Goal: Information Seeking & Learning: Check status

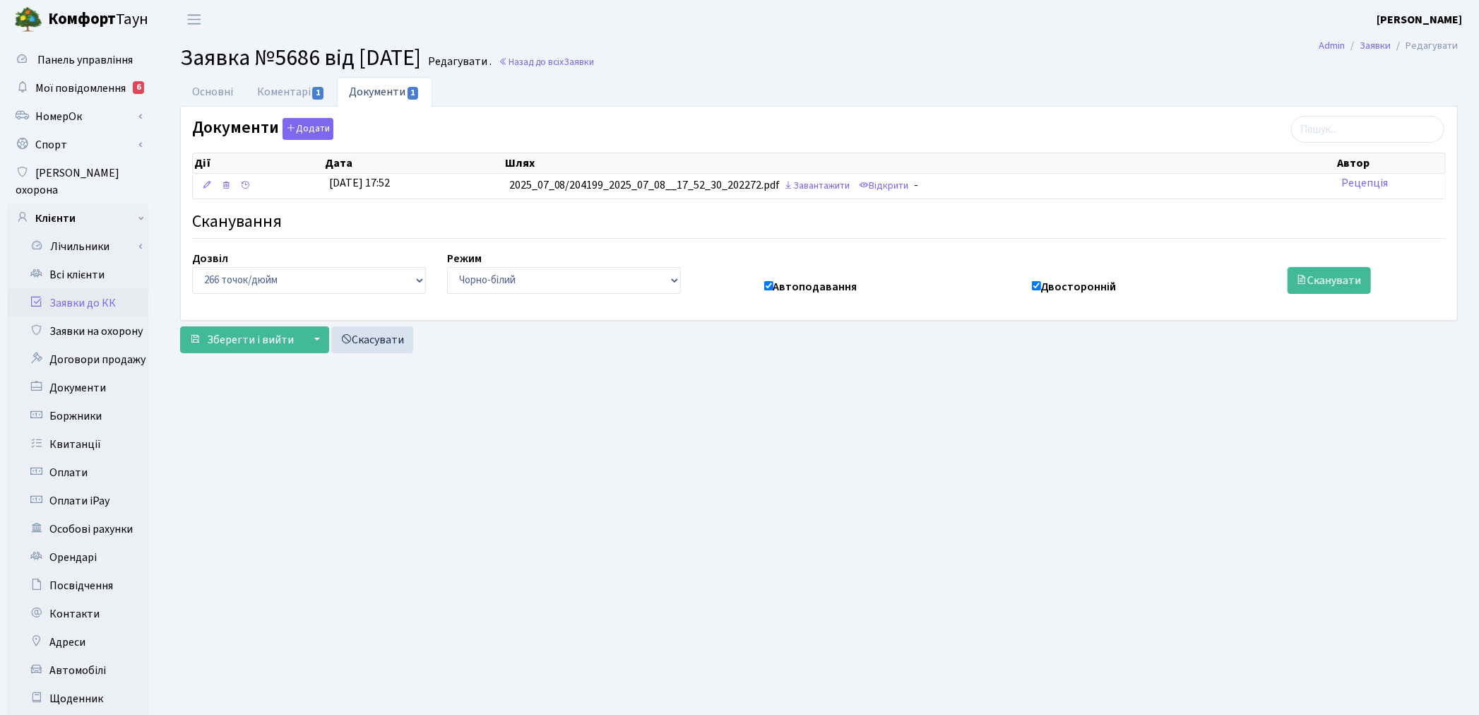
click at [73, 261] on link "Всі клієнти" at bounding box center [77, 275] width 141 height 28
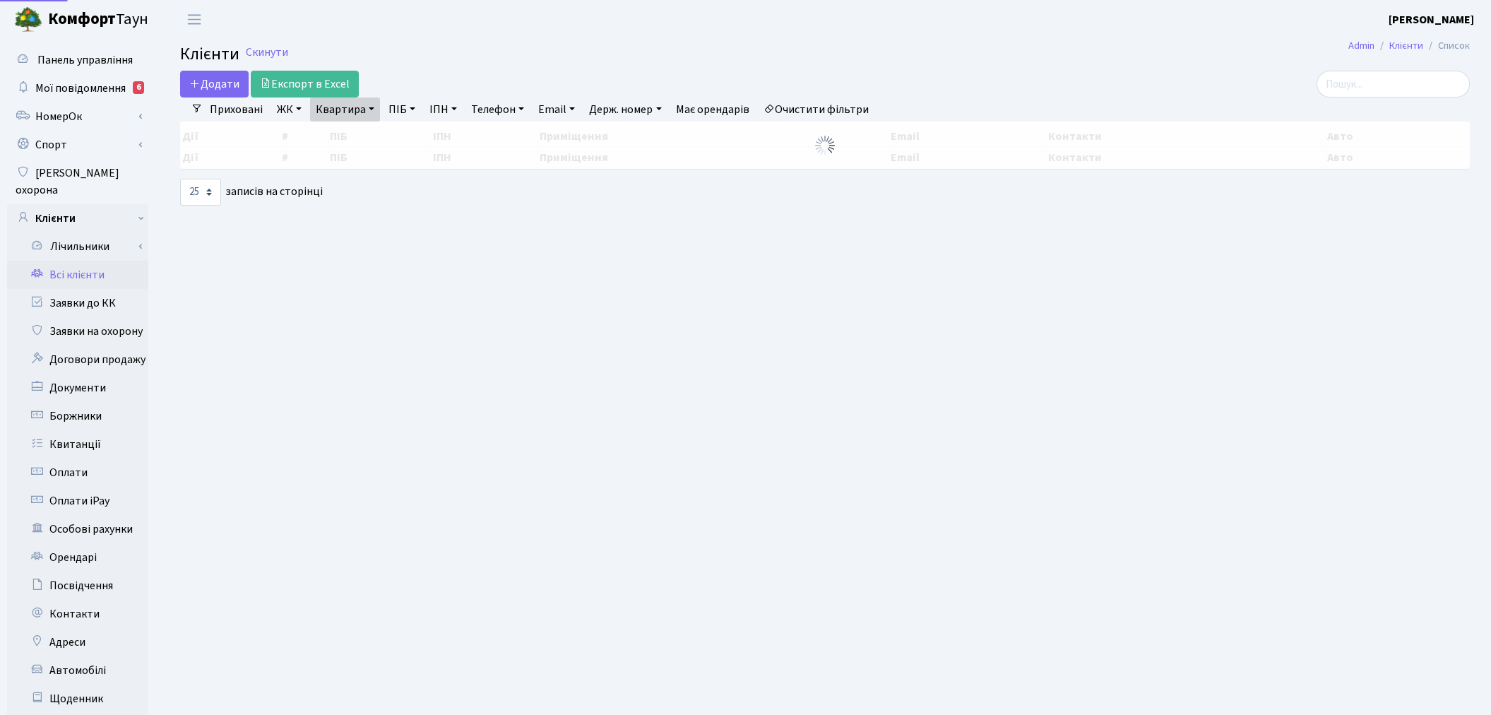
select select "25"
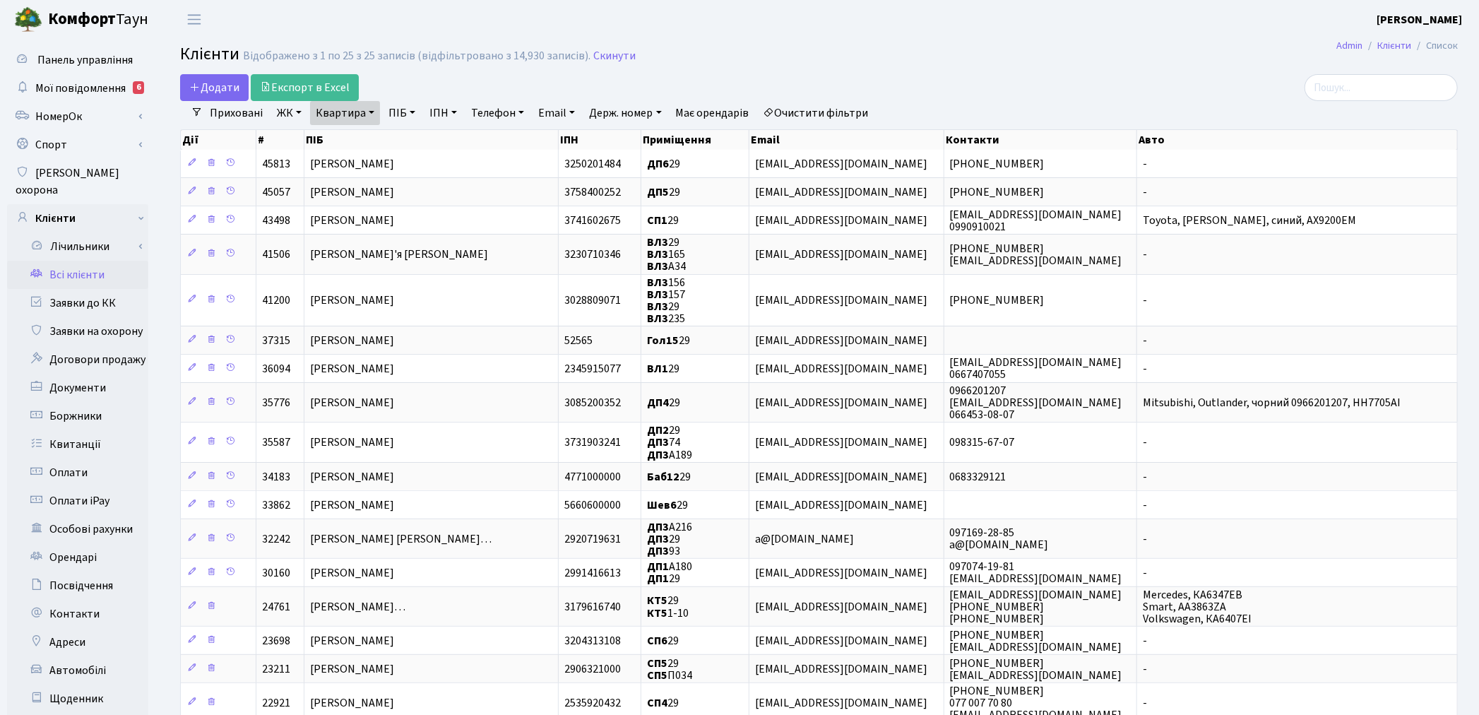
click at [328, 120] on link "Квартира" at bounding box center [345, 113] width 70 height 24
type input "9"
type input "142"
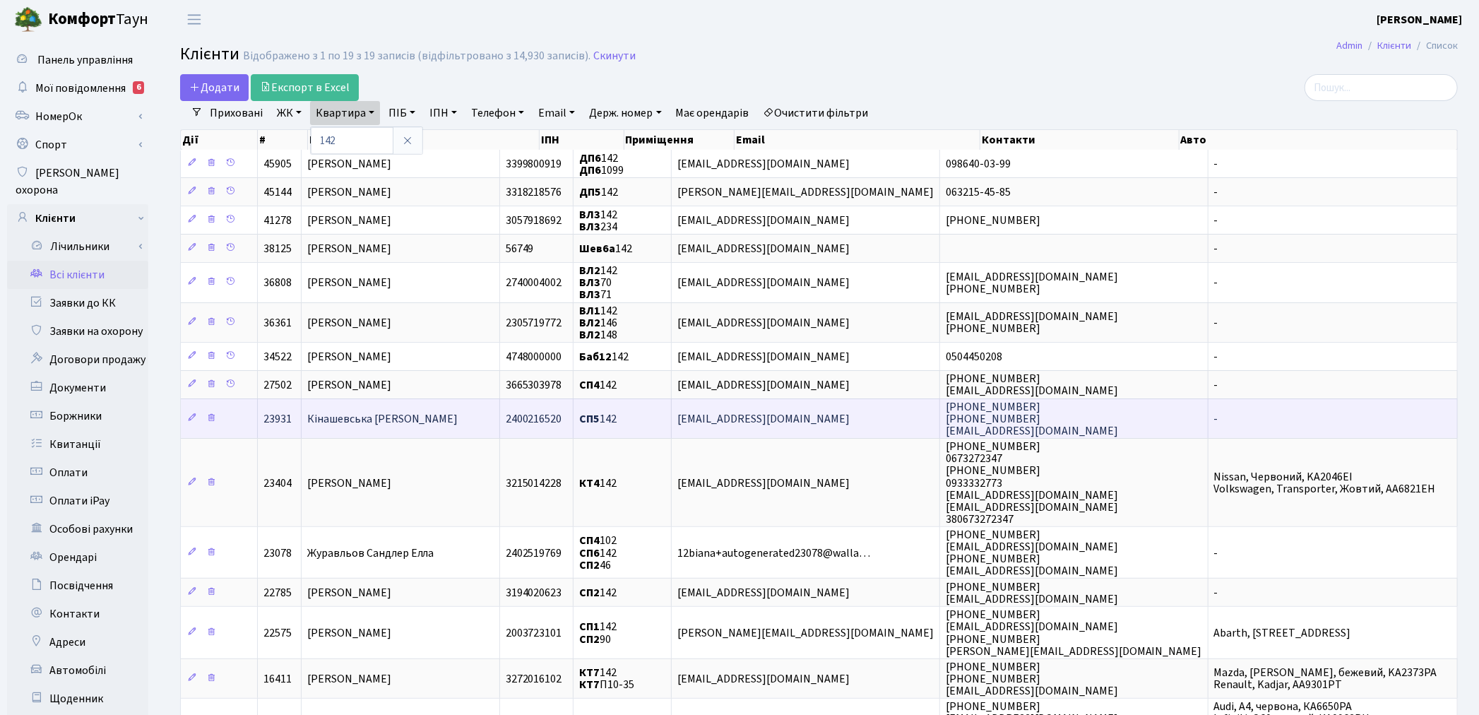
click at [429, 411] on span "Кінашевська Наталія Анатоліївна" at bounding box center [382, 419] width 151 height 16
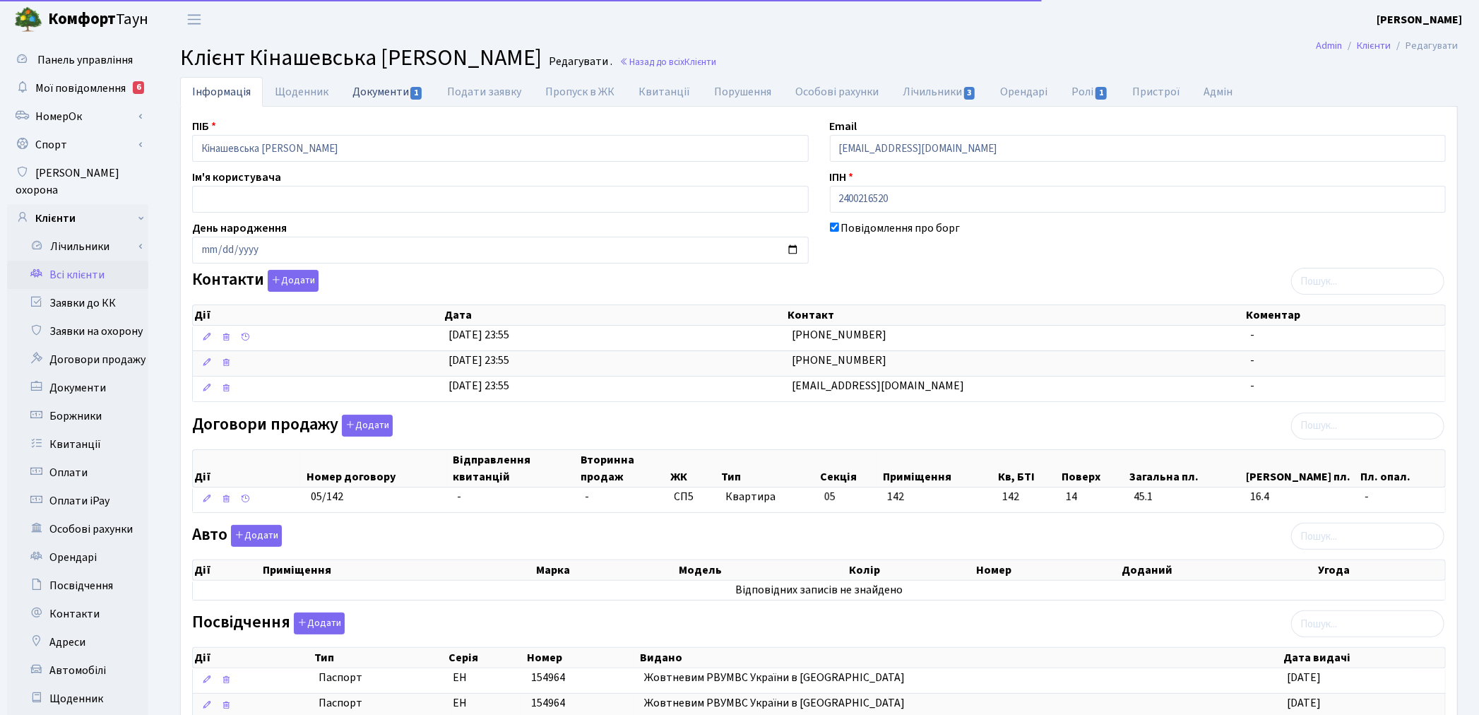
click at [378, 93] on link "Документи 1" at bounding box center [388, 91] width 95 height 29
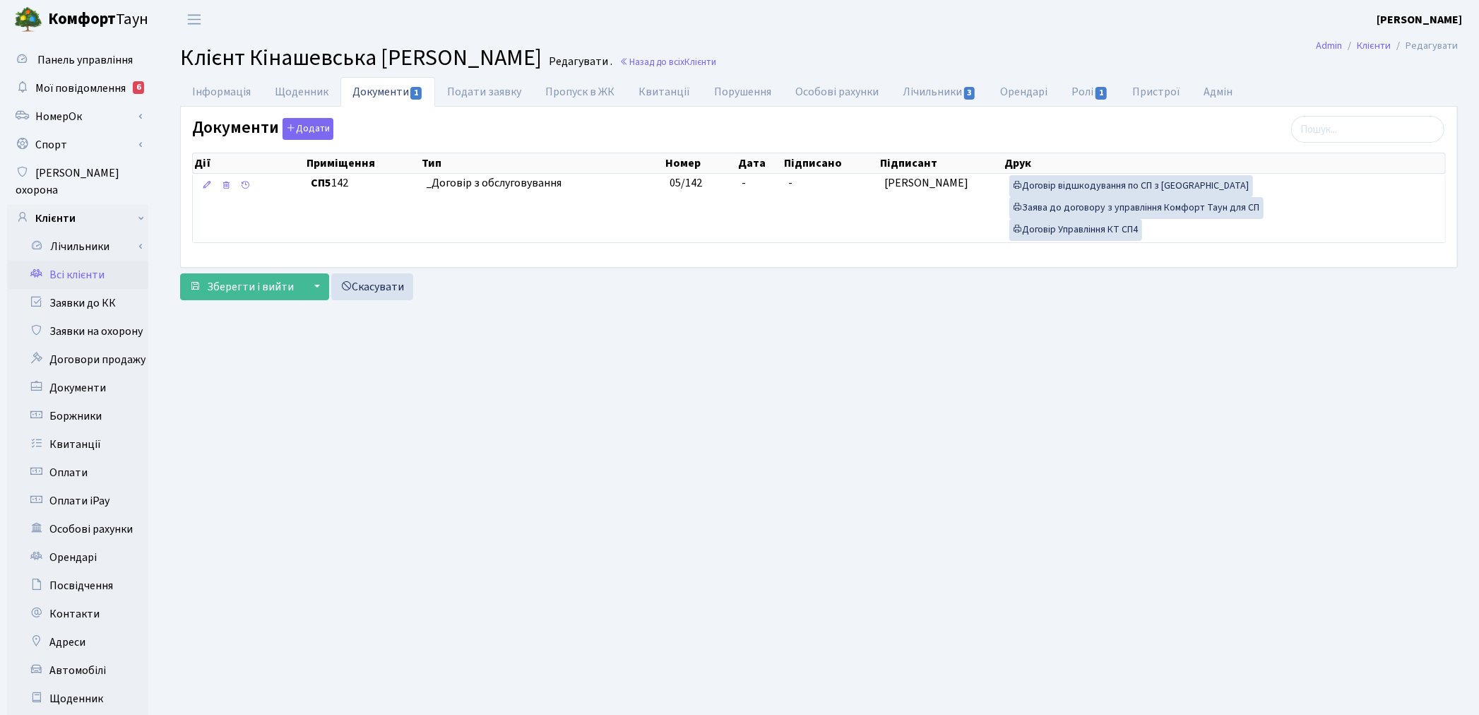
click at [95, 261] on link "Всі клієнти" at bounding box center [77, 275] width 141 height 28
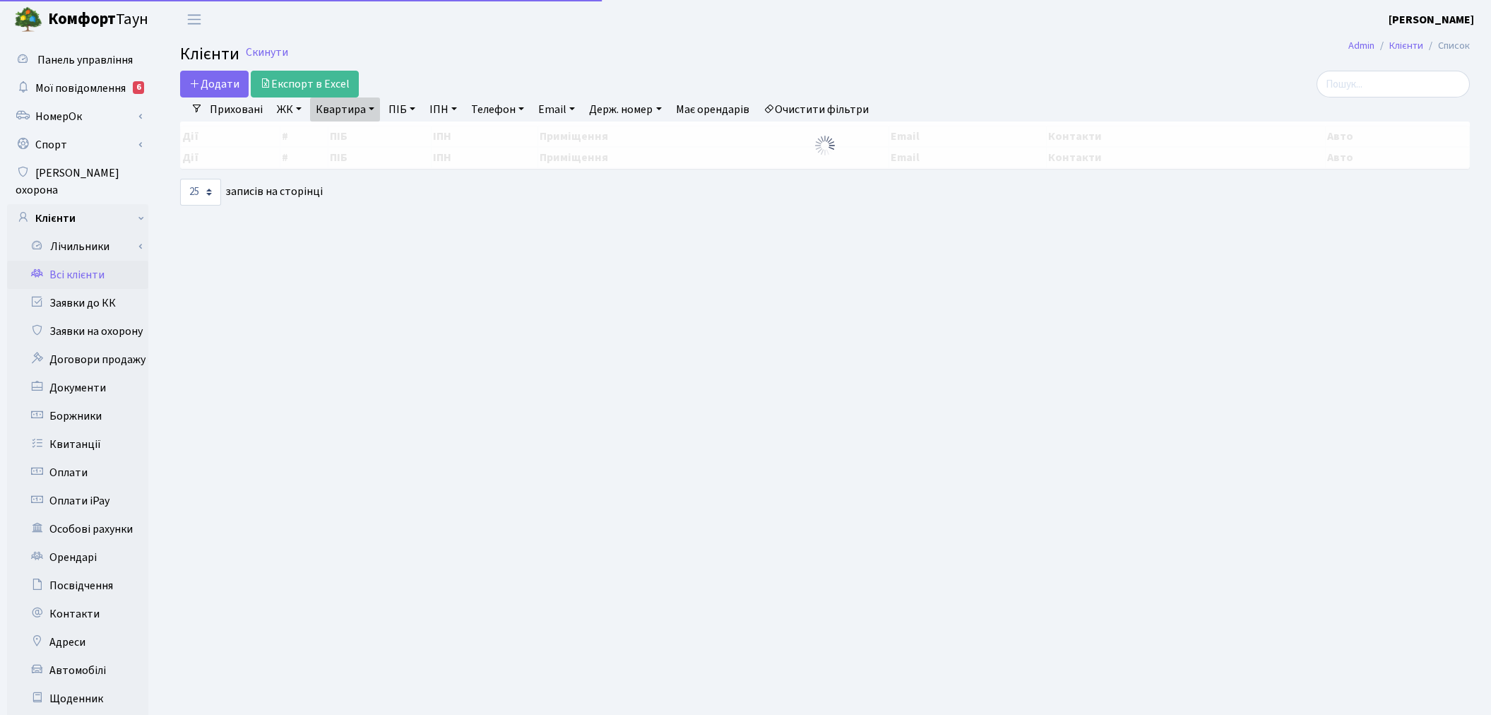
select select "25"
click at [355, 103] on link "Квартира" at bounding box center [345, 110] width 70 height 24
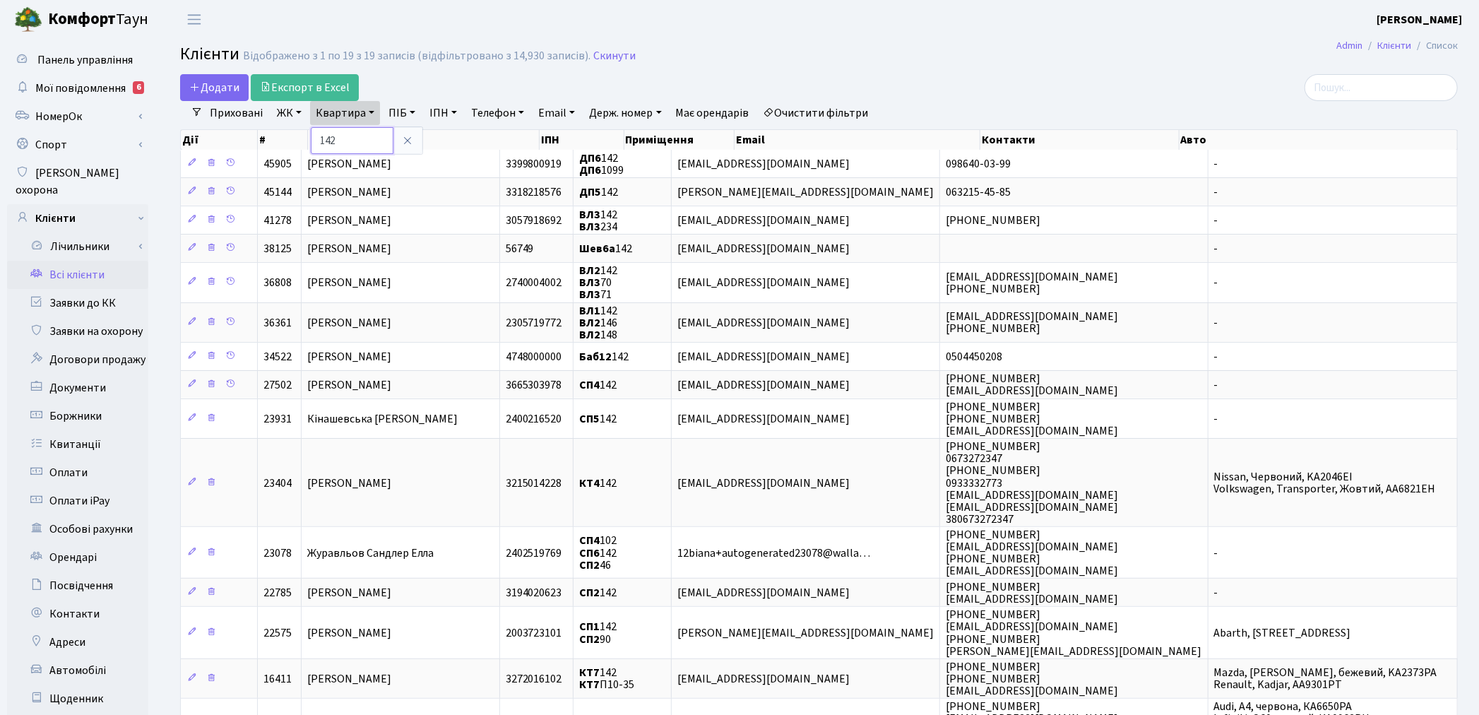
click at [358, 142] on input "142" at bounding box center [352, 140] width 83 height 27
type input "1"
type input "203"
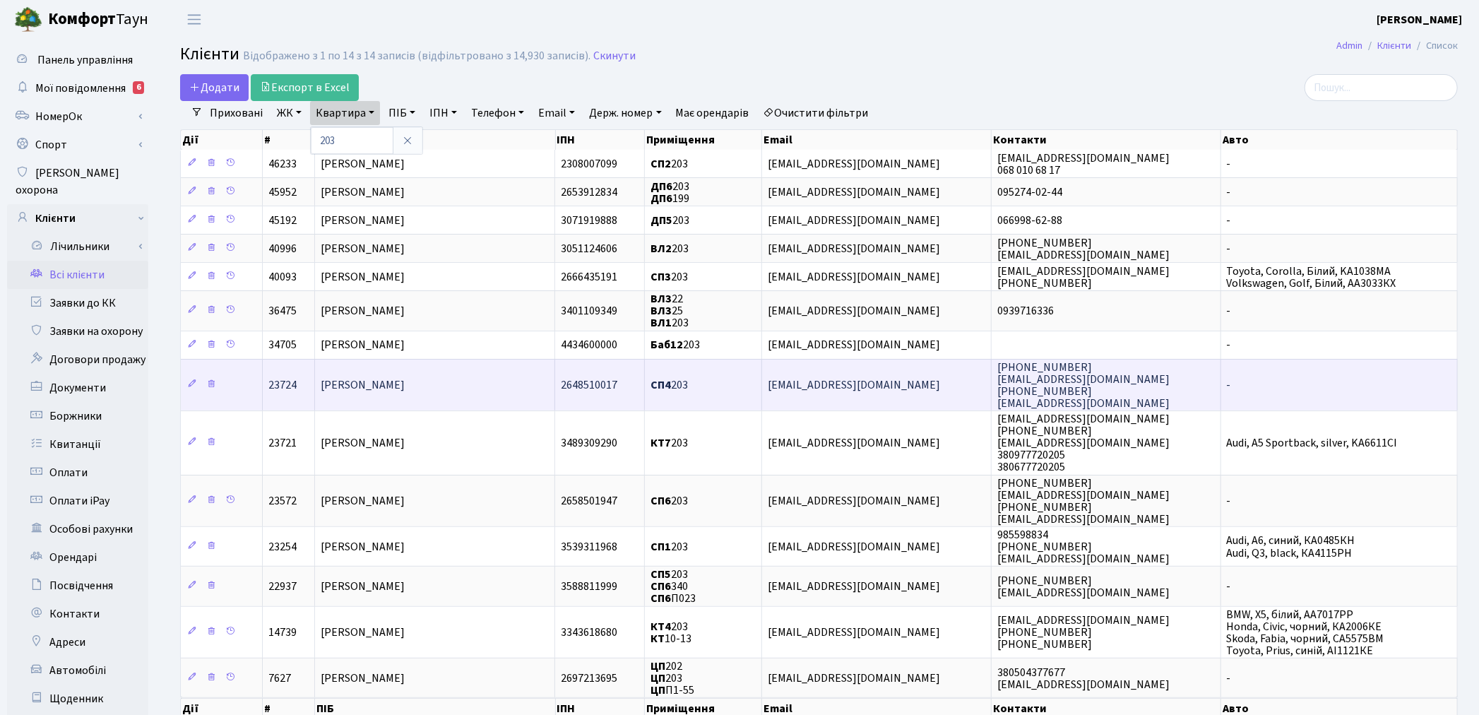
click at [405, 390] on span "Одаренко Костянтин Юрійович" at bounding box center [363, 385] width 84 height 16
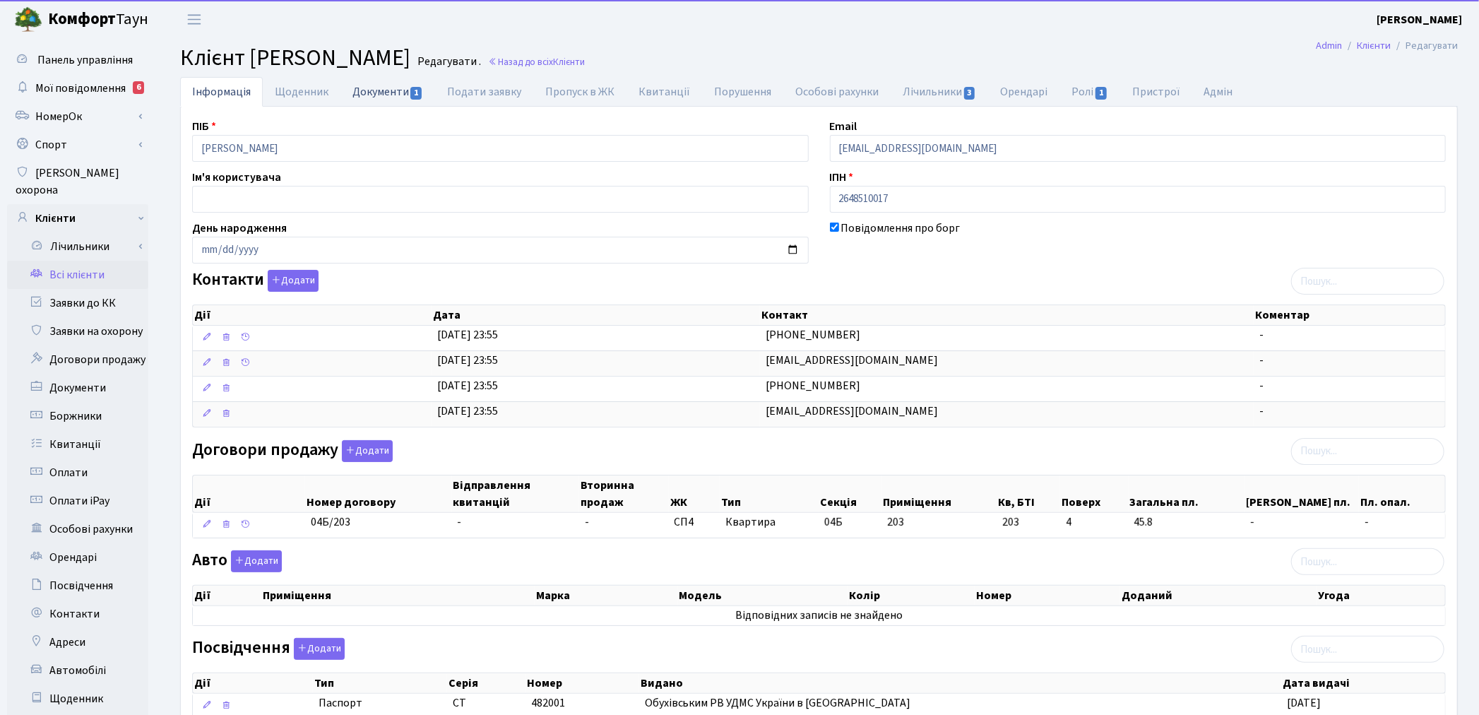
click at [389, 100] on link "Документи 1" at bounding box center [388, 91] width 95 height 29
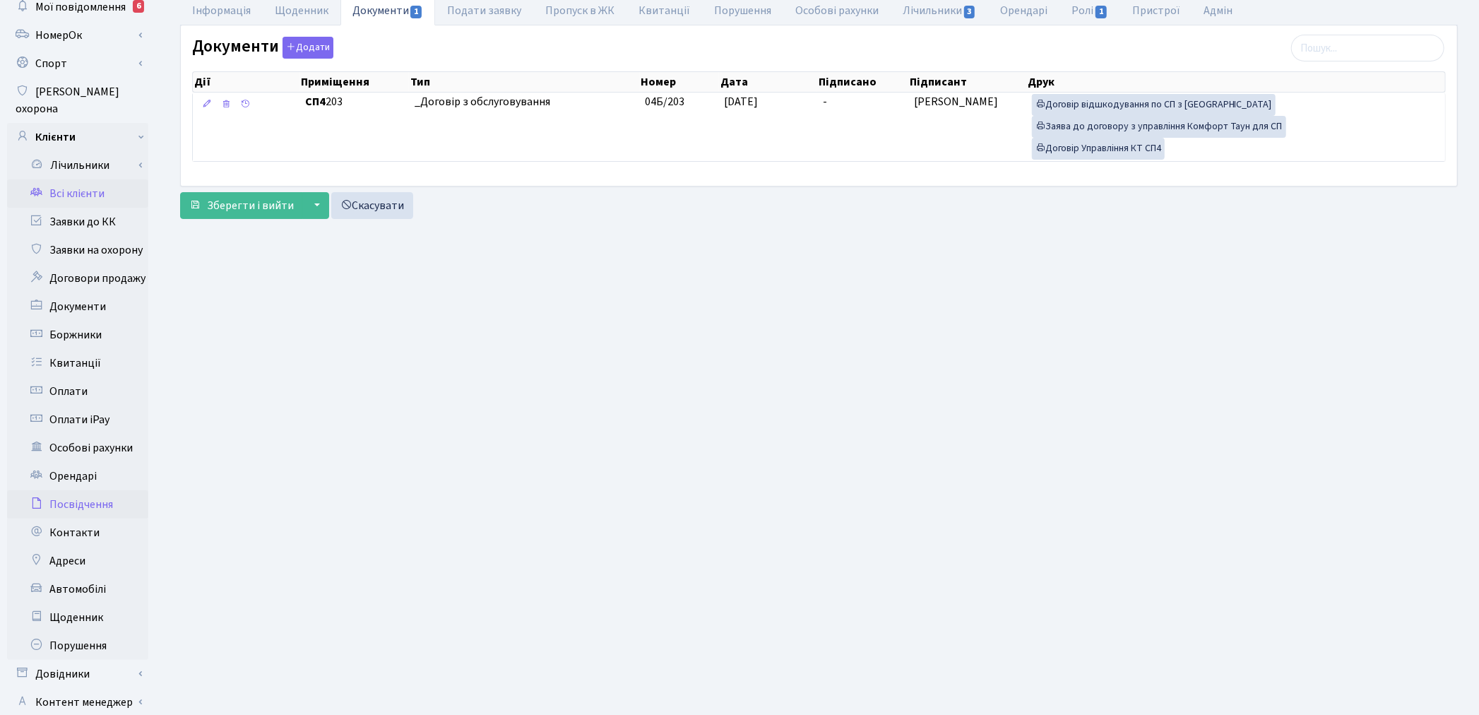
scroll to position [164, 0]
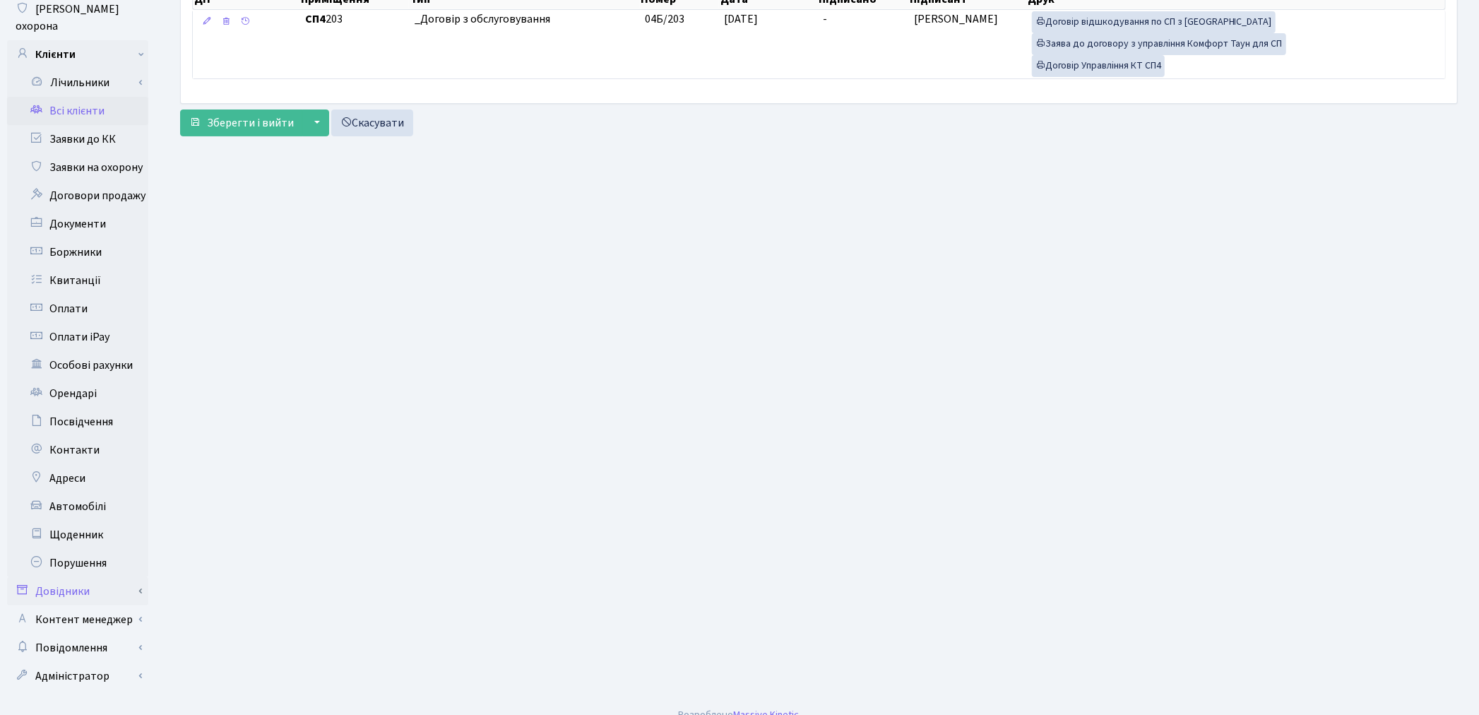
click at [96, 577] on link "Довідники" at bounding box center [77, 591] width 141 height 28
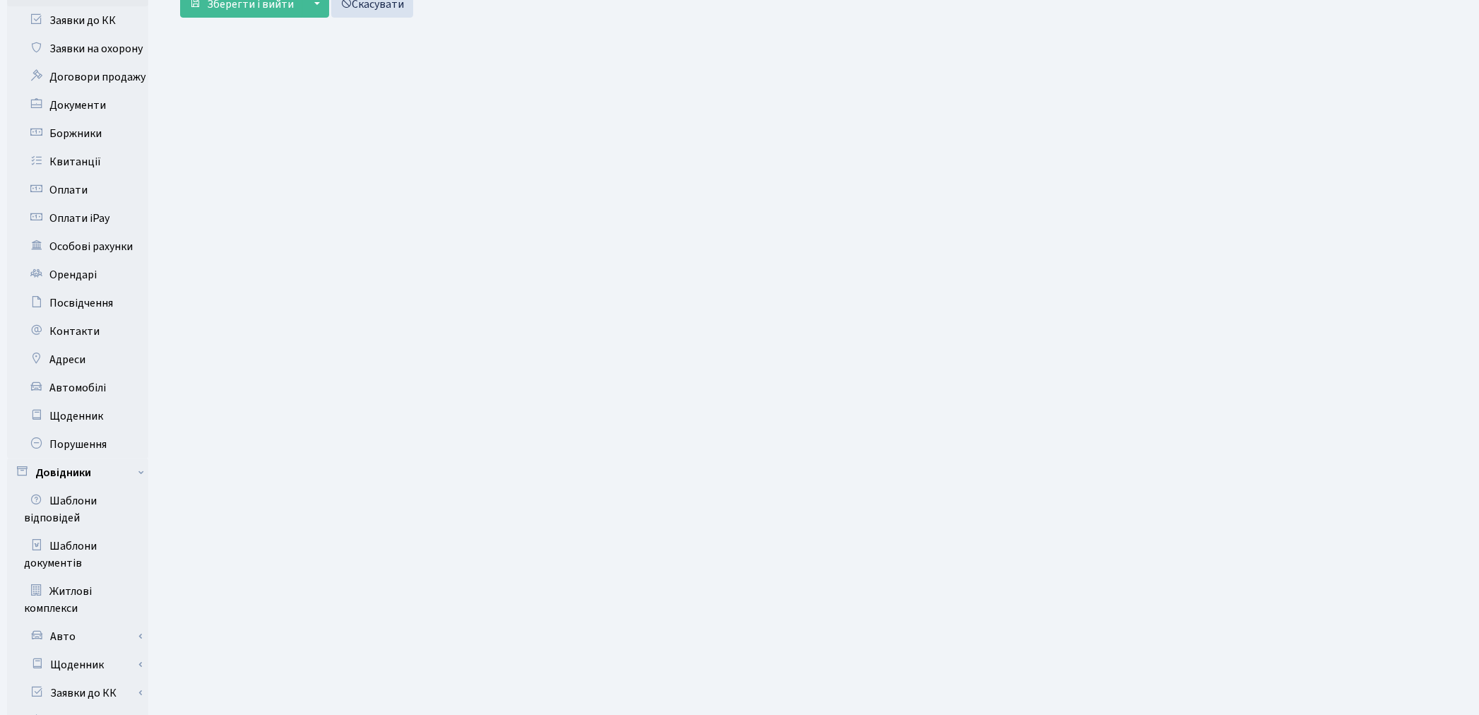
scroll to position [639, 0]
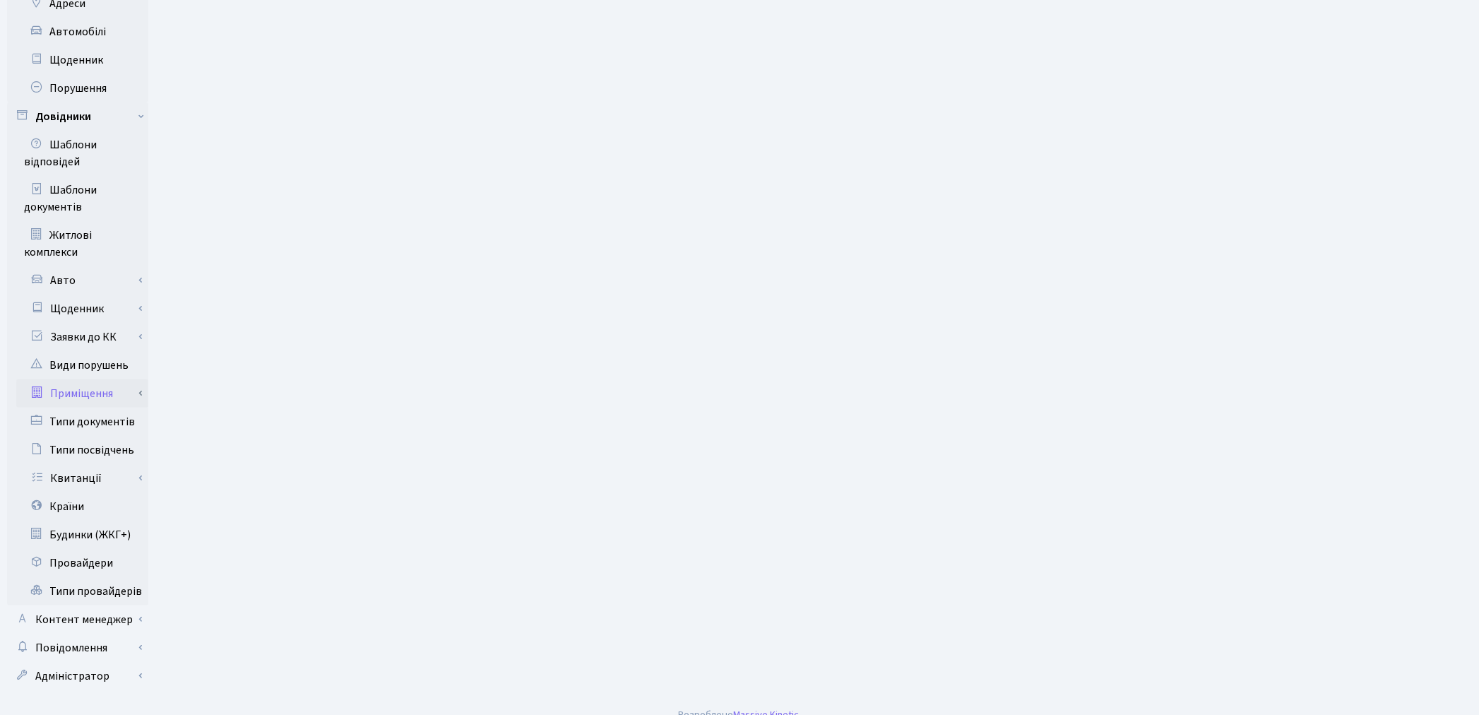
click at [96, 383] on link "Приміщення" at bounding box center [82, 393] width 132 height 28
click at [96, 408] on link "Всі приміщення" at bounding box center [82, 422] width 132 height 28
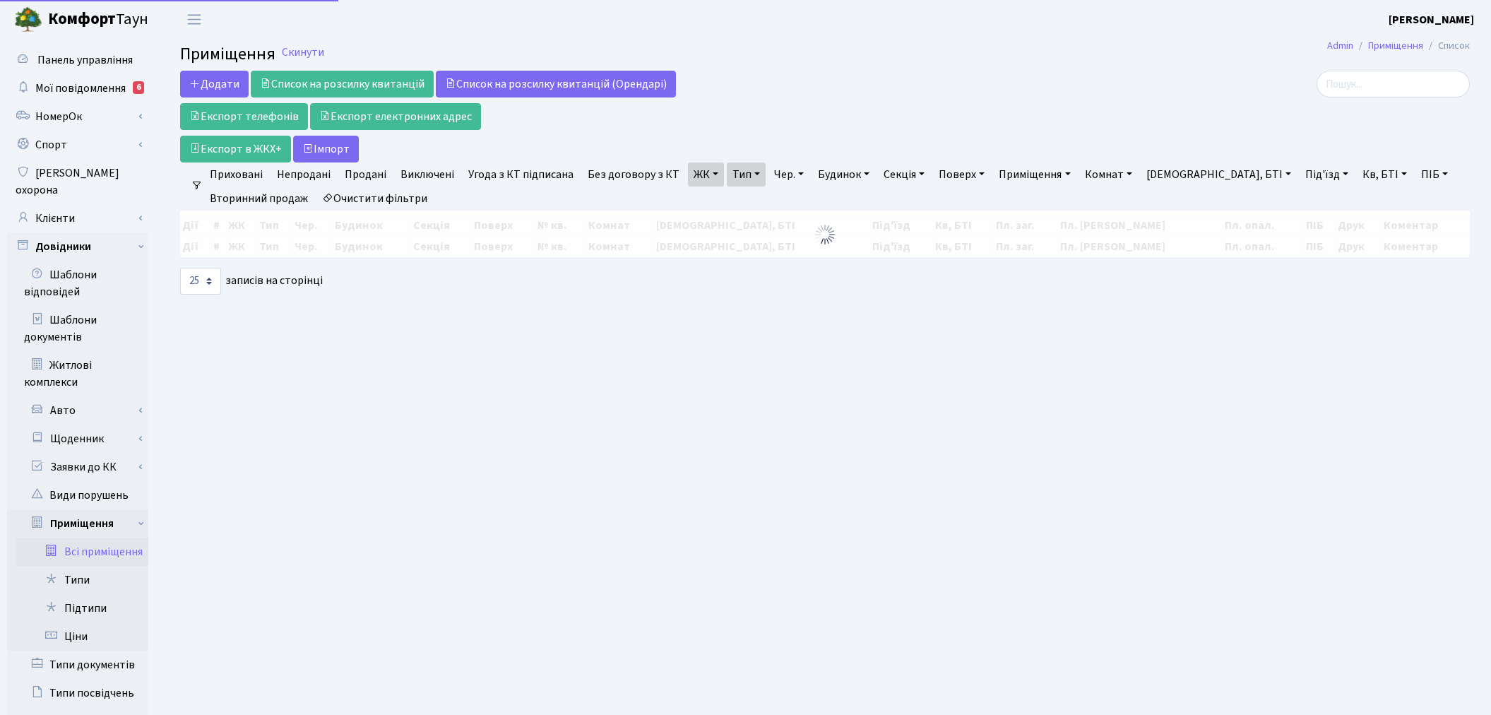
select select "25"
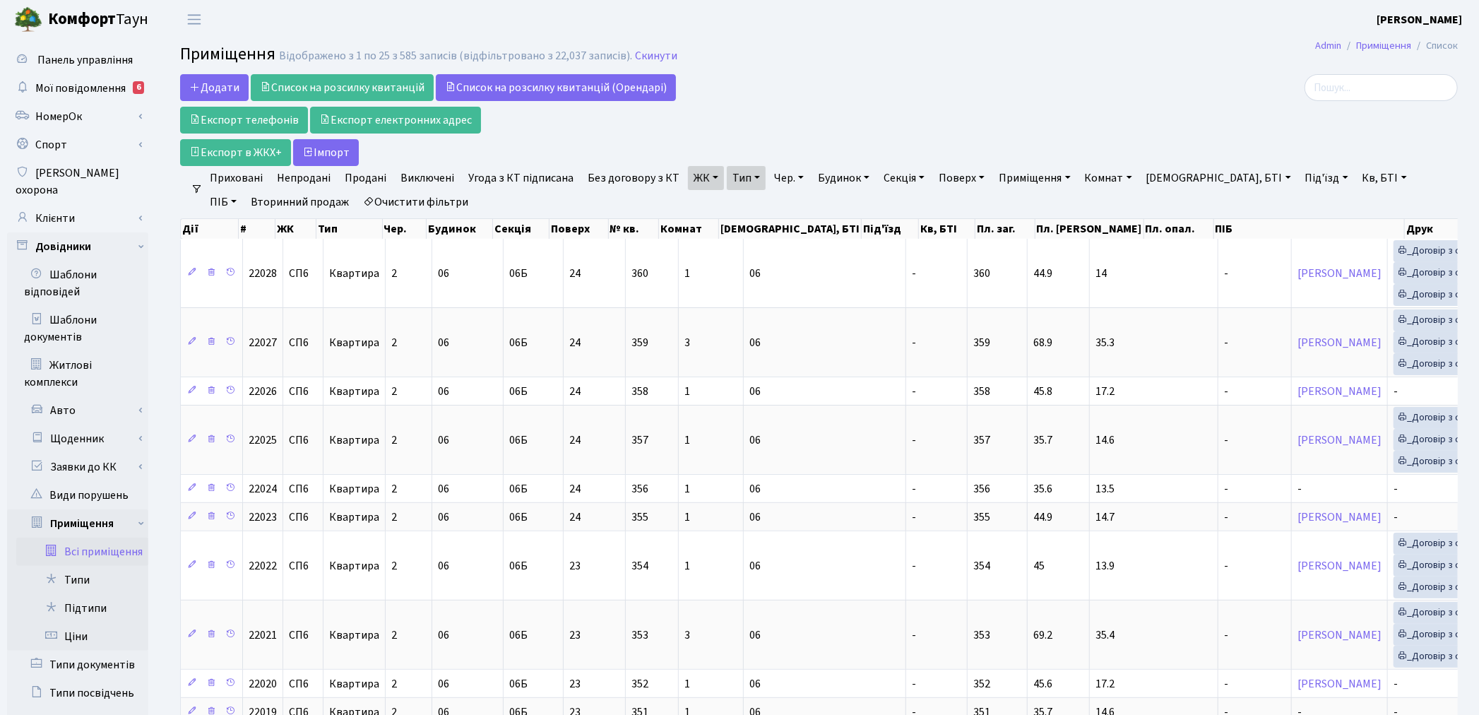
click at [379, 201] on link "Очистити фільтри" at bounding box center [416, 202] width 117 height 24
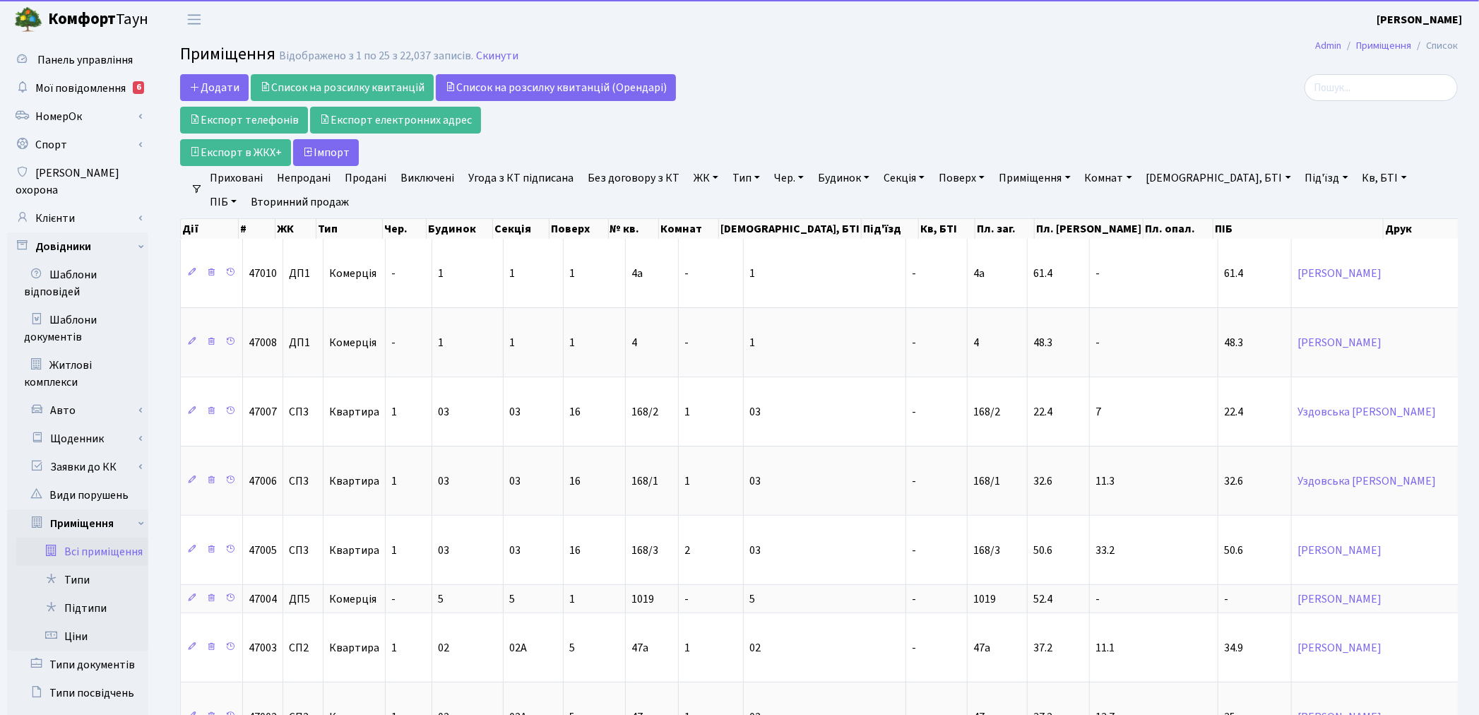
click at [699, 177] on link "ЖК" at bounding box center [706, 178] width 36 height 24
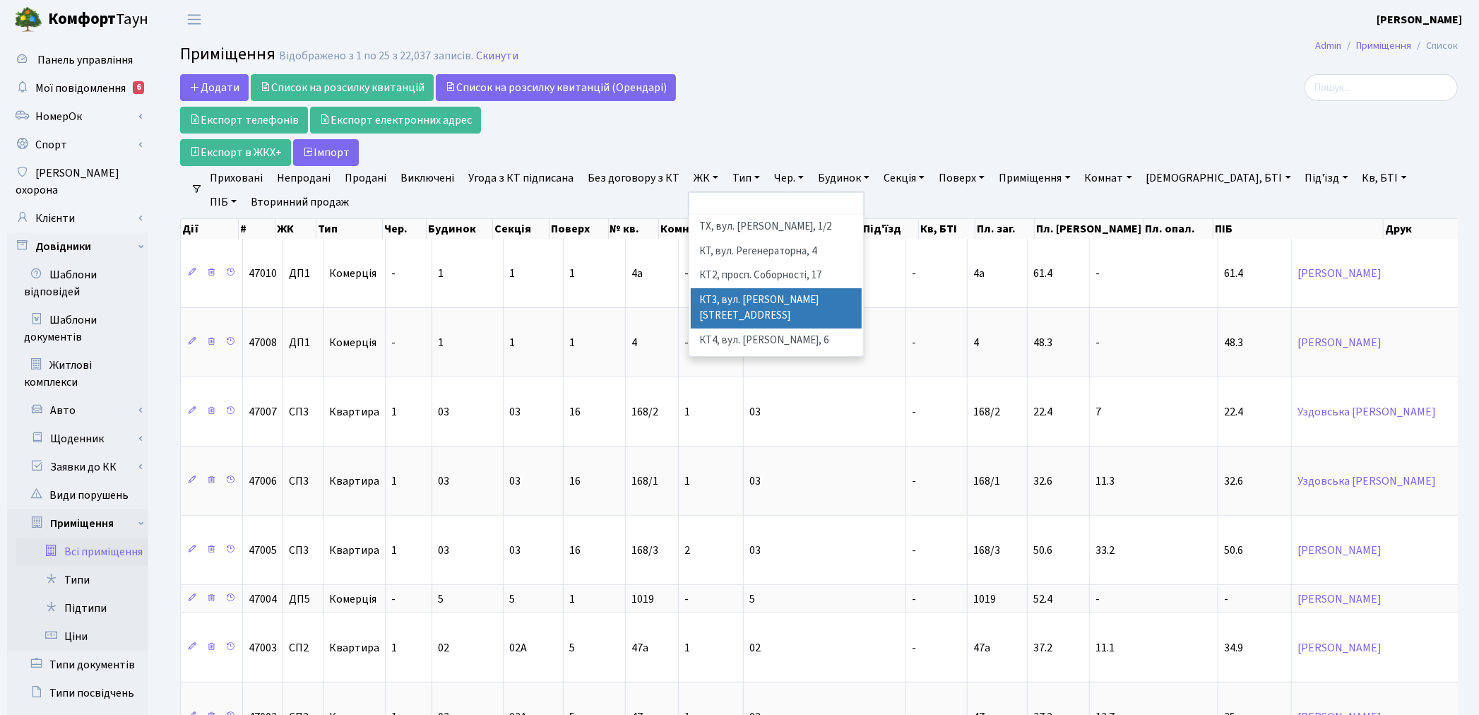
click at [750, 297] on li "КТ3, вул. Березнева, 16" at bounding box center [776, 308] width 171 height 40
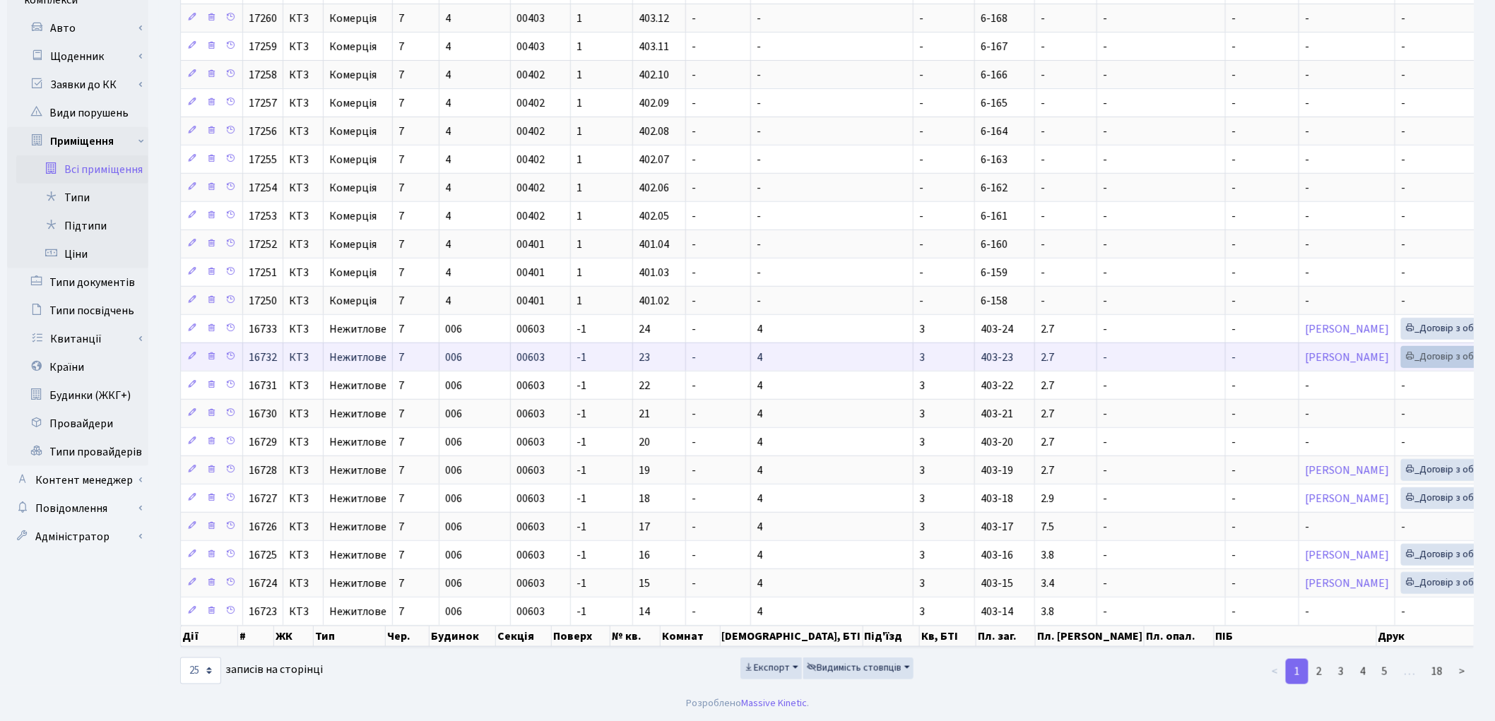
scroll to position [400, 0]
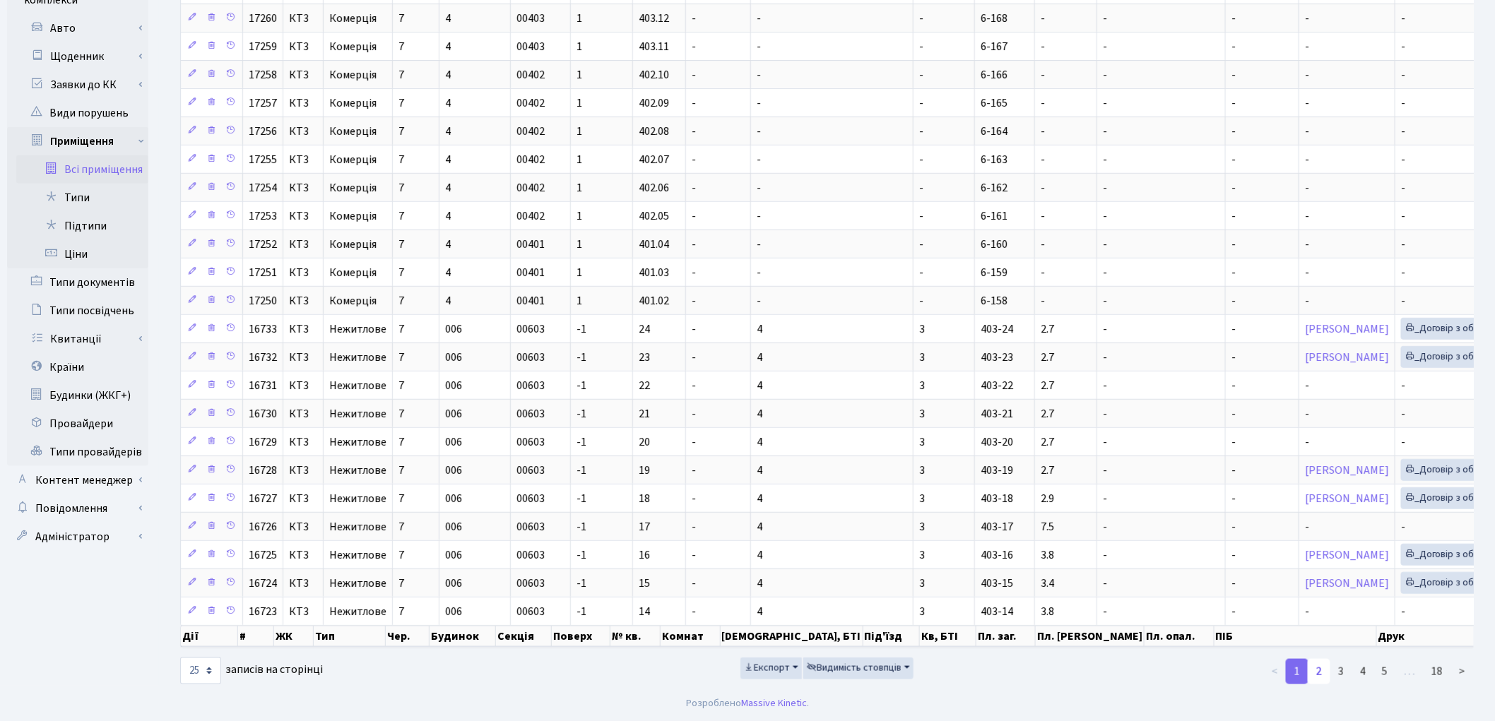
click at [1323, 672] on link "2" at bounding box center [1319, 671] width 23 height 25
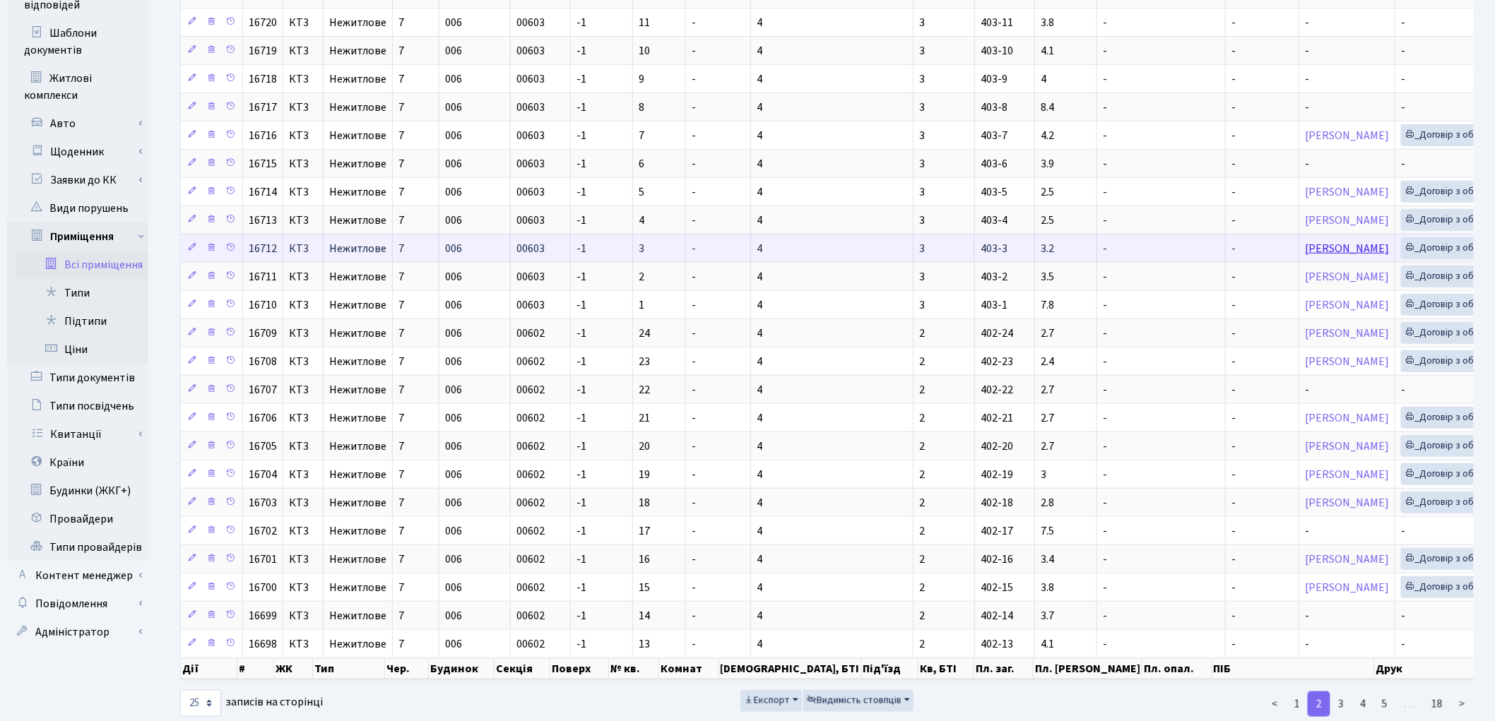
scroll to position [336, 0]
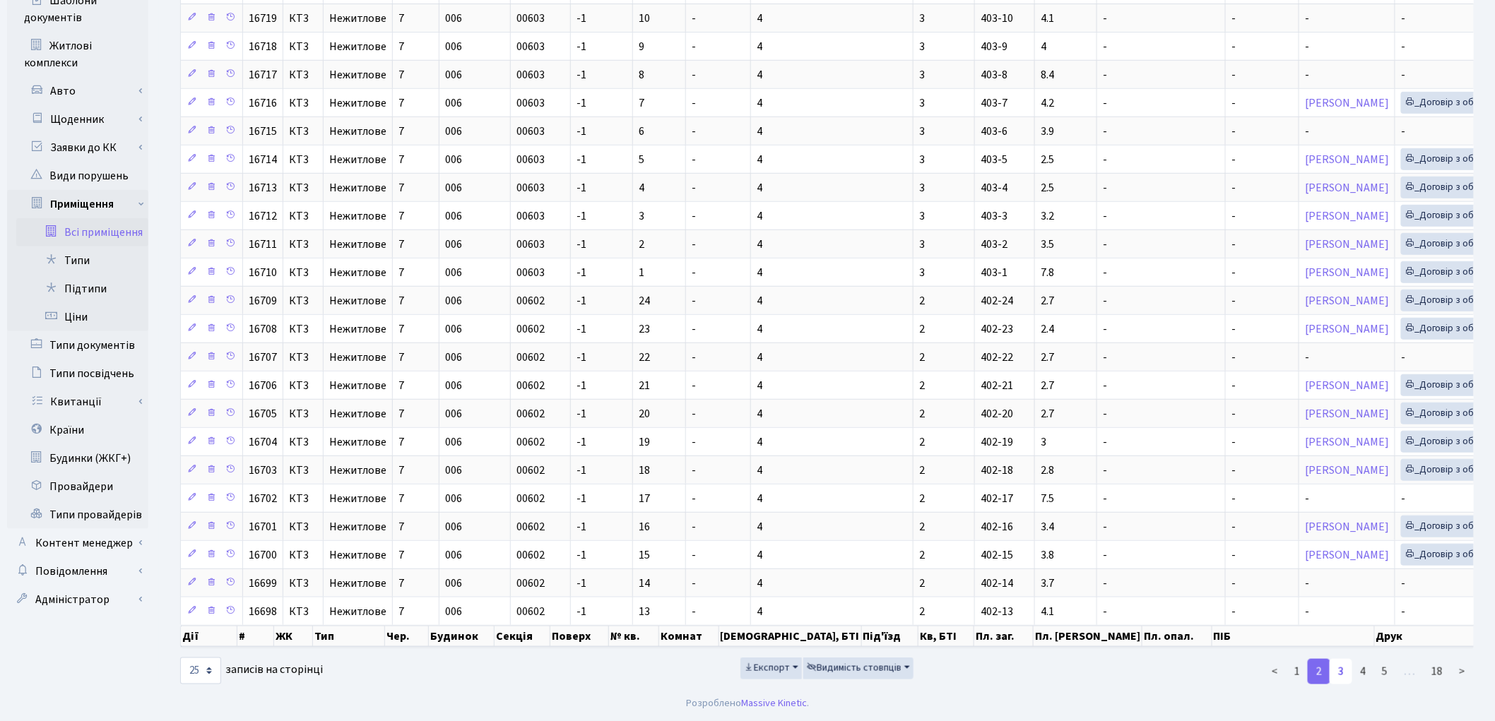
click at [1344, 676] on link "3" at bounding box center [1341, 671] width 23 height 25
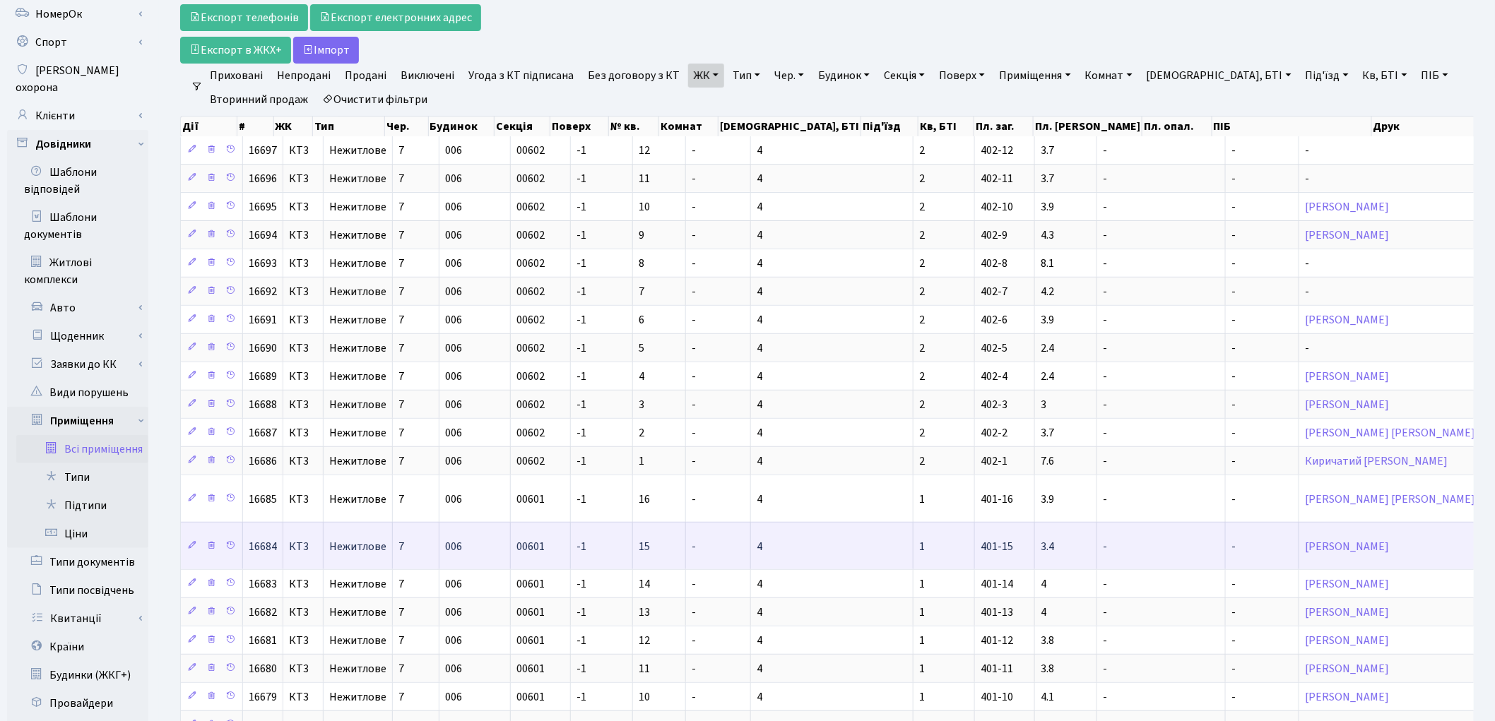
scroll to position [375, 0]
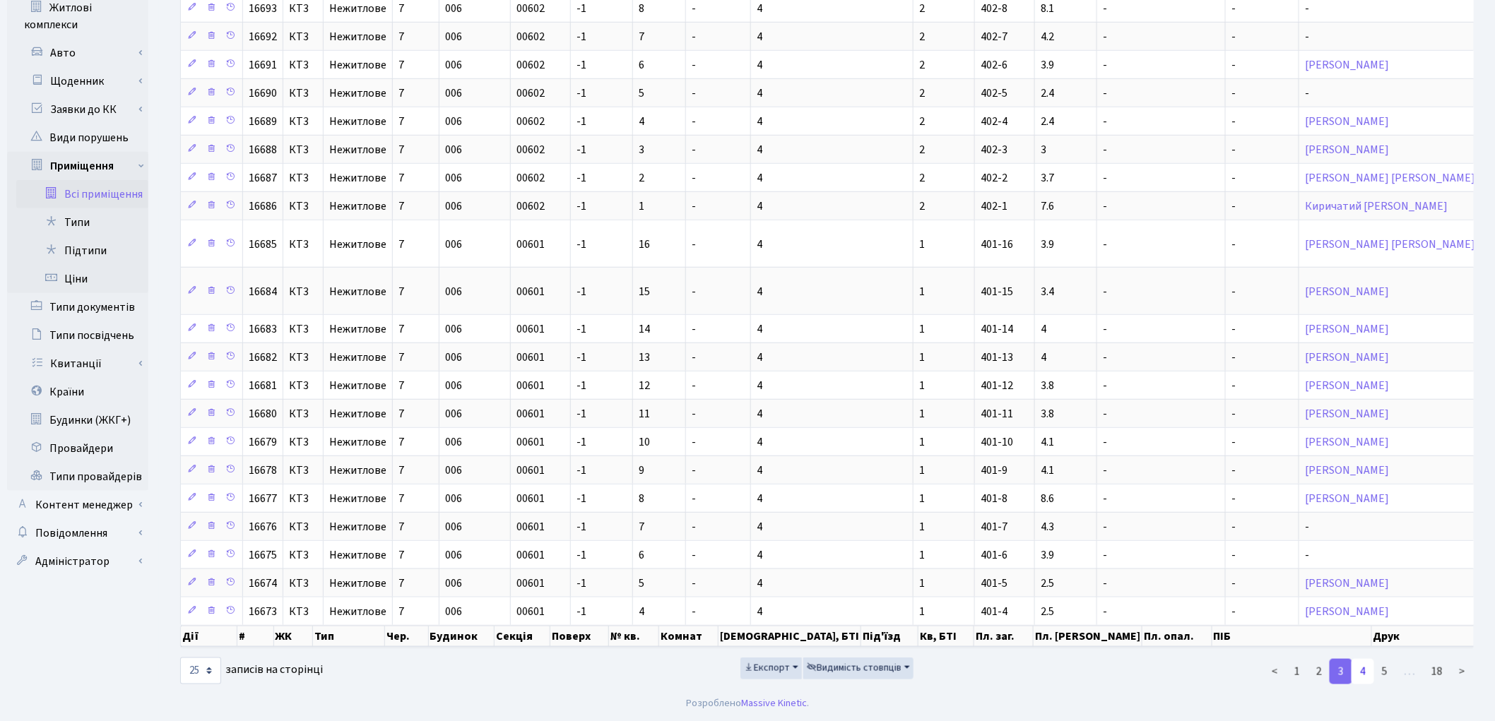
click at [1366, 672] on link "4" at bounding box center [1363, 671] width 23 height 25
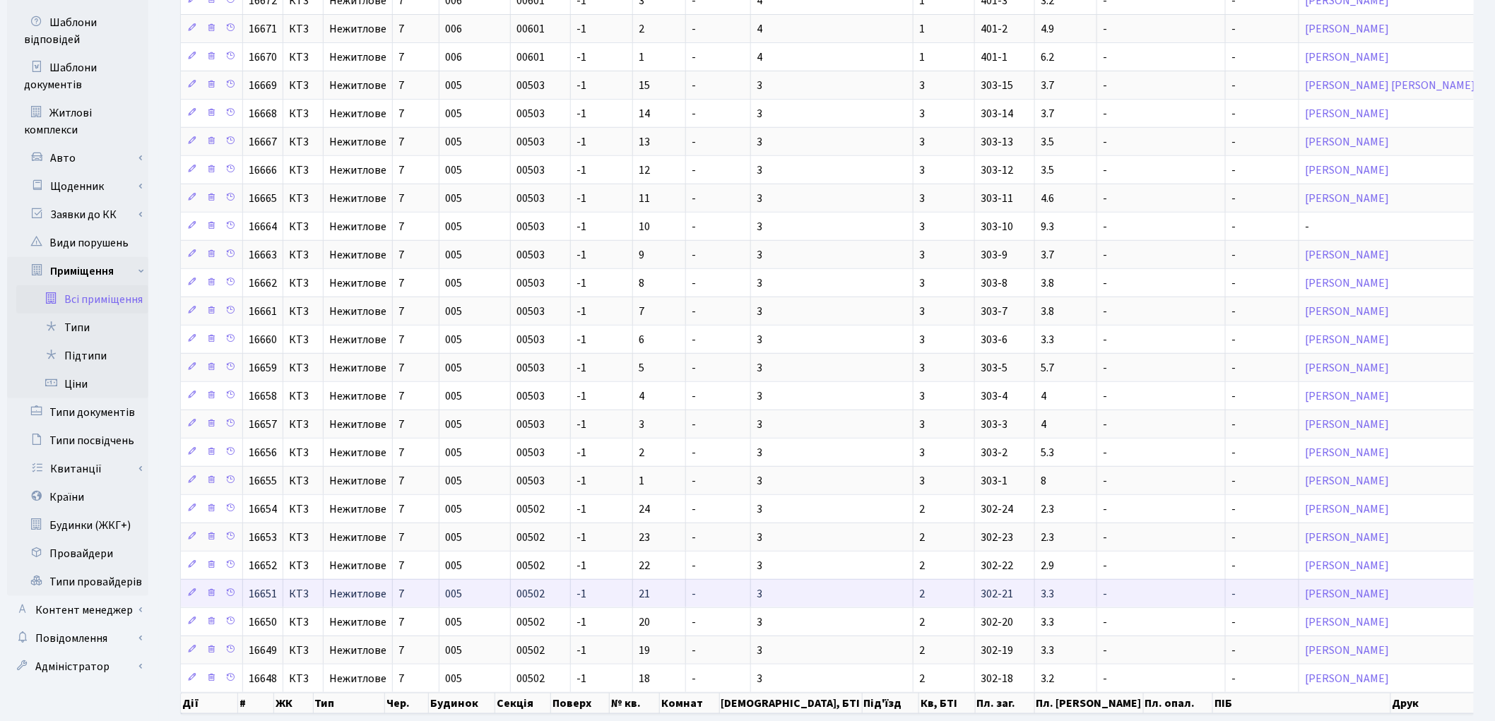
scroll to position [336, 0]
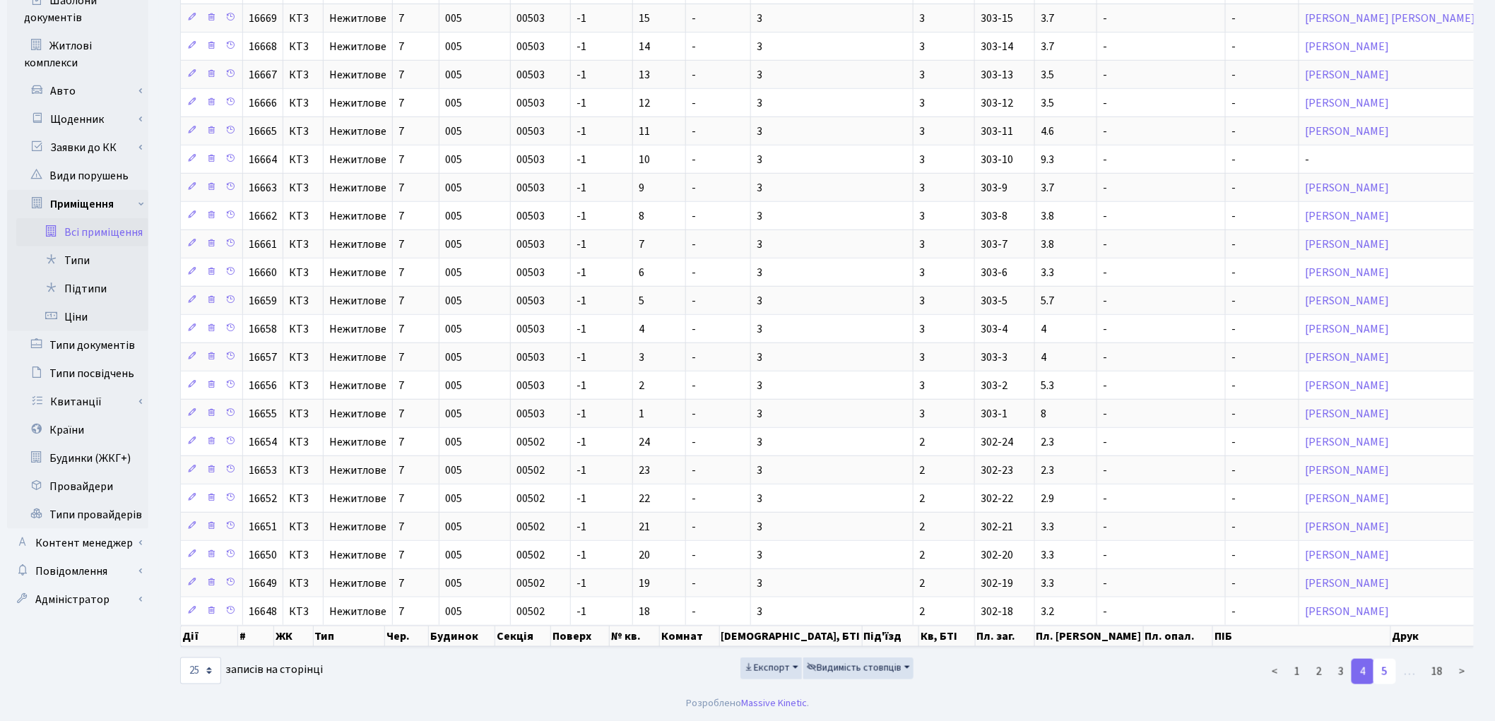
click at [1385, 669] on link "5" at bounding box center [1384, 671] width 23 height 25
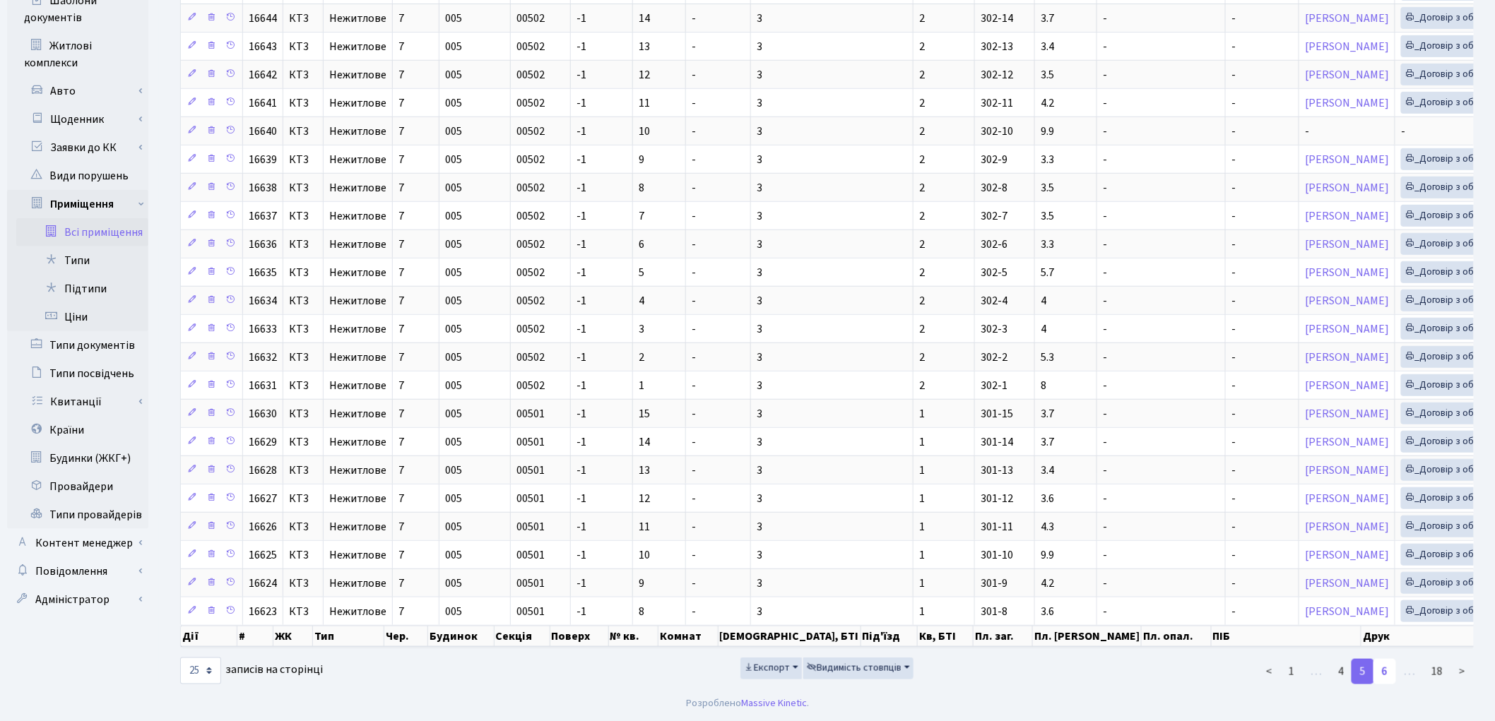
click at [1386, 671] on link "6" at bounding box center [1384, 671] width 23 height 25
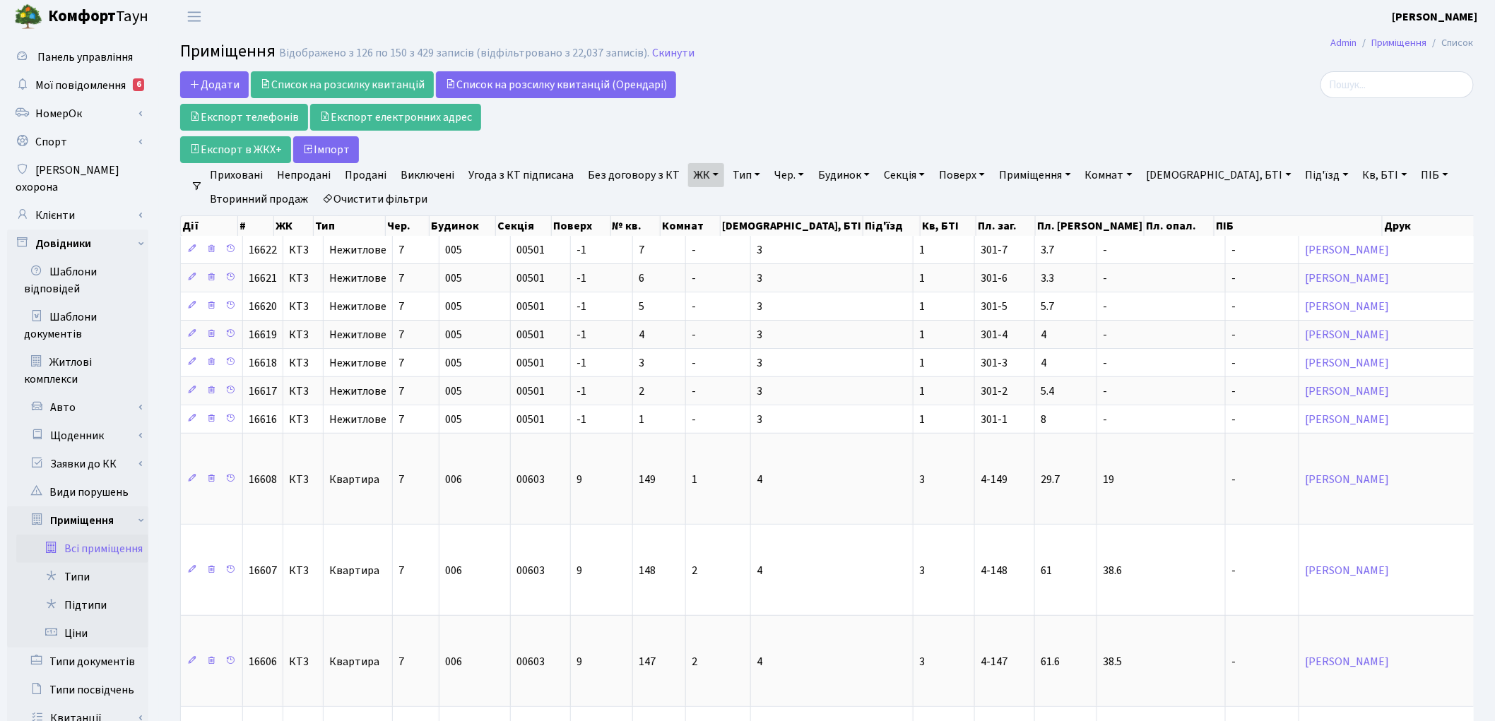
scroll to position [0, 0]
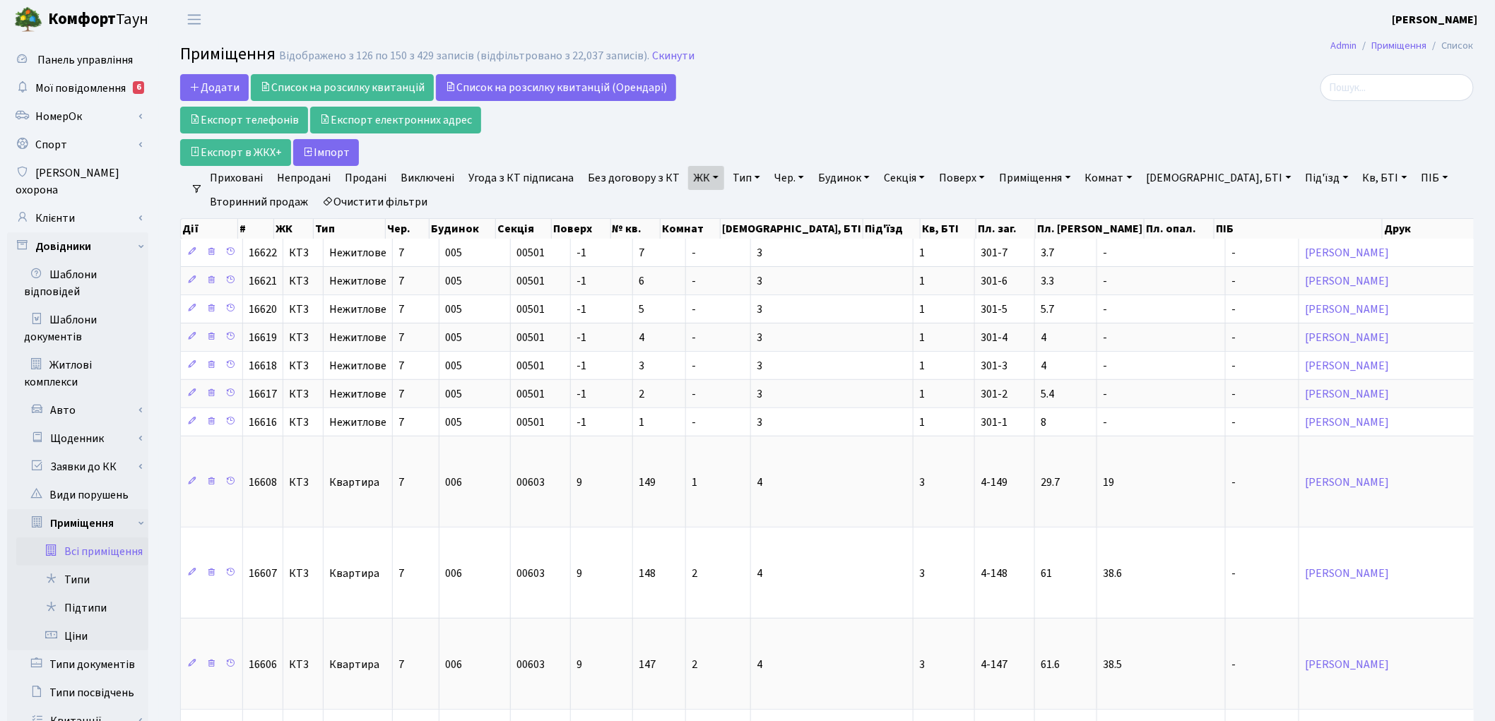
click at [1357, 182] on link "Кв, БТІ" at bounding box center [1385, 178] width 56 height 24
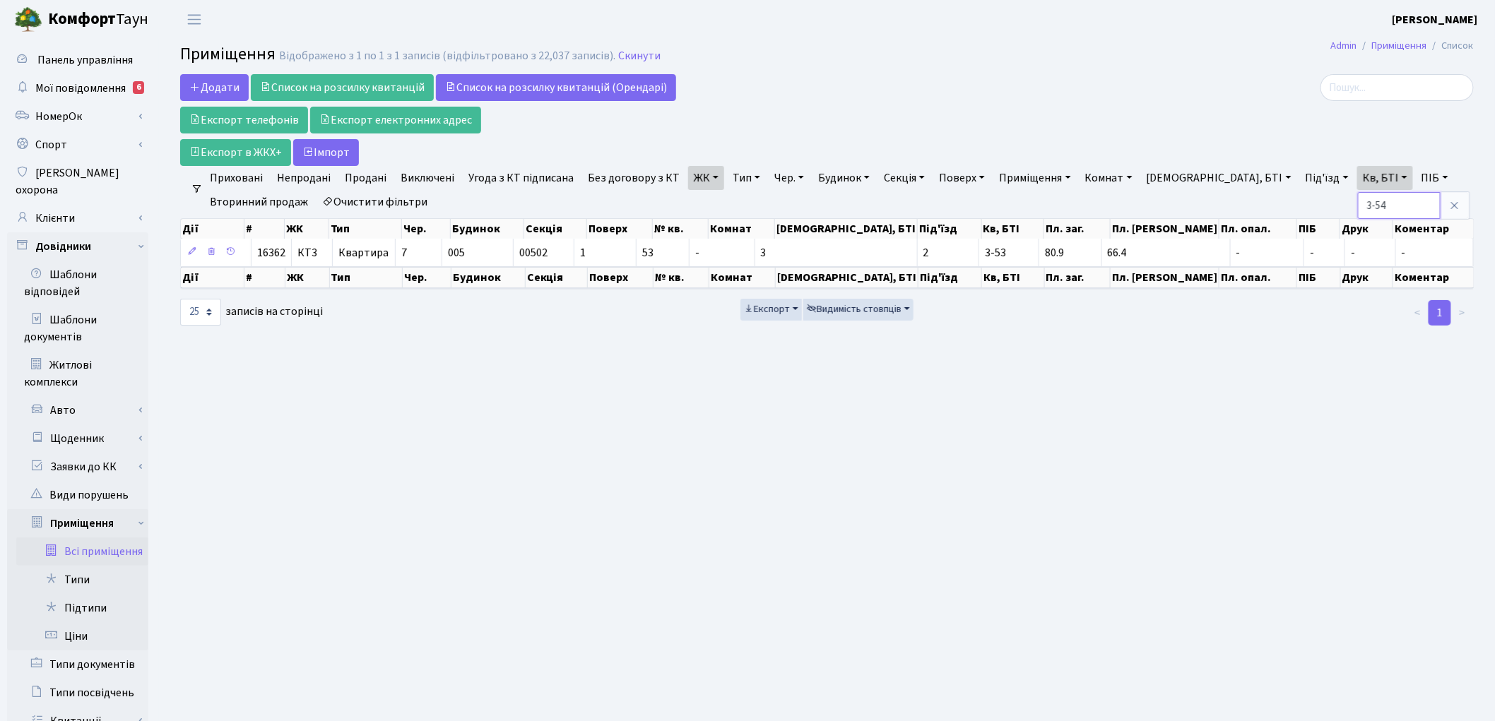
type input "3-54"
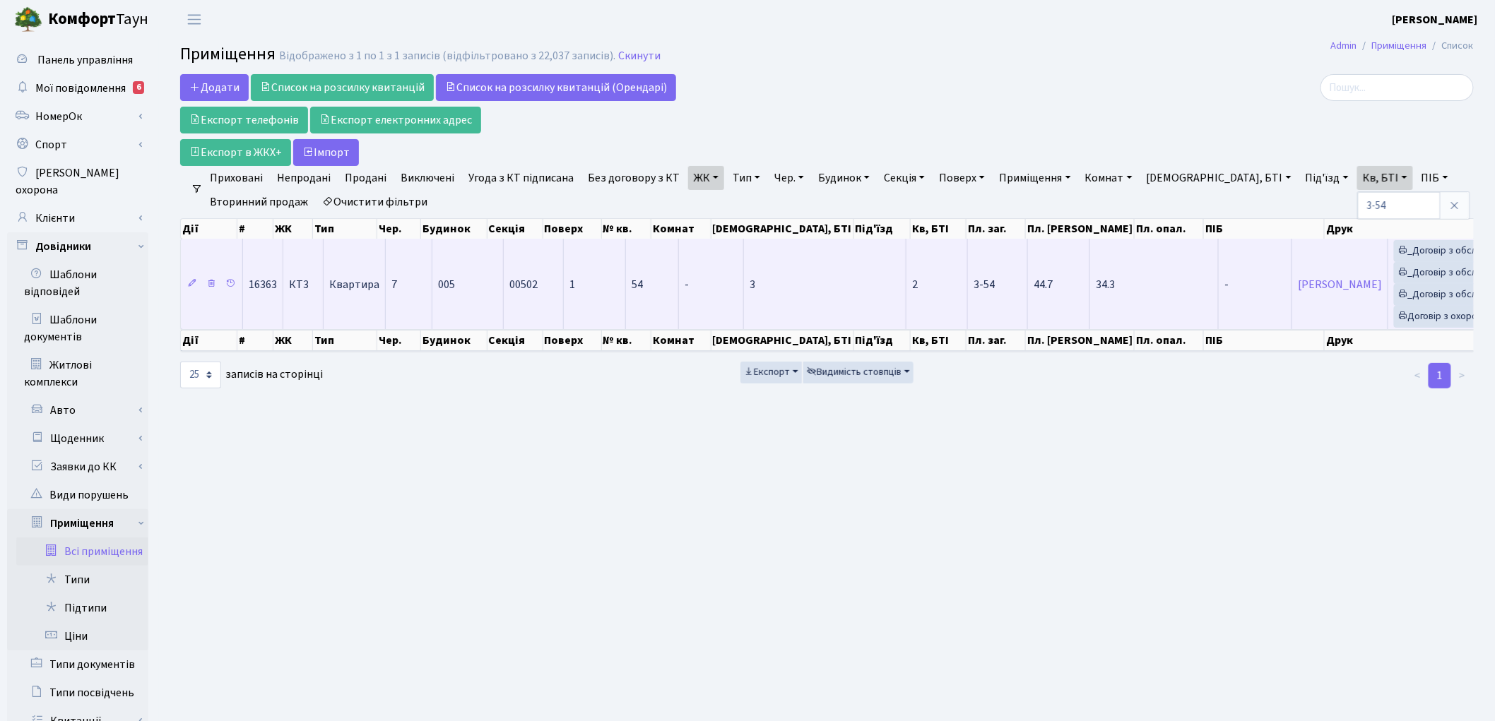
click at [1292, 322] on td "Давиденко Юлія Ігорівна" at bounding box center [1340, 284] width 96 height 90
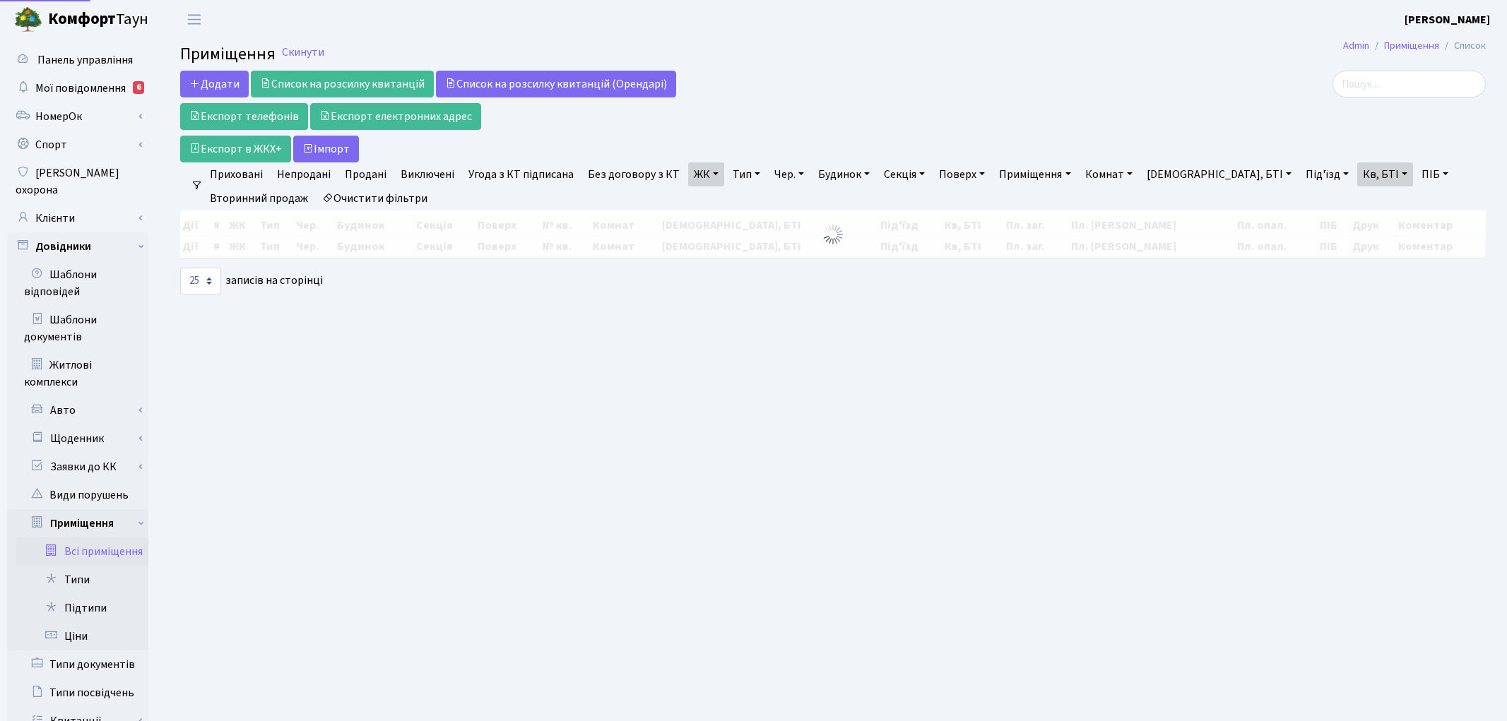
select select "25"
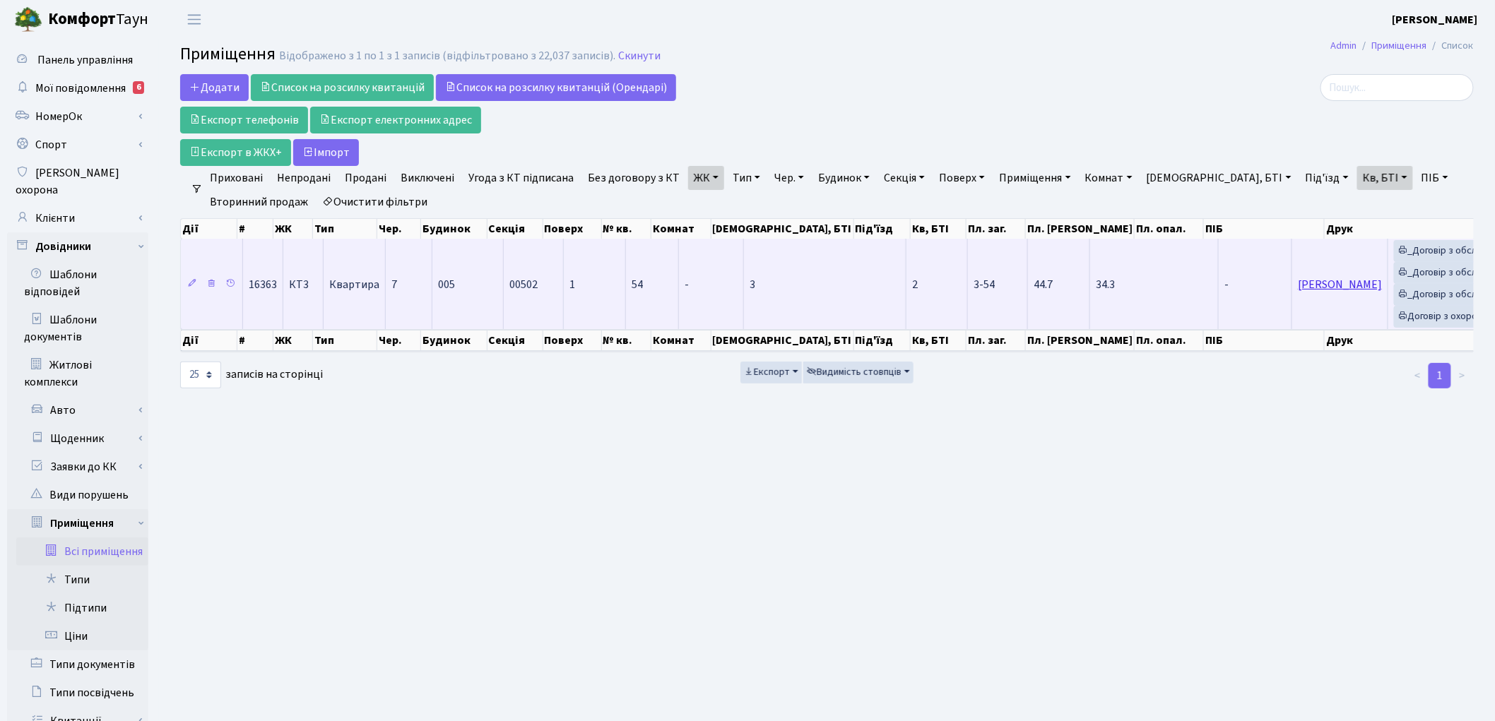
click at [1298, 283] on link "[PERSON_NAME]" at bounding box center [1340, 285] width 84 height 16
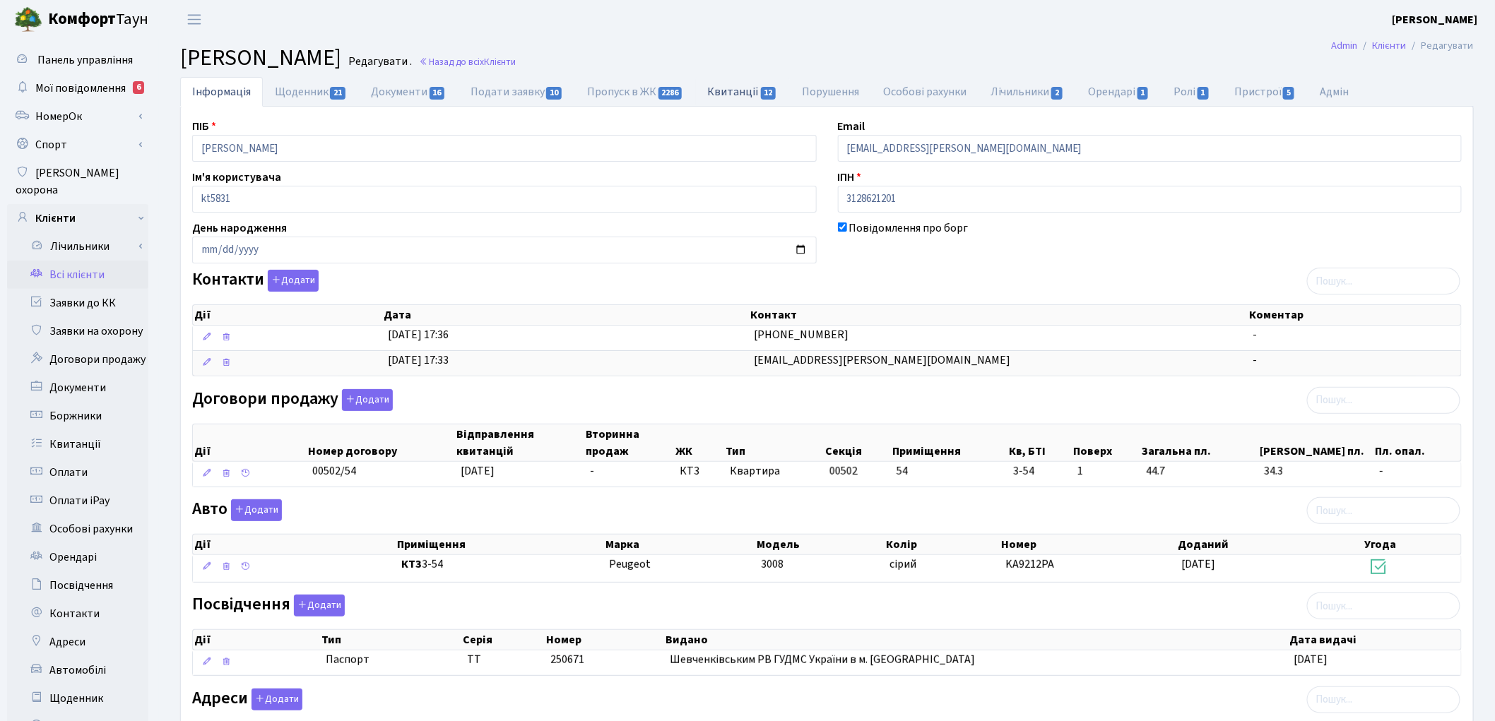
click at [738, 98] on link "Квитанції 12" at bounding box center [743, 91] width 94 height 29
select select "25"
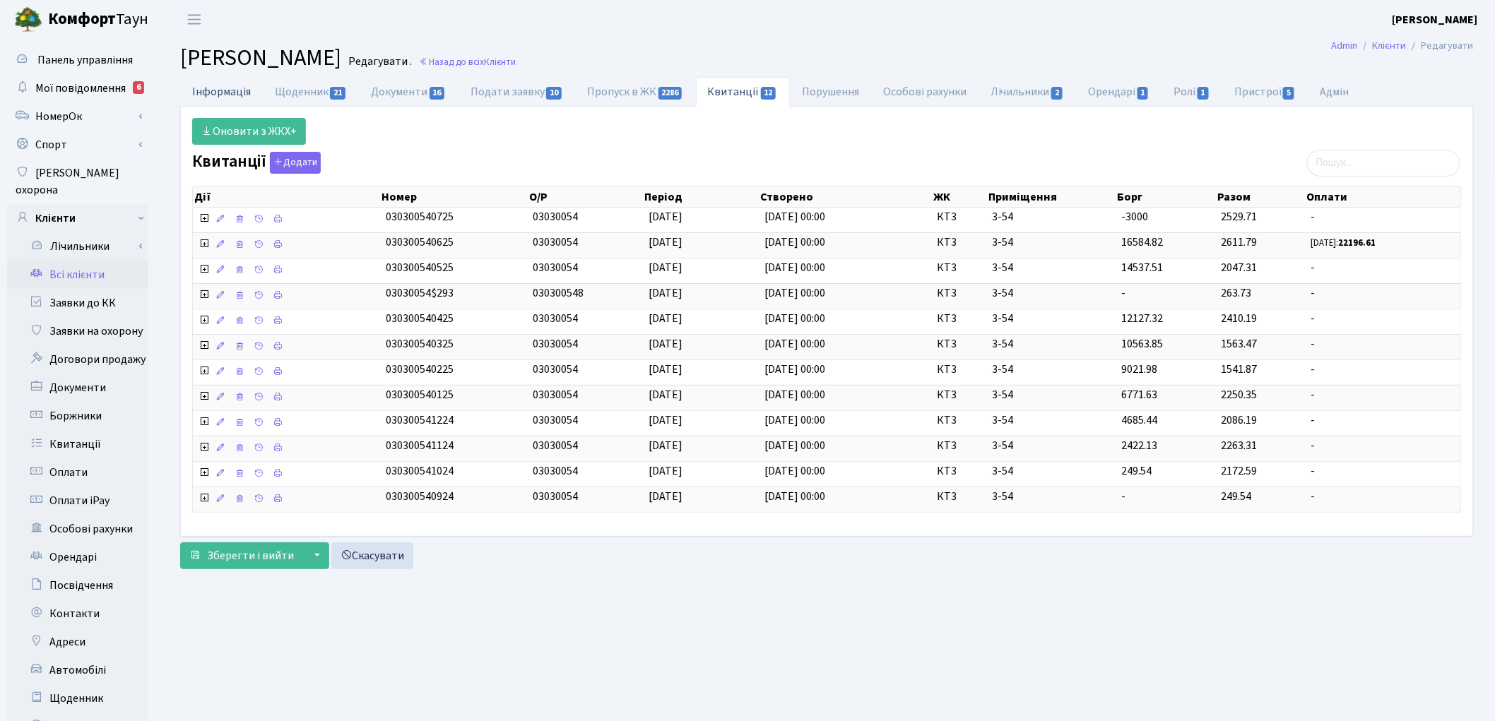
click at [215, 87] on link "Інформація" at bounding box center [221, 91] width 83 height 29
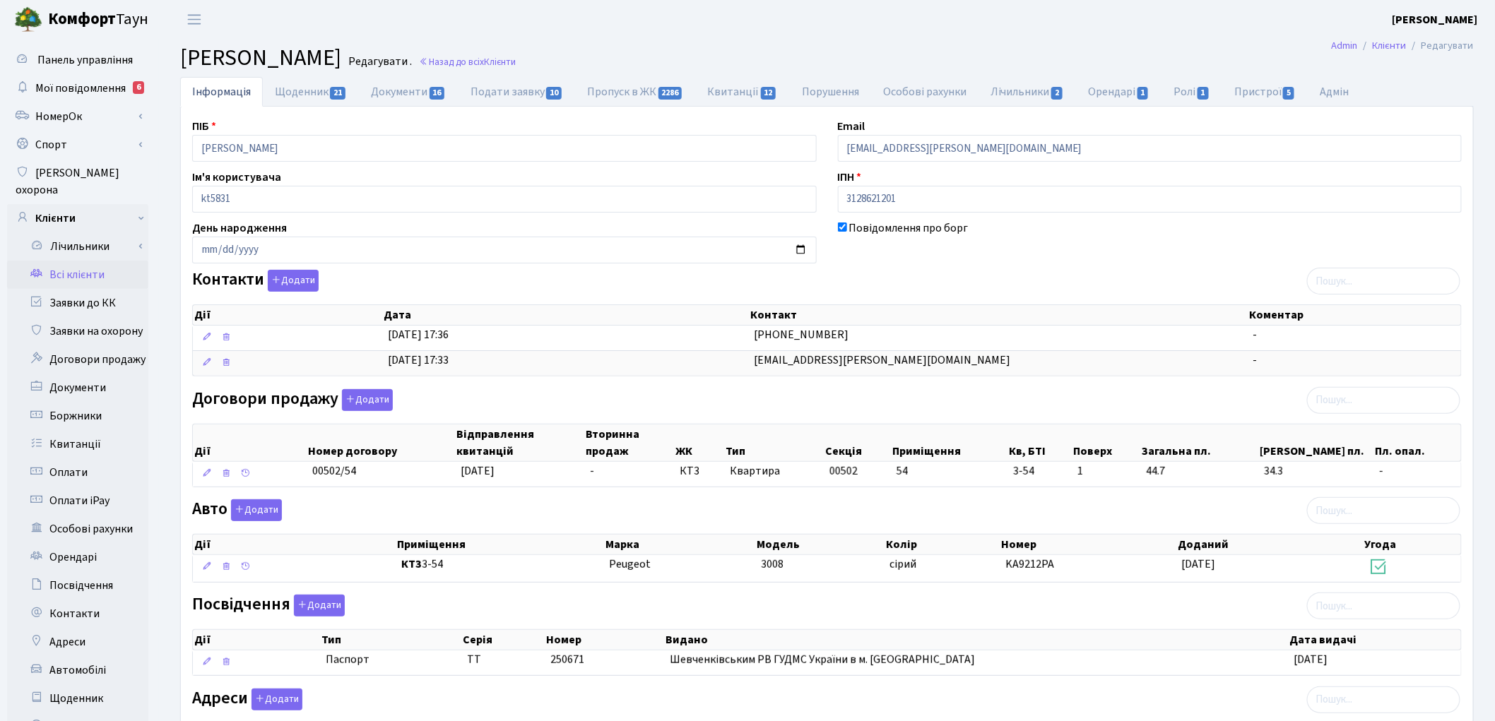
click at [86, 261] on link "Всі клієнти" at bounding box center [77, 275] width 141 height 28
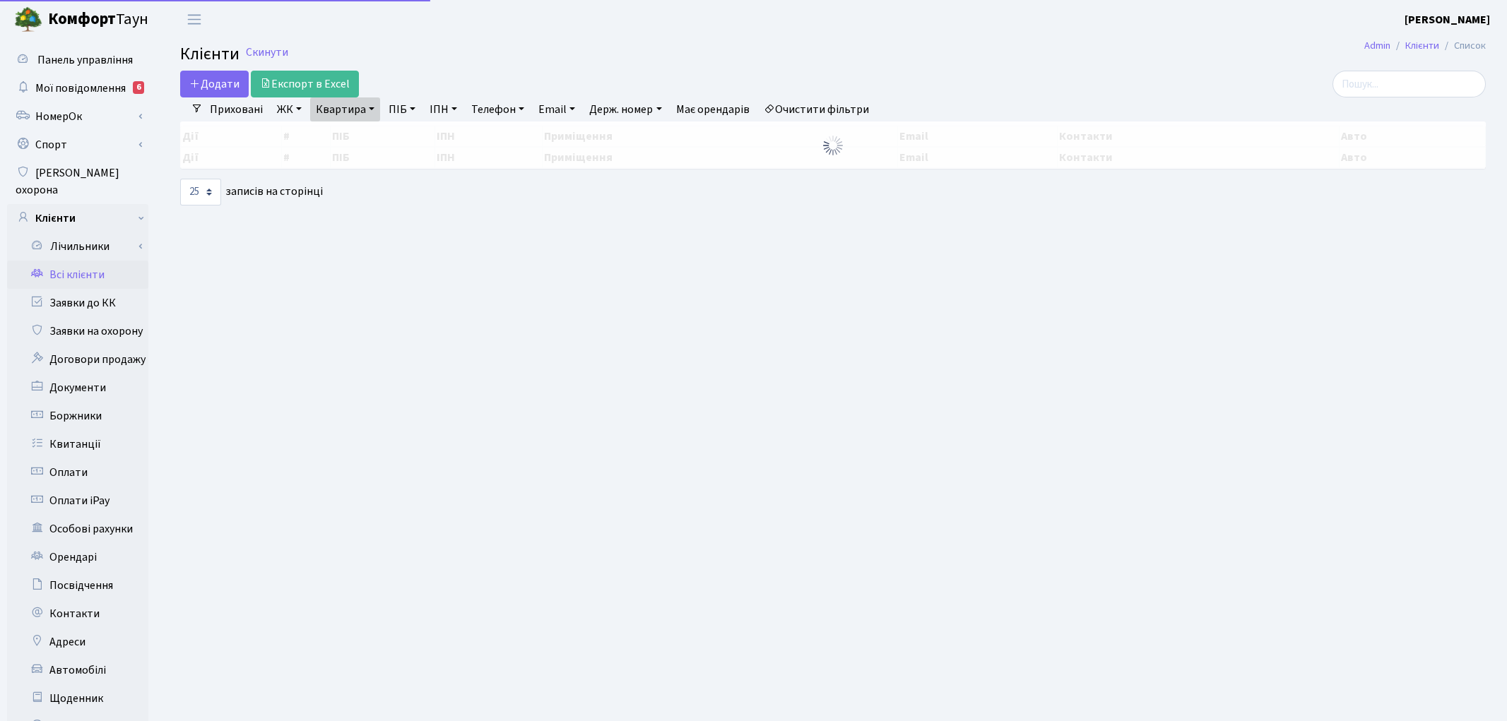
select select "25"
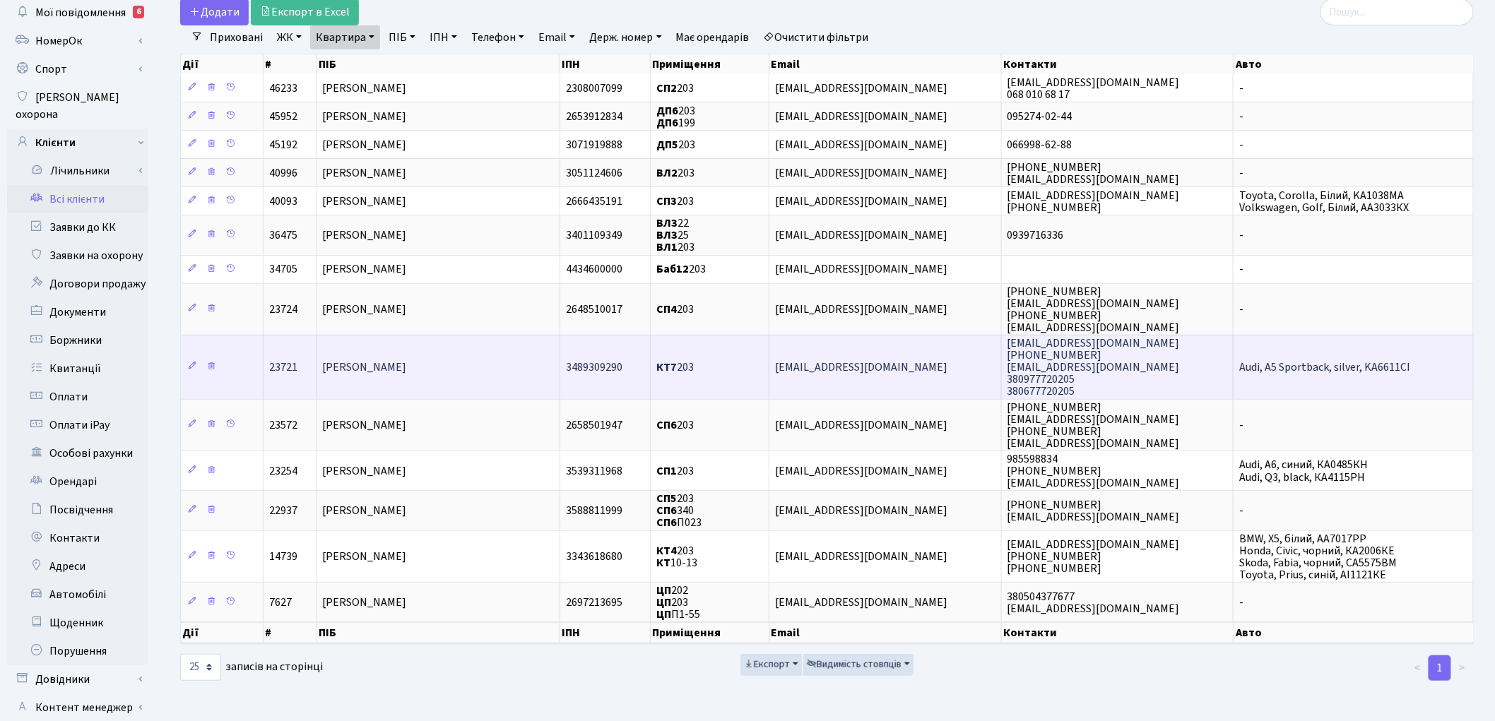
scroll to position [158, 0]
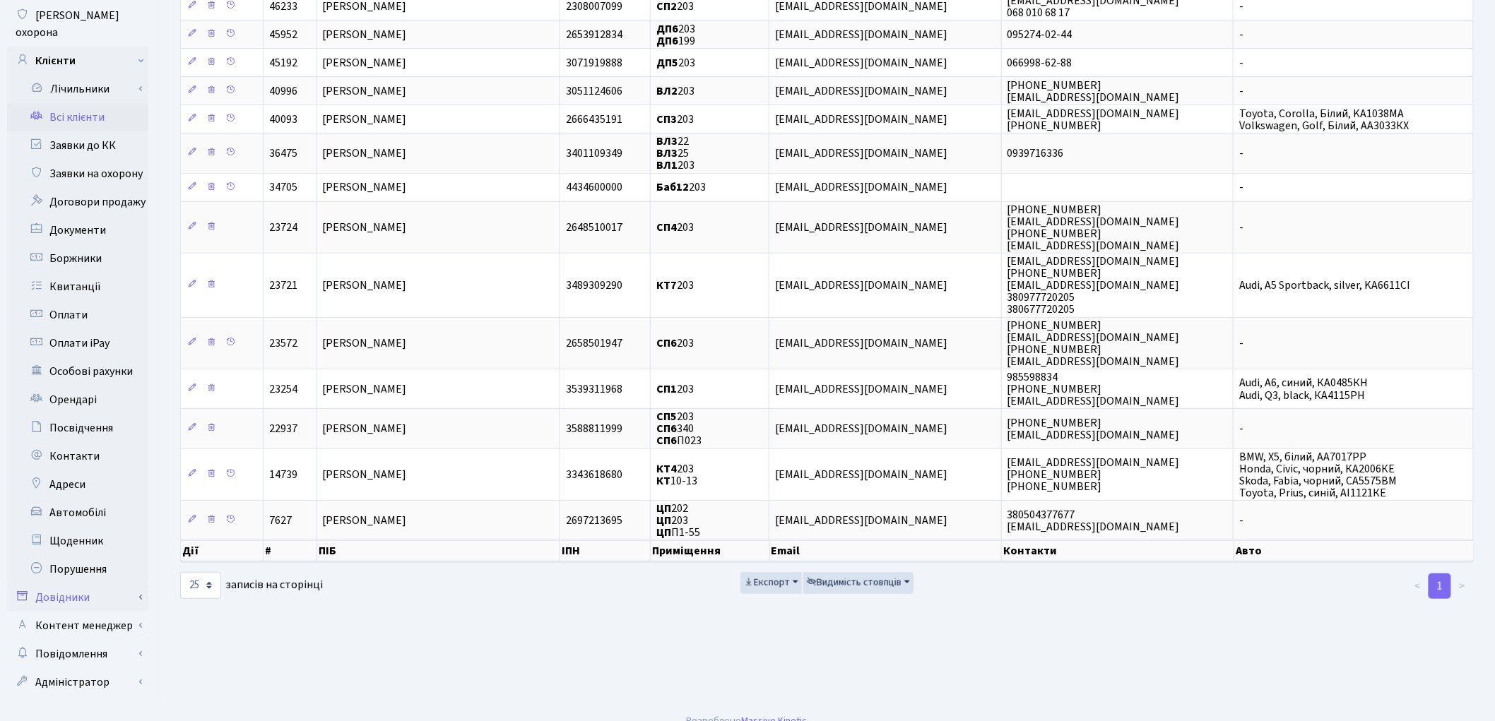
click at [81, 584] on link "Довідники" at bounding box center [77, 598] width 141 height 28
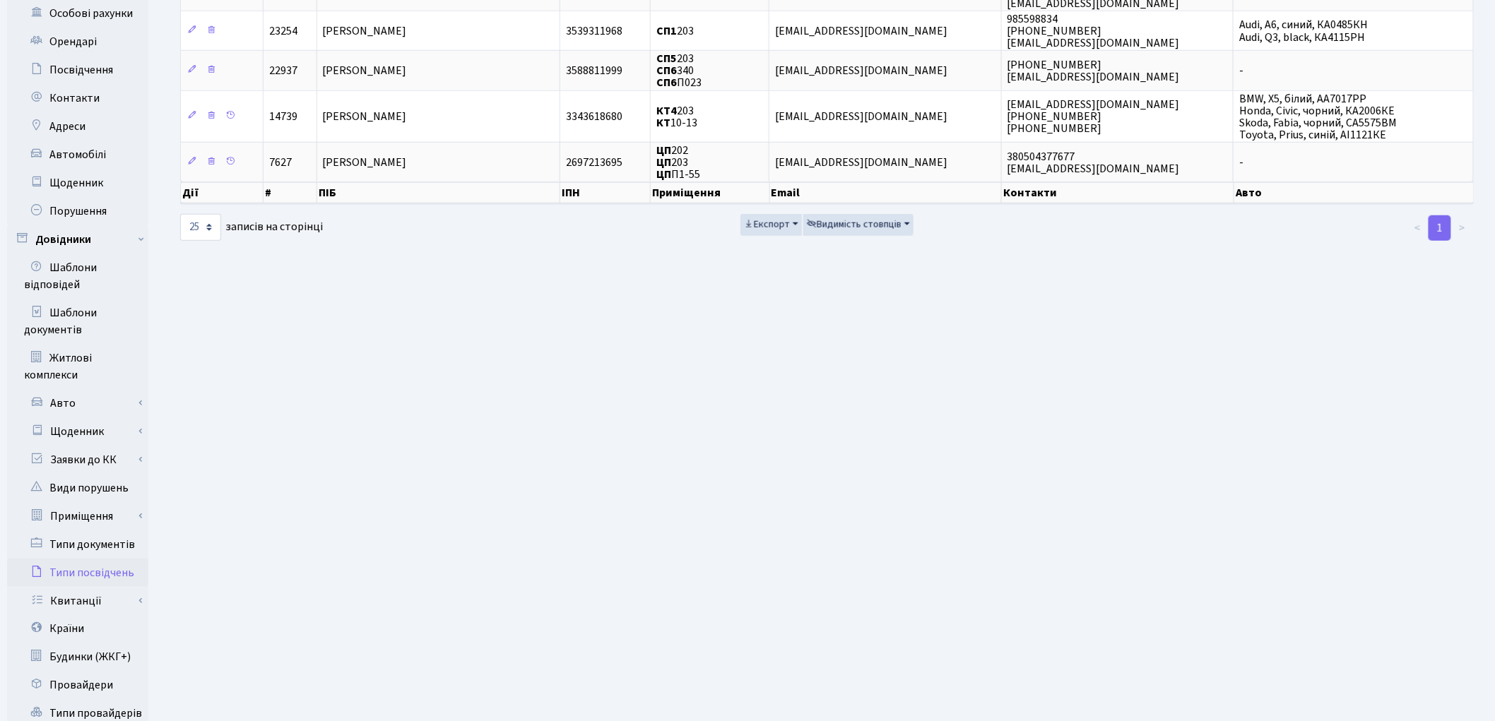
scroll to position [632, 0]
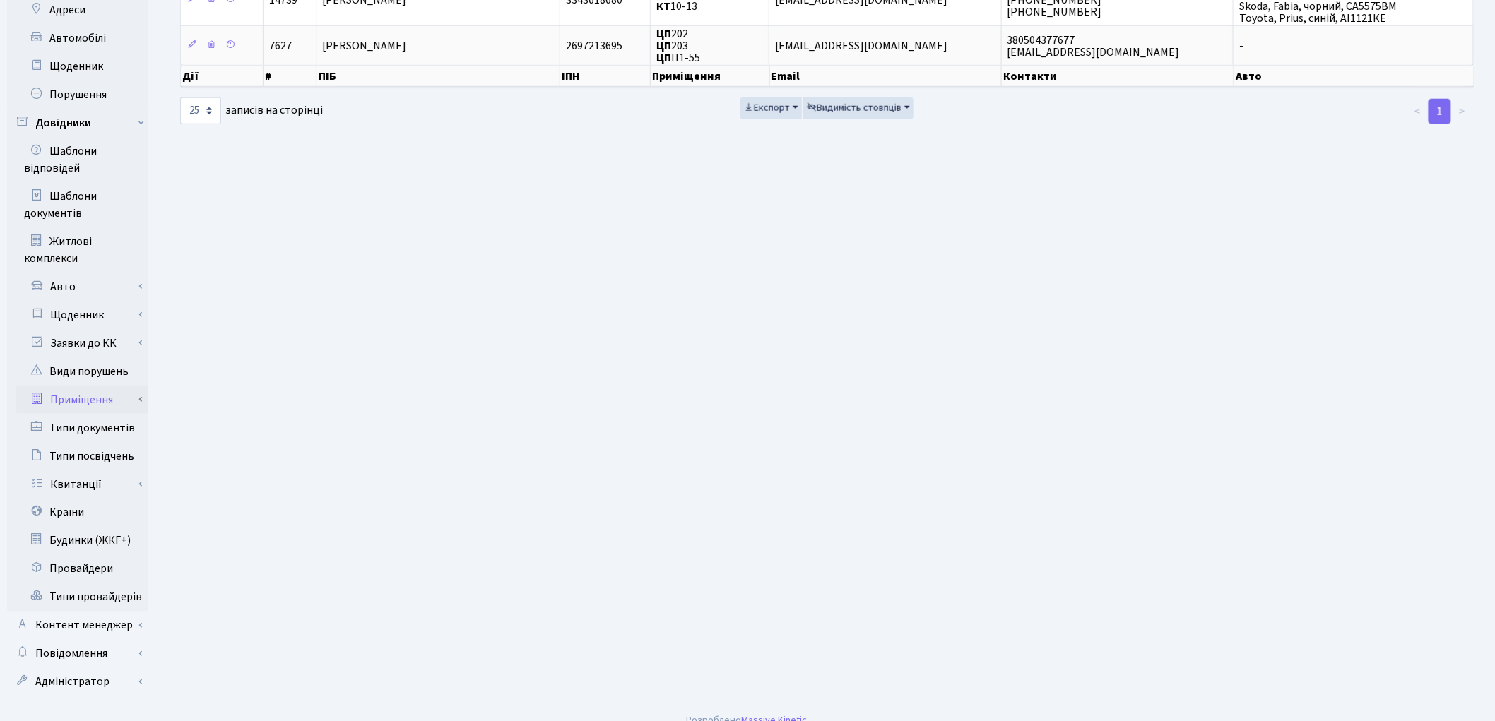
click at [85, 386] on link "Приміщення" at bounding box center [82, 400] width 132 height 28
click at [90, 414] on link "Всі приміщення" at bounding box center [82, 428] width 132 height 28
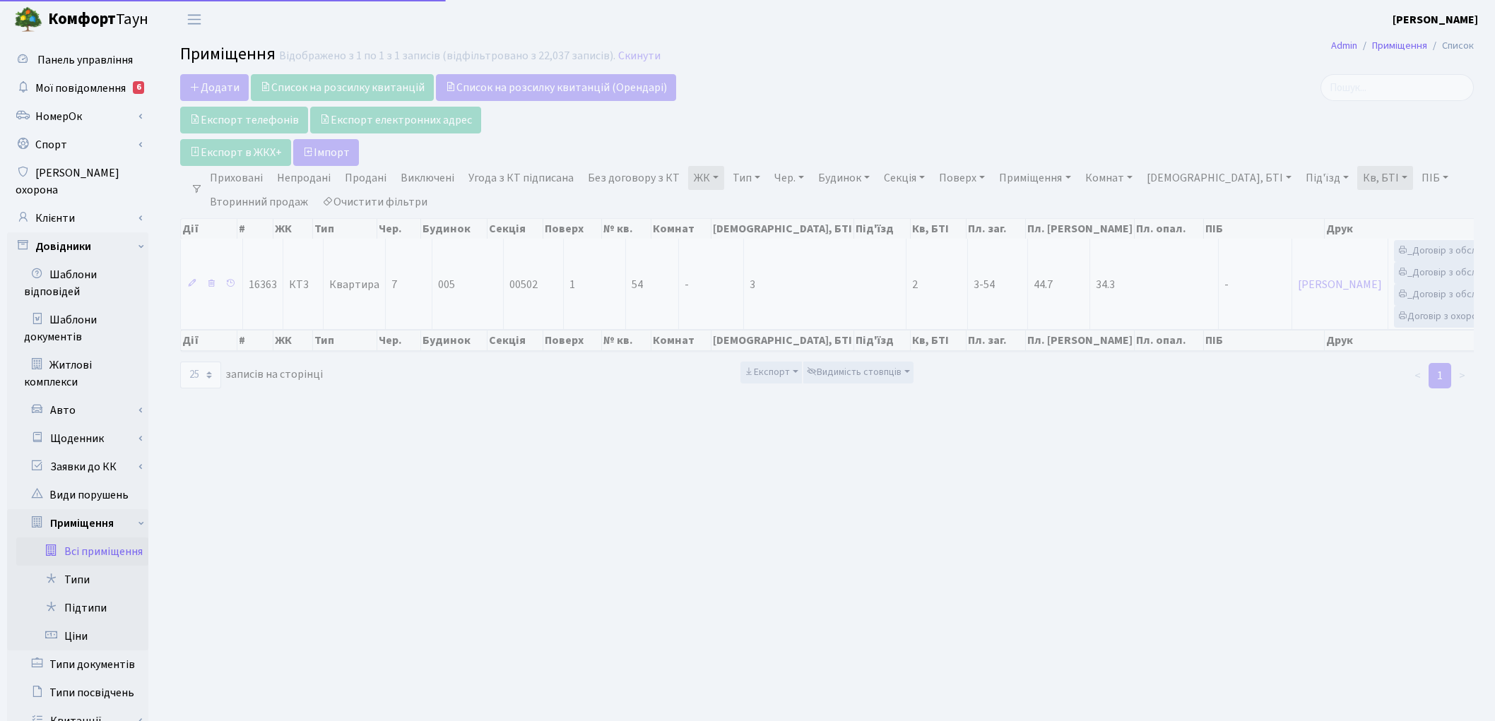
select select "25"
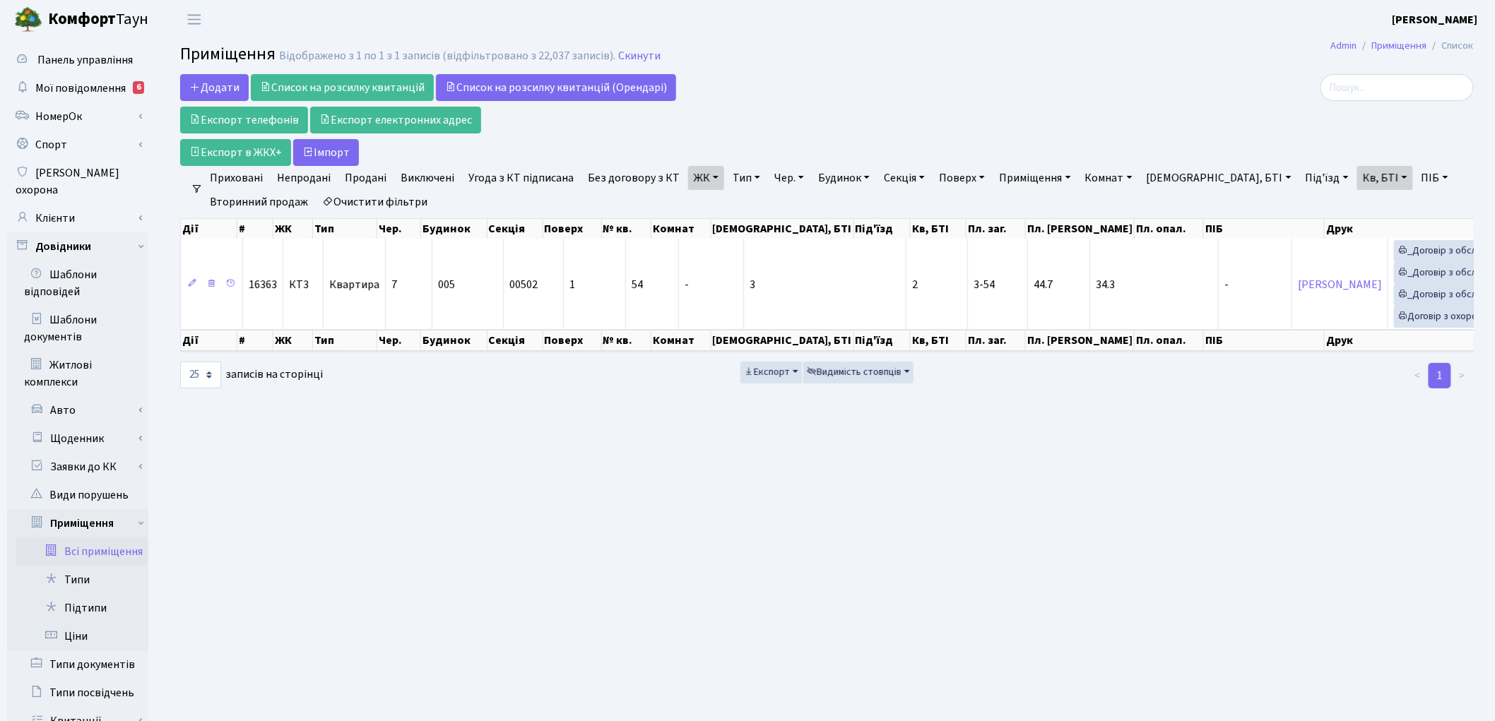
click at [1357, 185] on link "Кв, БТІ" at bounding box center [1385, 178] width 56 height 24
click at [1358, 194] on input "3-54" at bounding box center [1399, 205] width 83 height 27
type input "3-51"
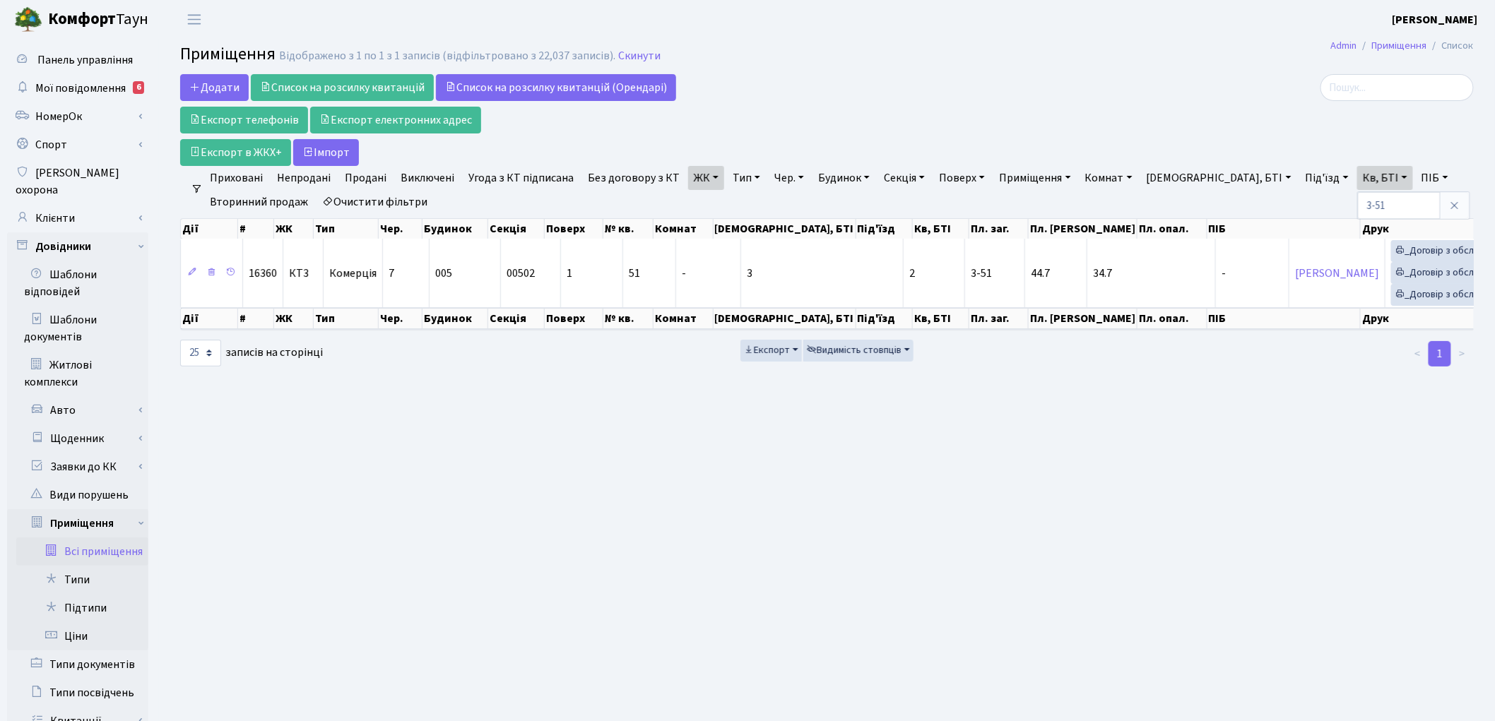
click at [417, 193] on link "Очистити фільтри" at bounding box center [375, 202] width 117 height 24
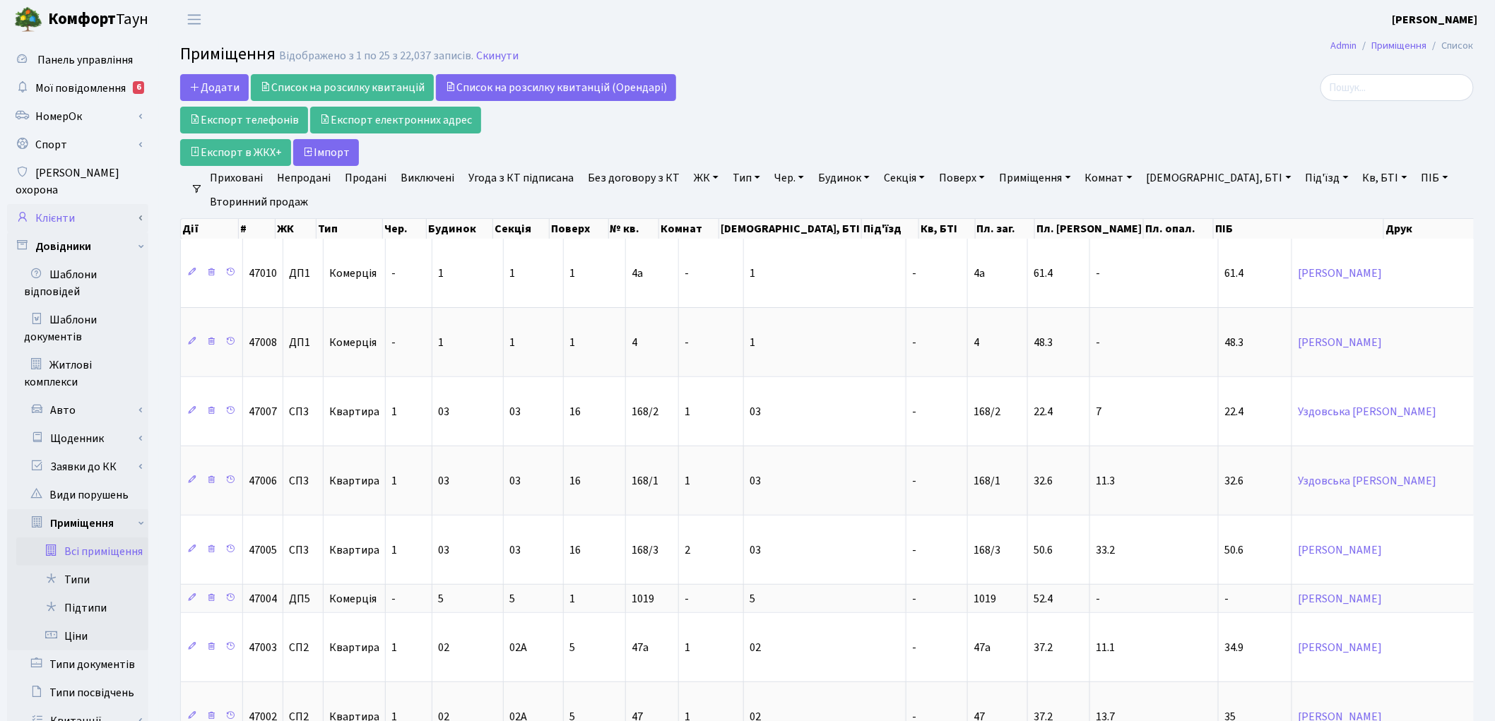
click at [81, 204] on link "Клієнти" at bounding box center [77, 218] width 141 height 28
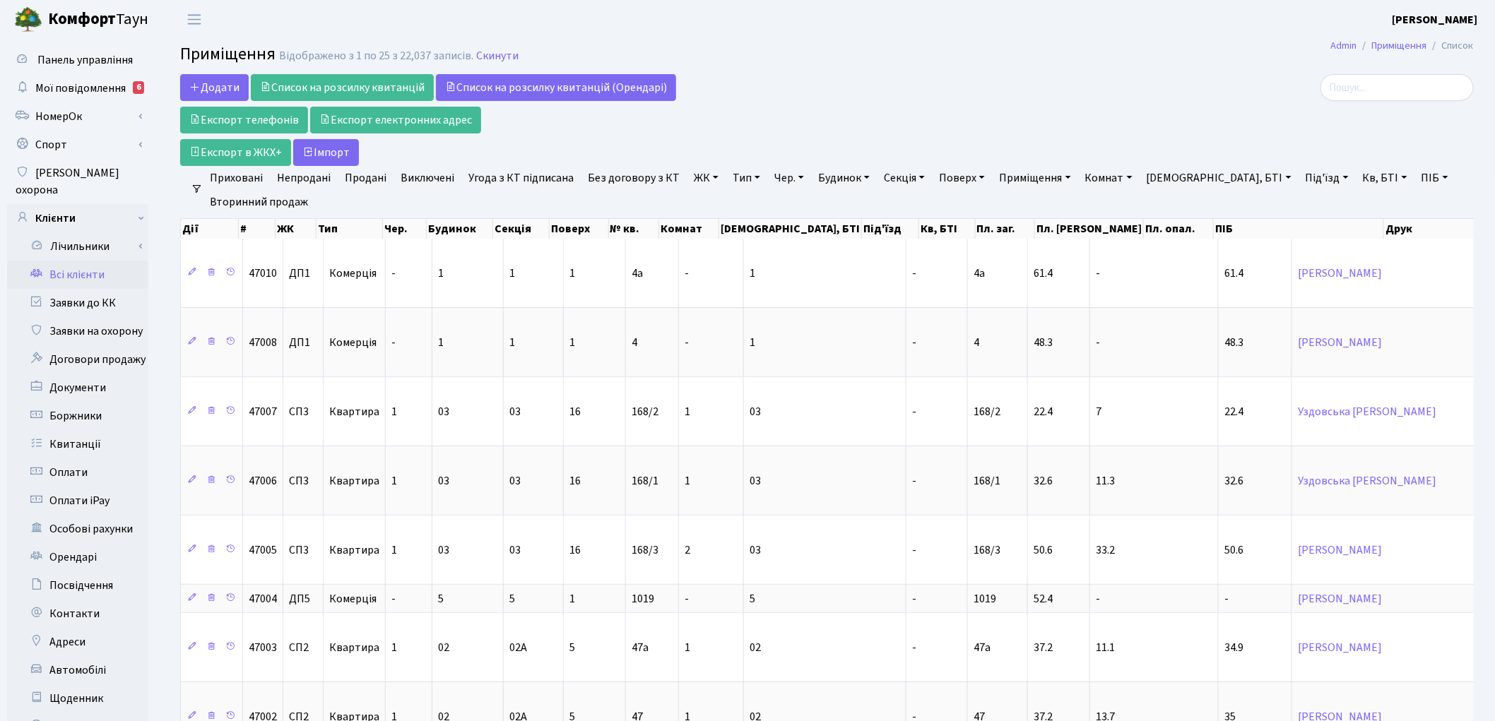
click at [88, 261] on link "Всі клієнти" at bounding box center [77, 275] width 141 height 28
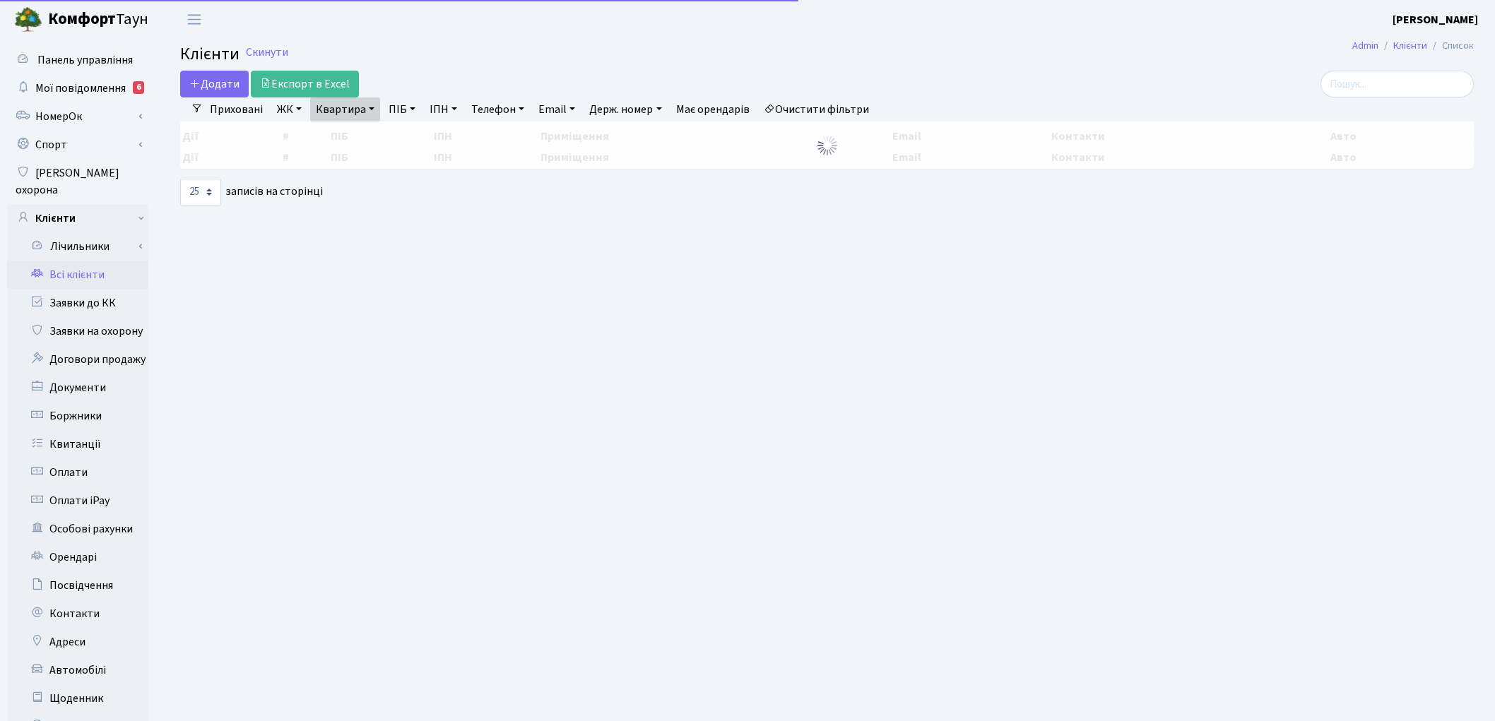
select select "25"
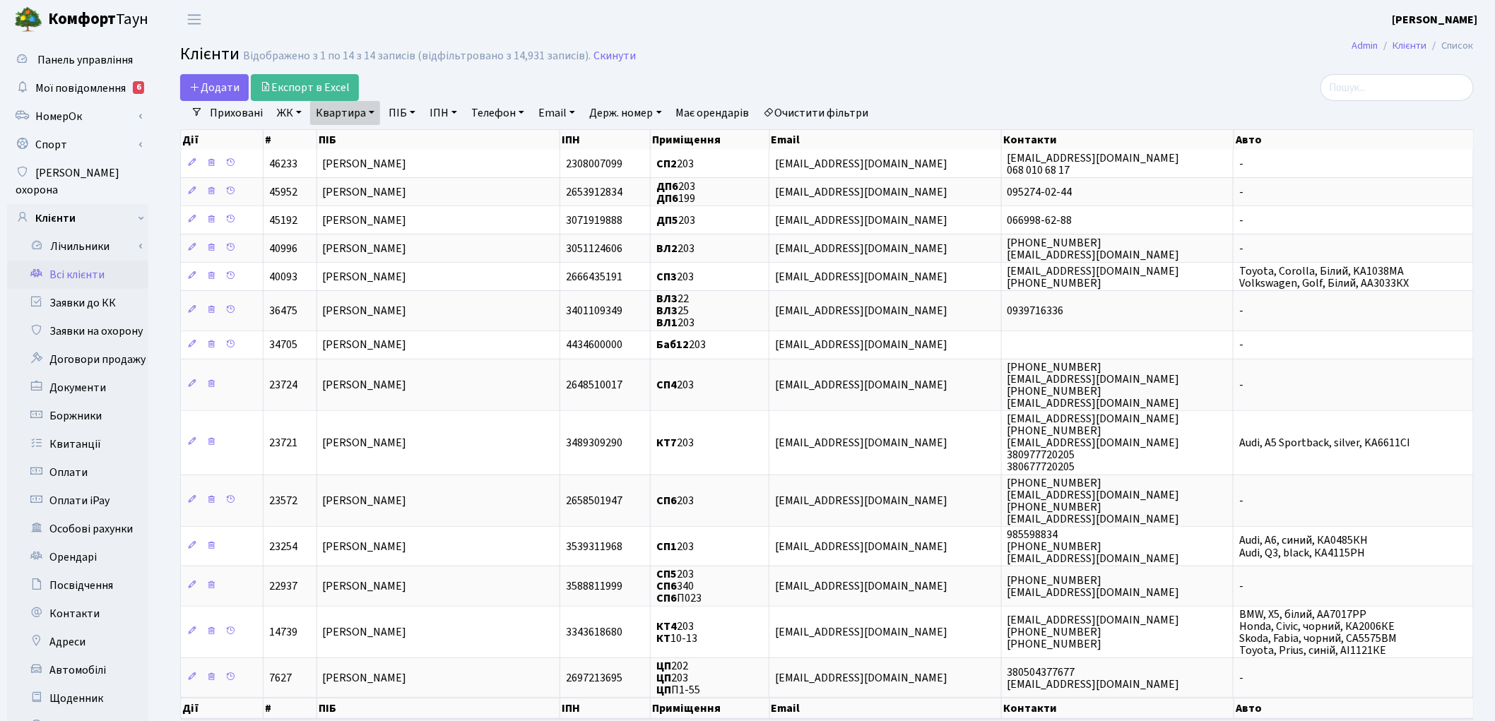
click at [866, 117] on link "Очистити фільтри" at bounding box center [816, 113] width 117 height 24
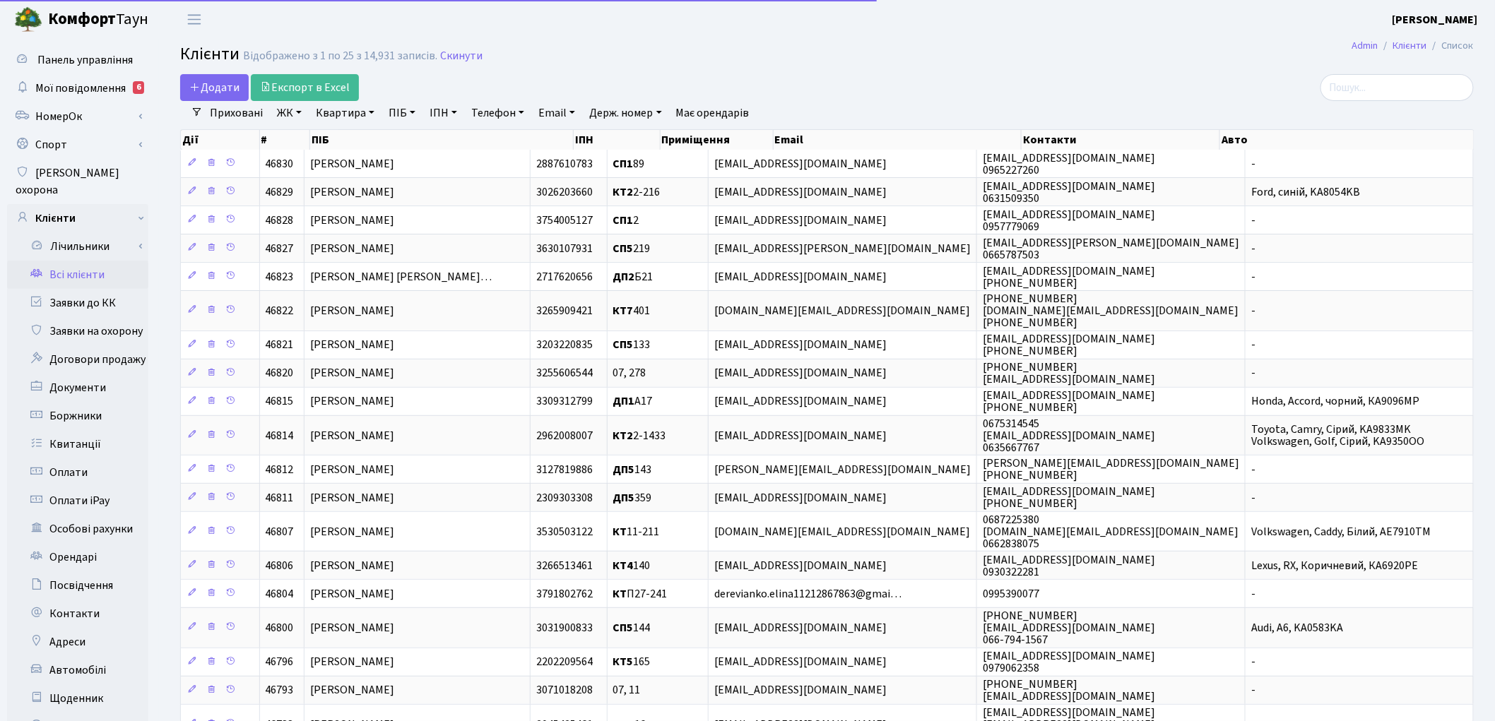
click at [360, 117] on link "Квартира" at bounding box center [345, 113] width 70 height 24
type input "117"
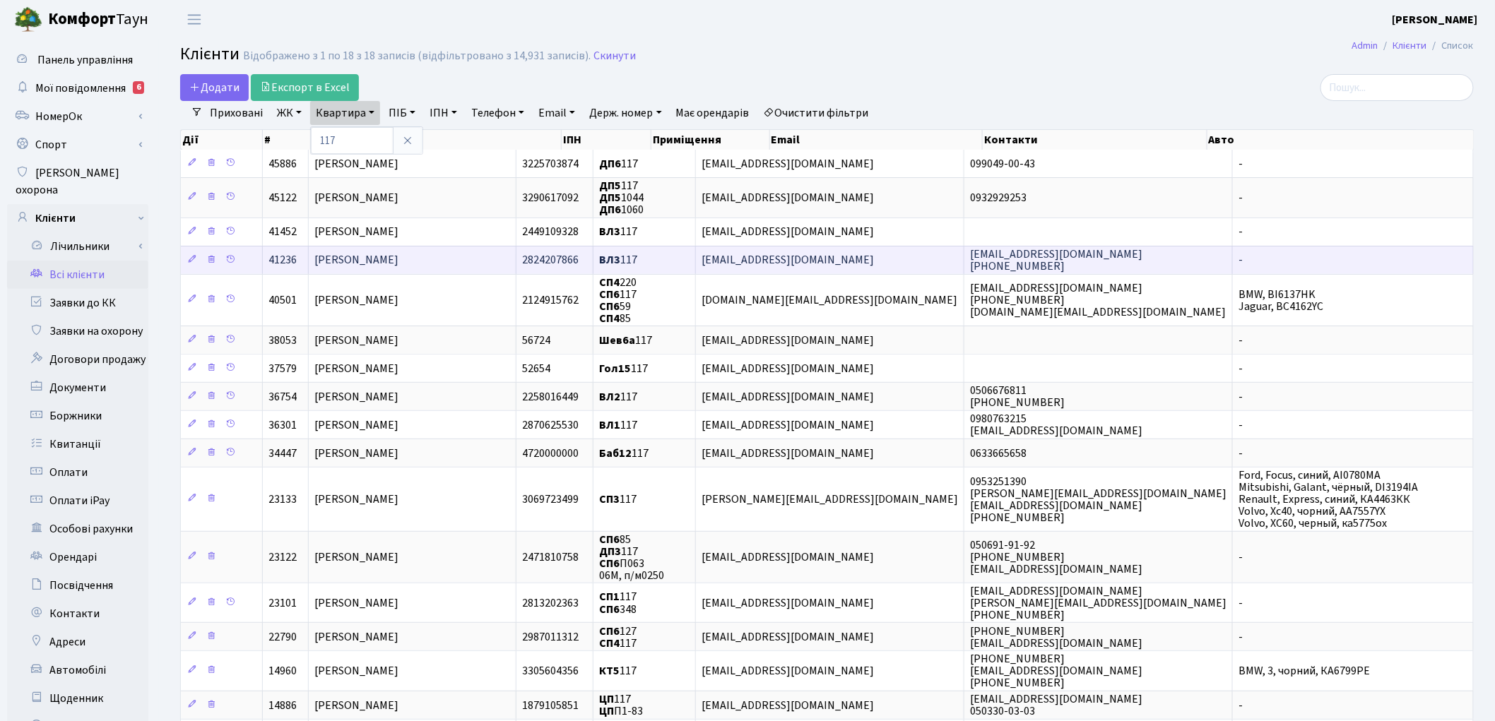
click at [398, 260] on span "[PERSON_NAME]" at bounding box center [356, 261] width 84 height 16
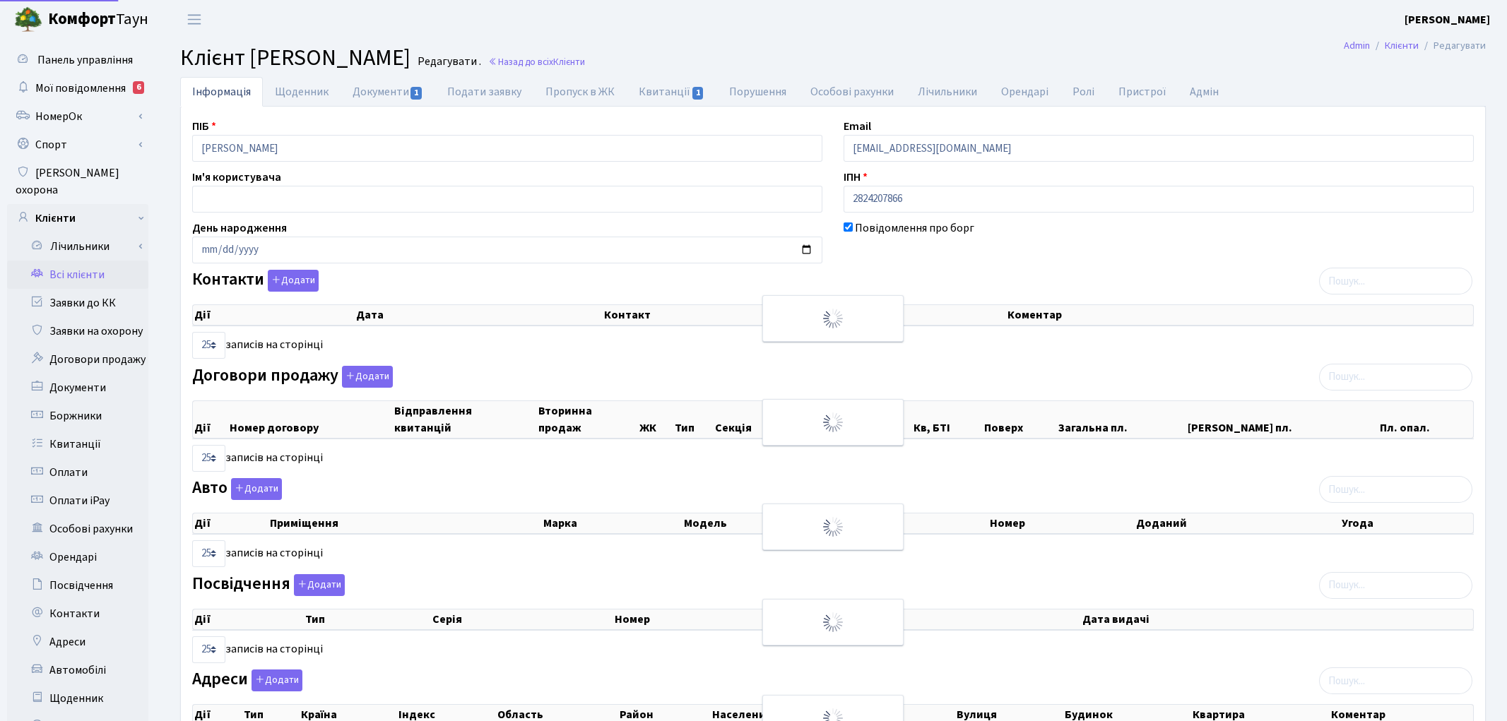
select select "25"
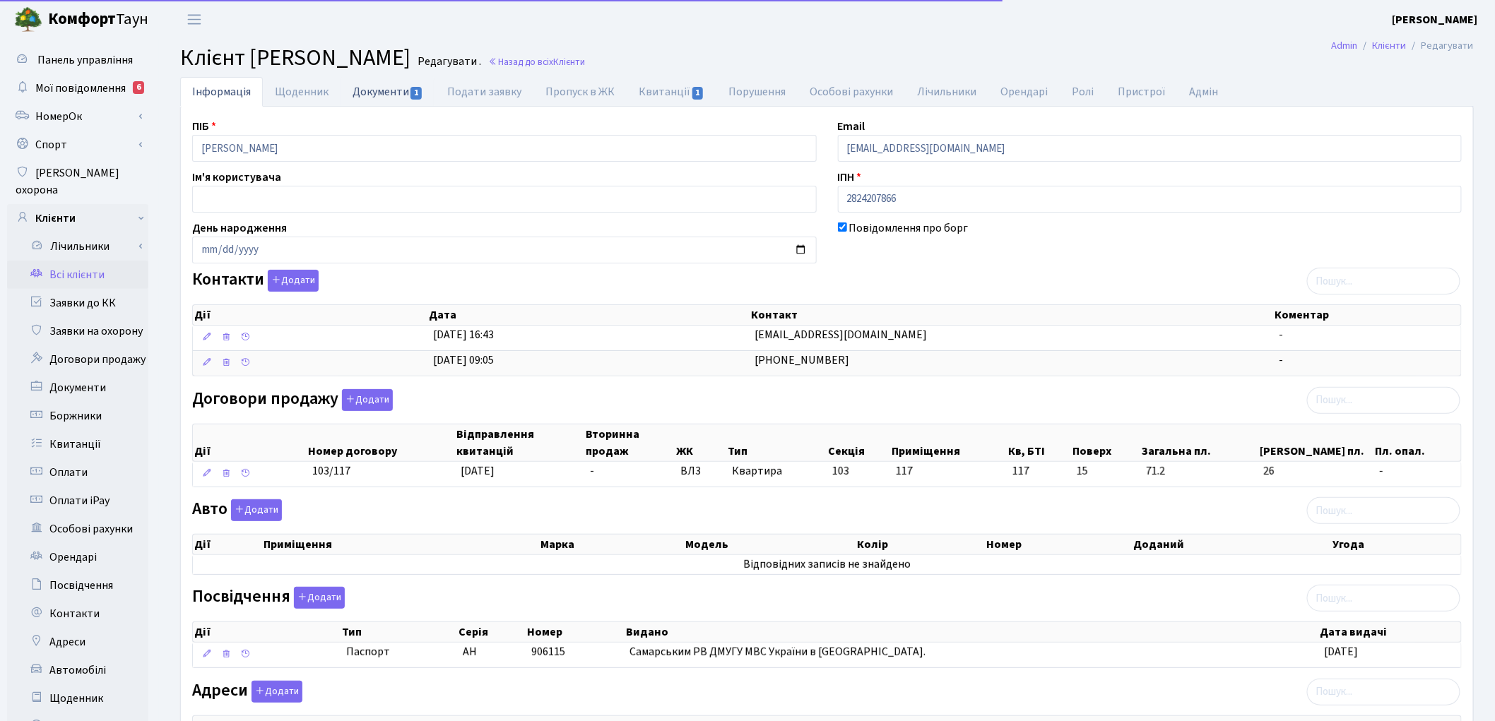
click at [375, 94] on link "Документи 1" at bounding box center [388, 91] width 95 height 29
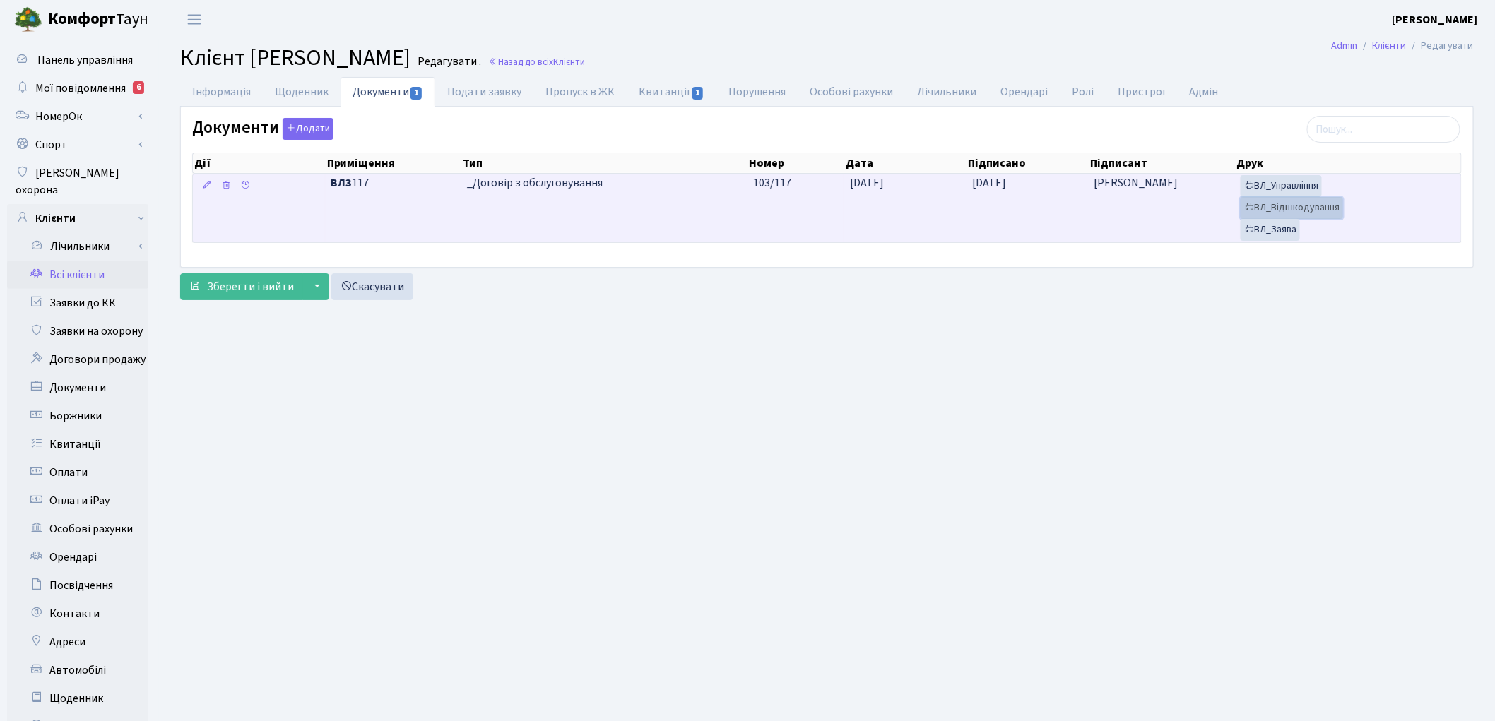
click at [1293, 206] on link "ВЛ_Відшкодування" at bounding box center [1292, 208] width 102 height 22
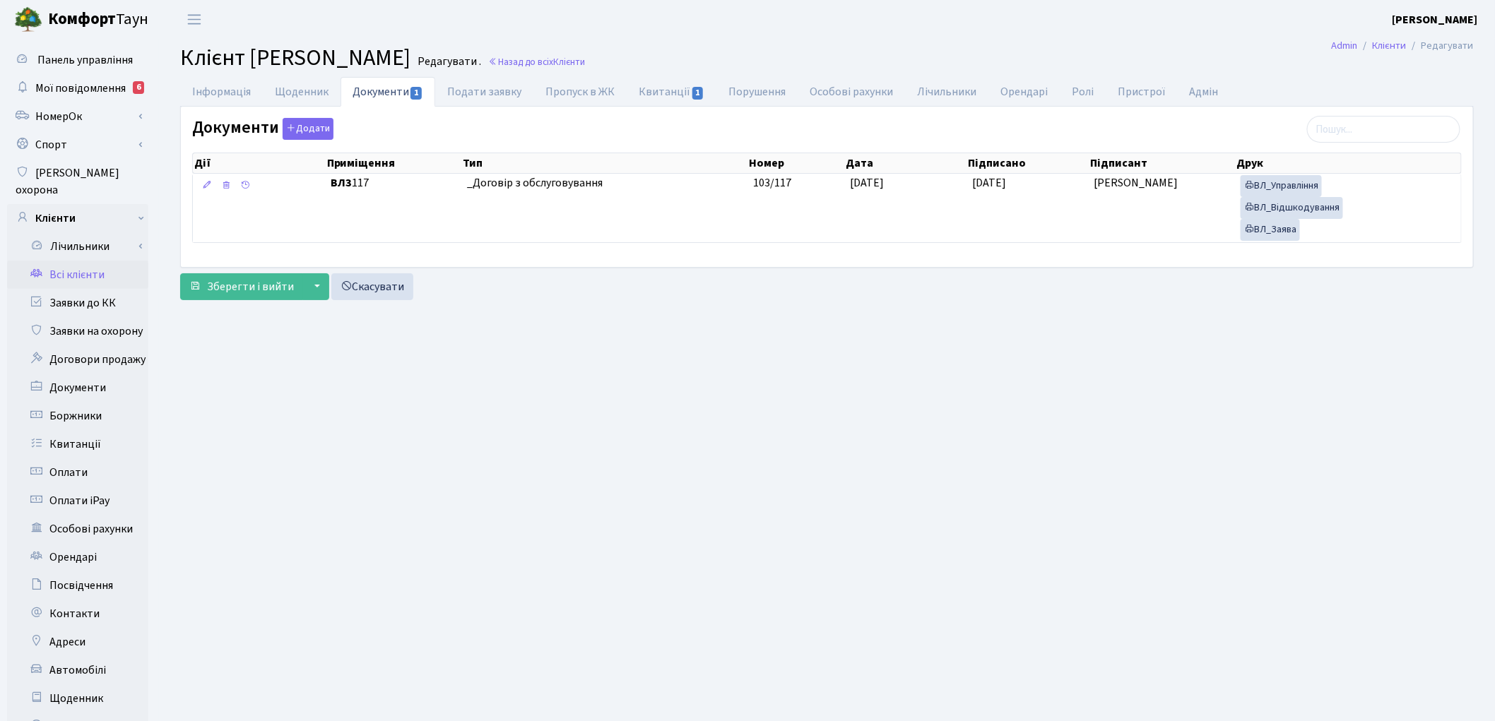
click at [58, 261] on link "Всі клієнти" at bounding box center [77, 275] width 141 height 28
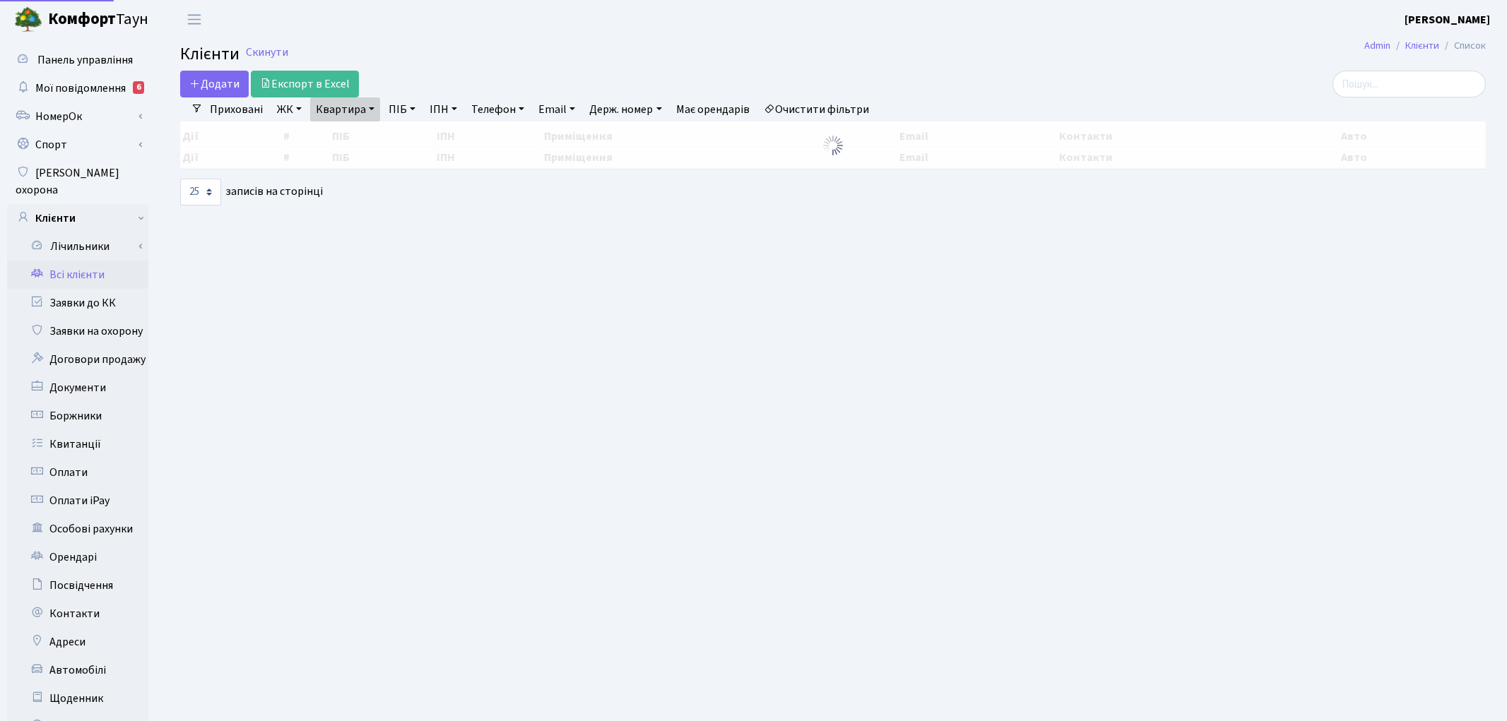
select select "25"
click at [346, 110] on link "Квартира" at bounding box center [345, 110] width 70 height 24
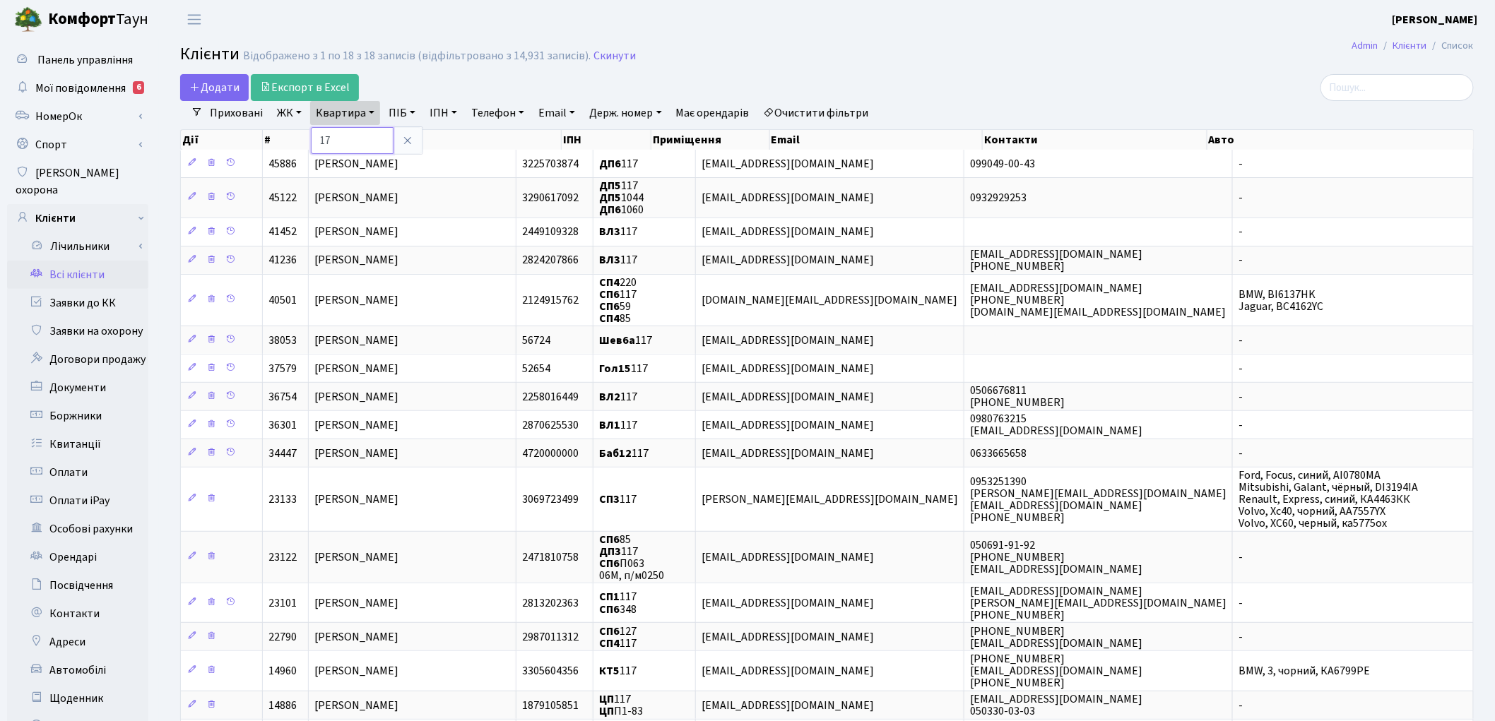
type input "7"
type input "142"
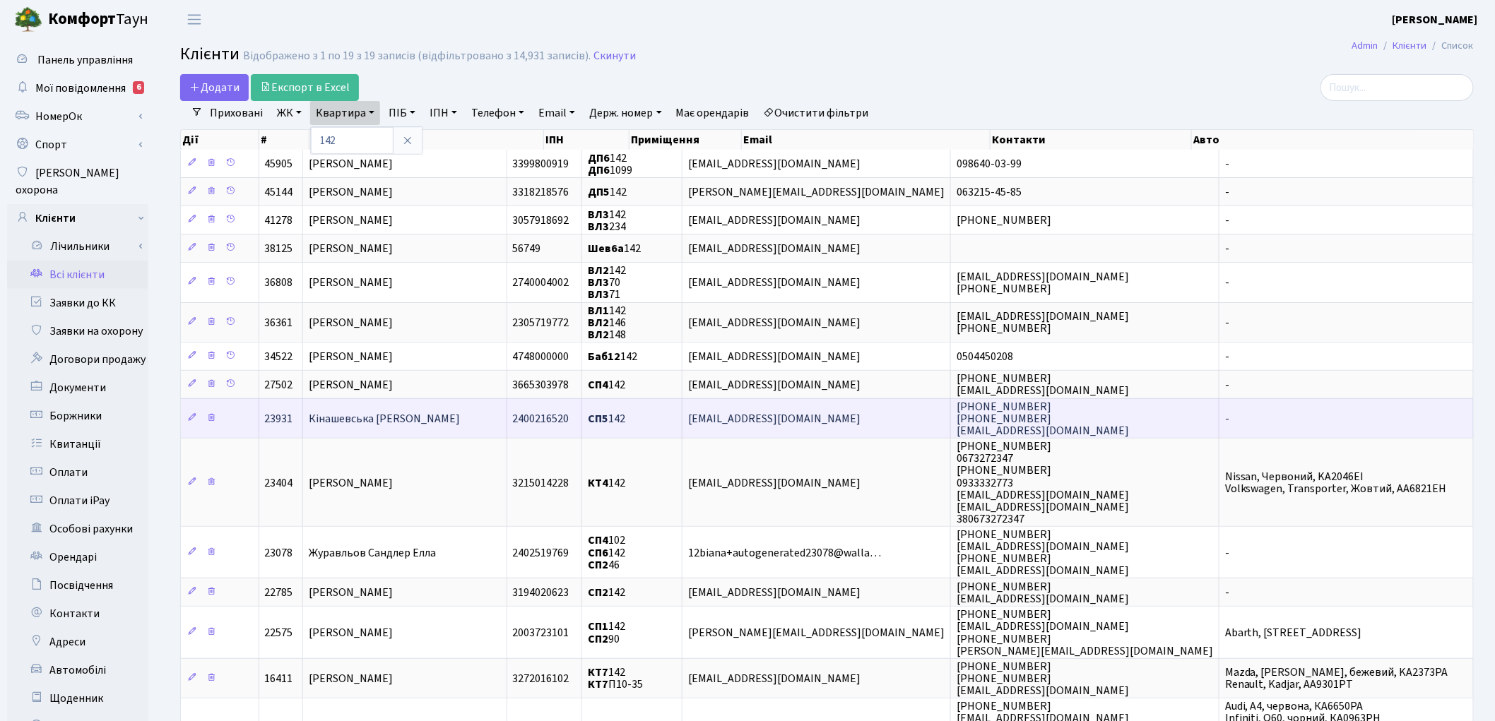
click at [445, 413] on span "Кінашевська Наталія Анатоліївна" at bounding box center [384, 419] width 151 height 16
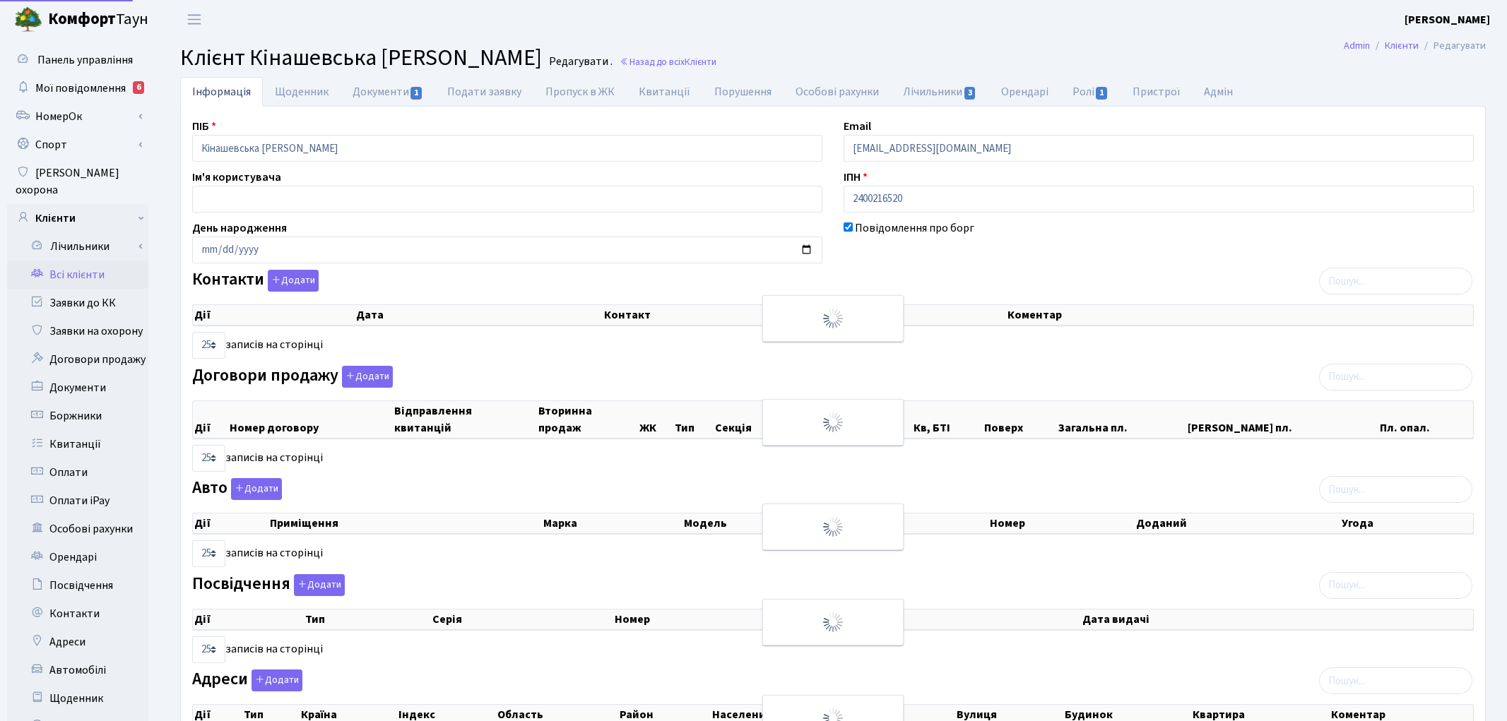
select select "25"
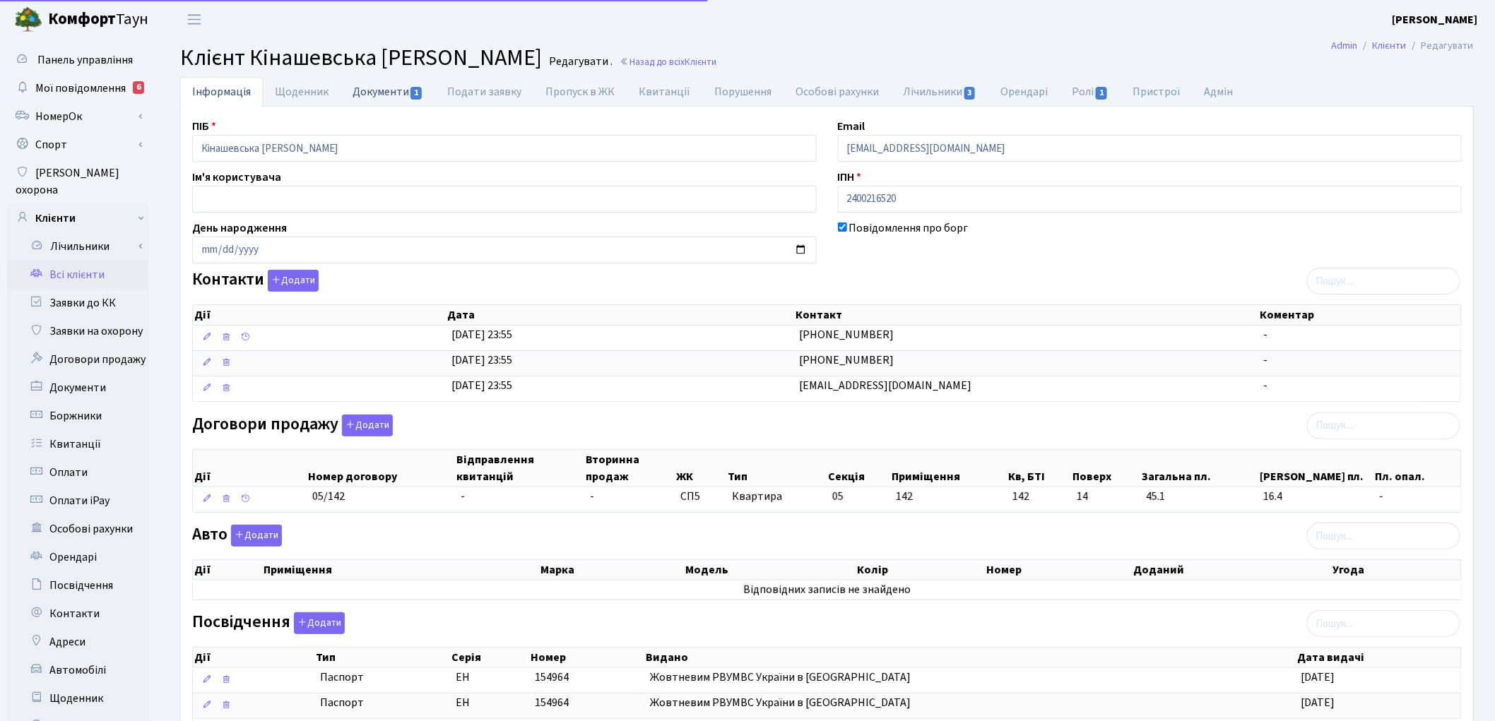
click at [372, 100] on link "Документи 1" at bounding box center [388, 91] width 95 height 29
select select "25"
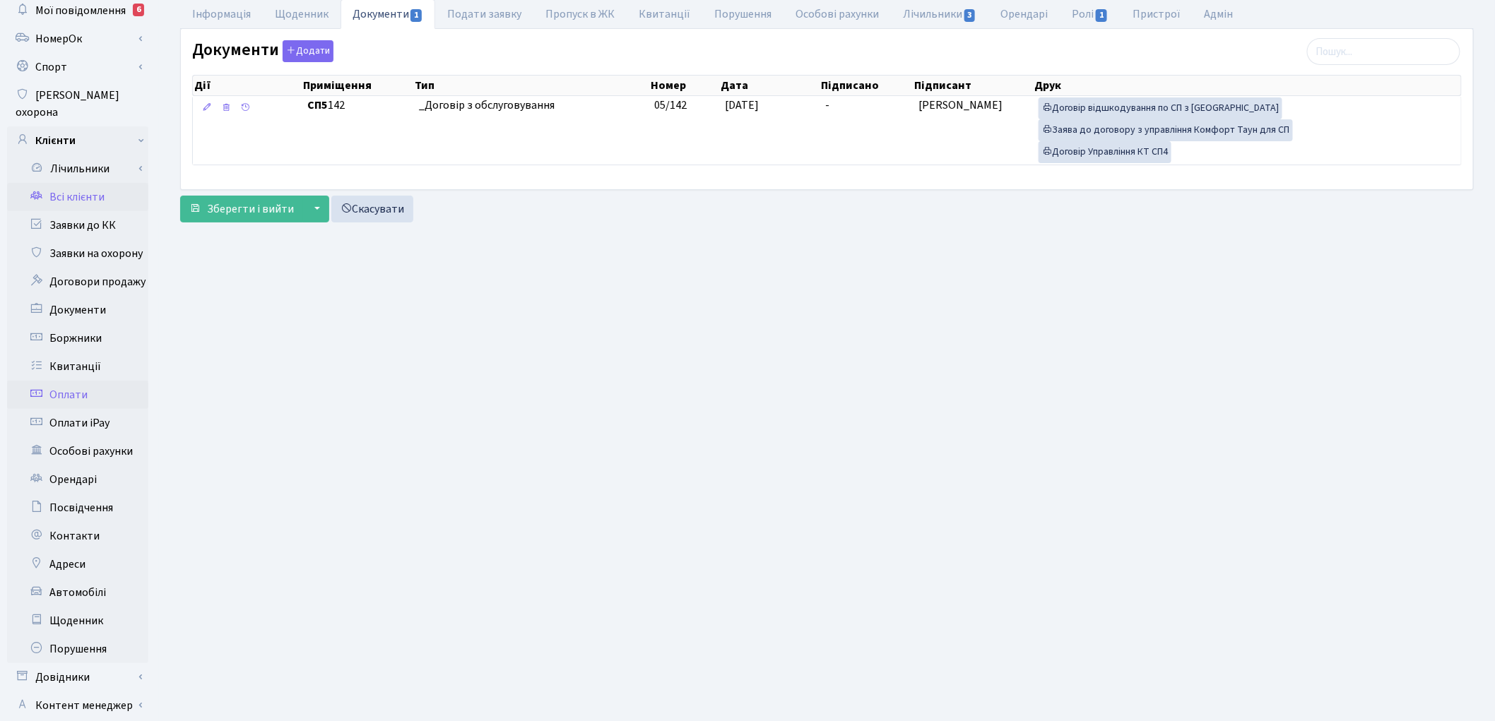
scroll to position [158, 0]
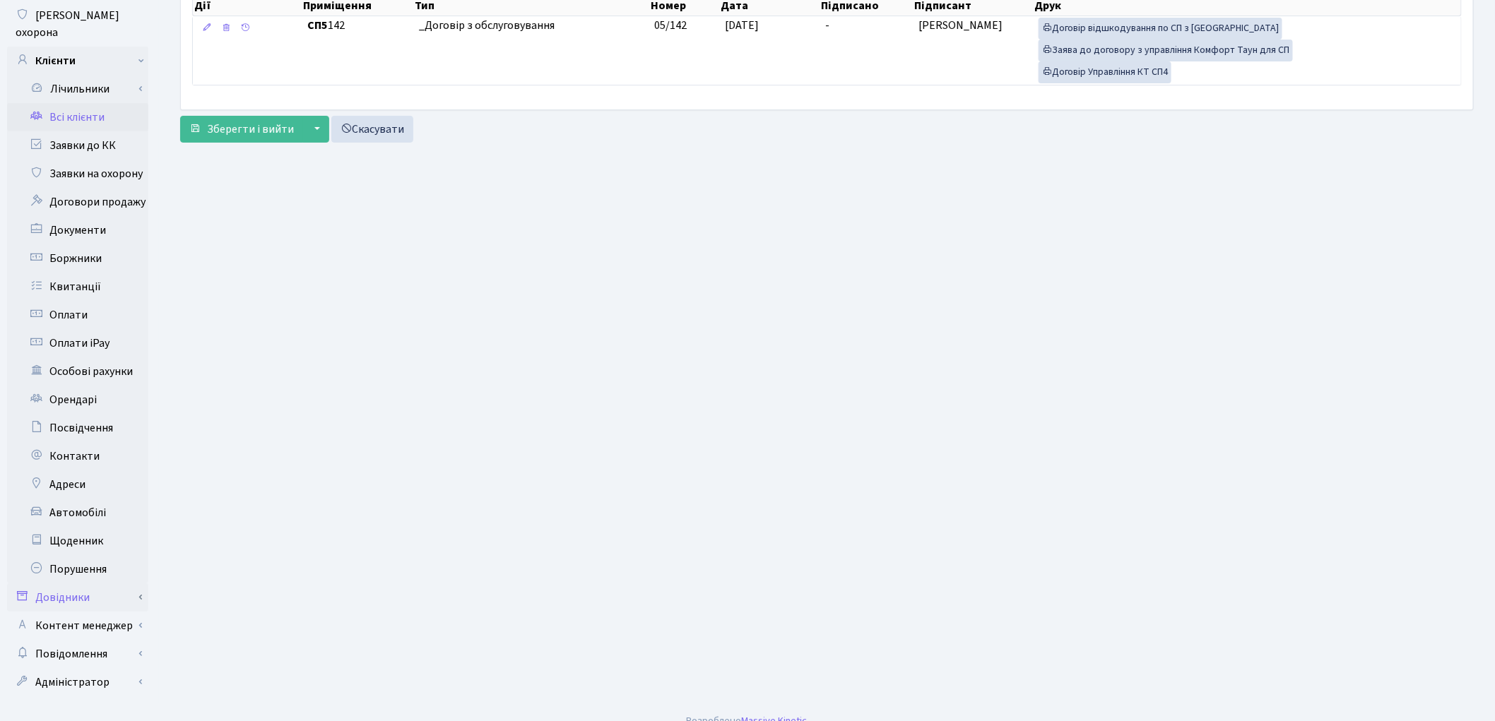
click at [96, 584] on link "Довідники" at bounding box center [77, 598] width 141 height 28
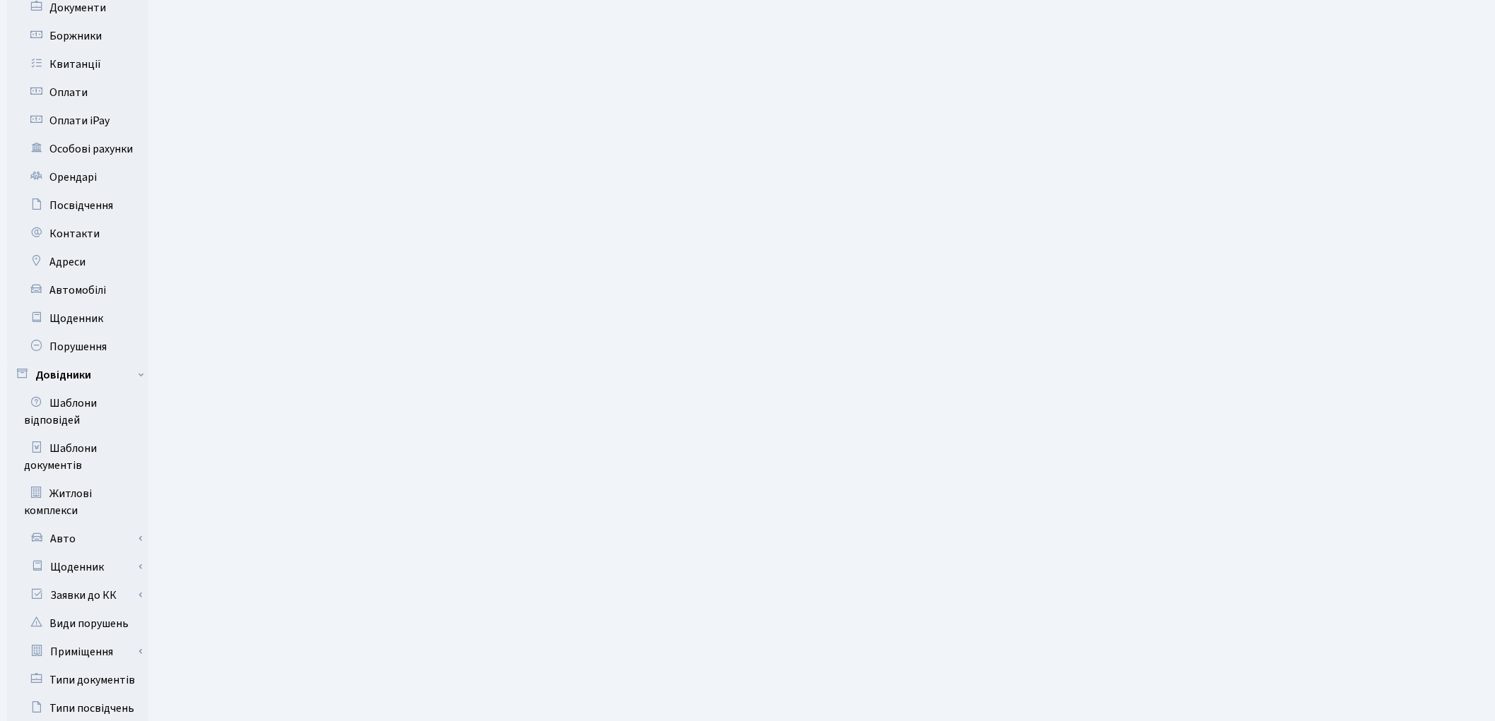
scroll to position [632, 0]
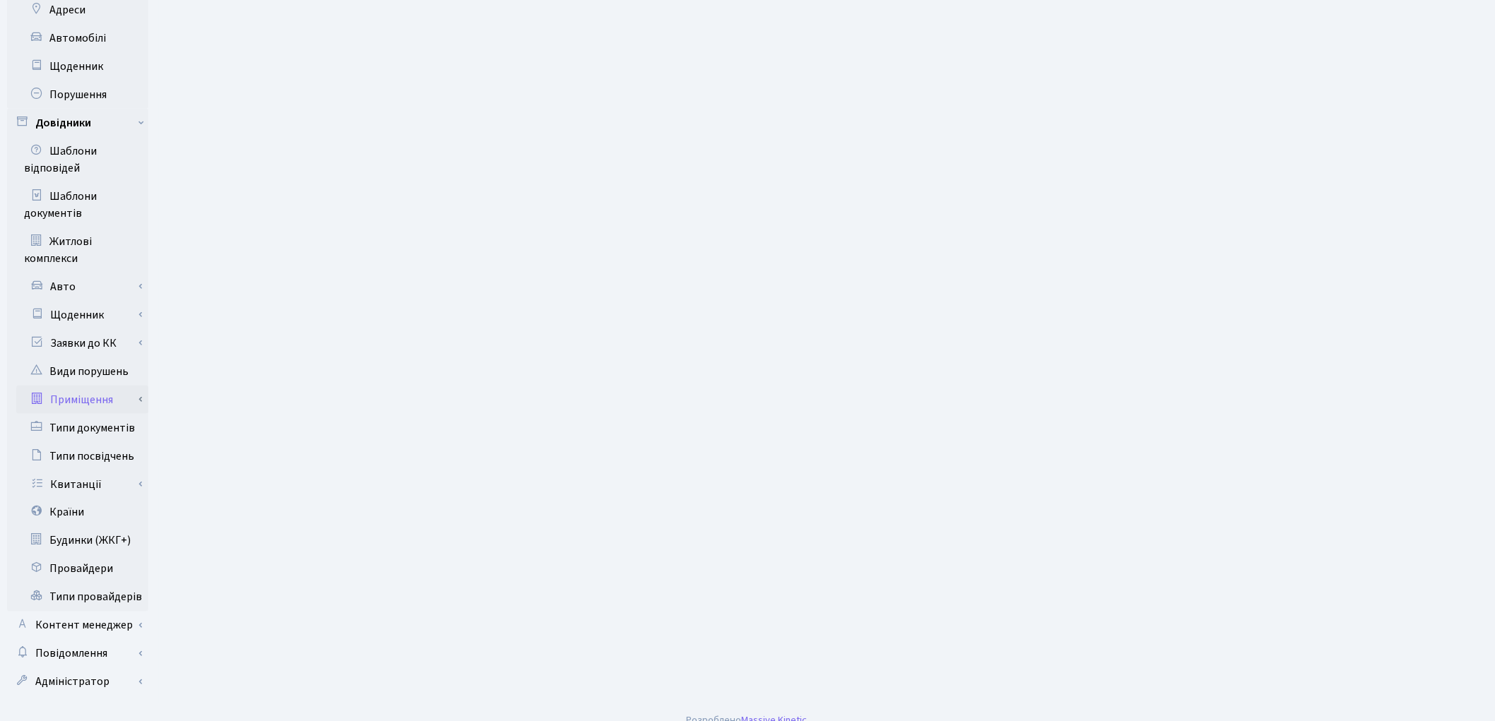
click at [102, 386] on link "Приміщення" at bounding box center [82, 400] width 132 height 28
click at [106, 414] on link "Всі приміщення" at bounding box center [82, 428] width 132 height 28
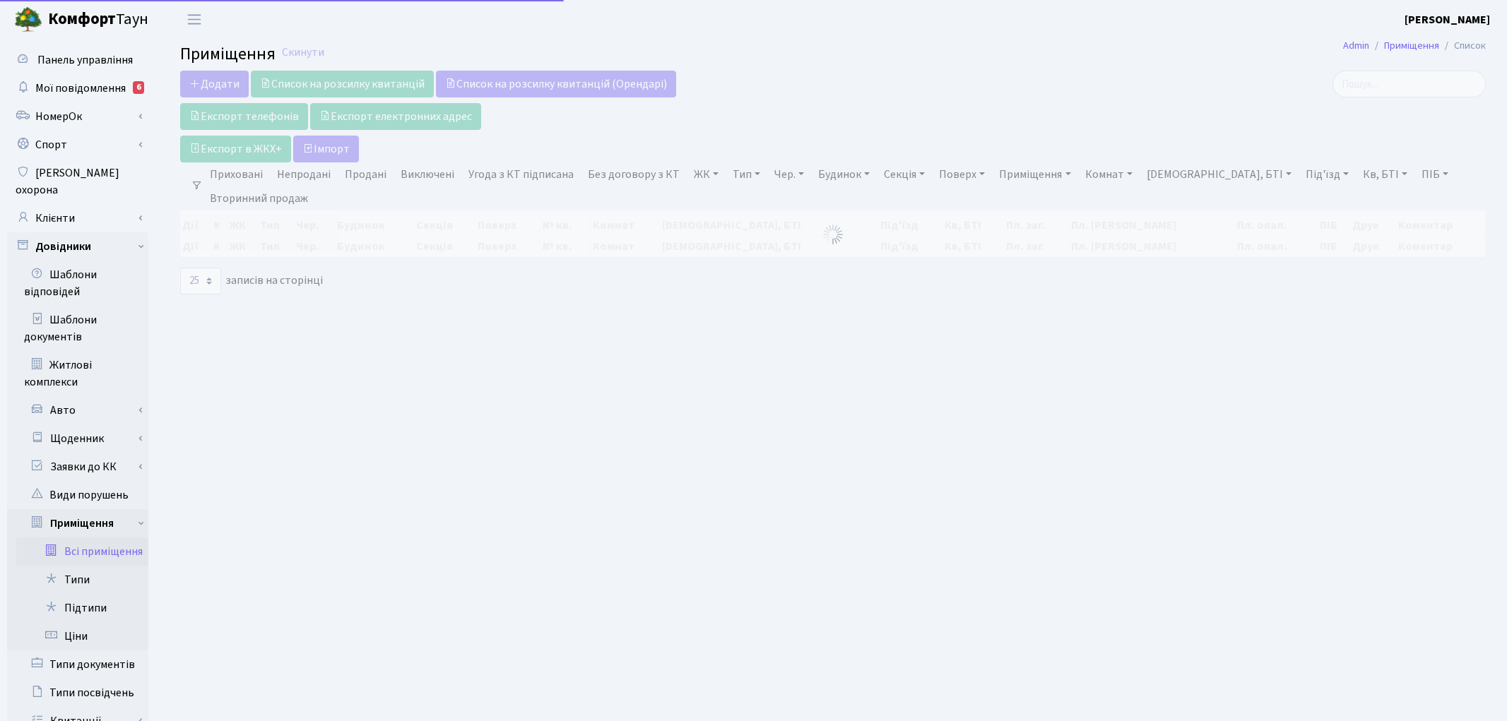
select select "25"
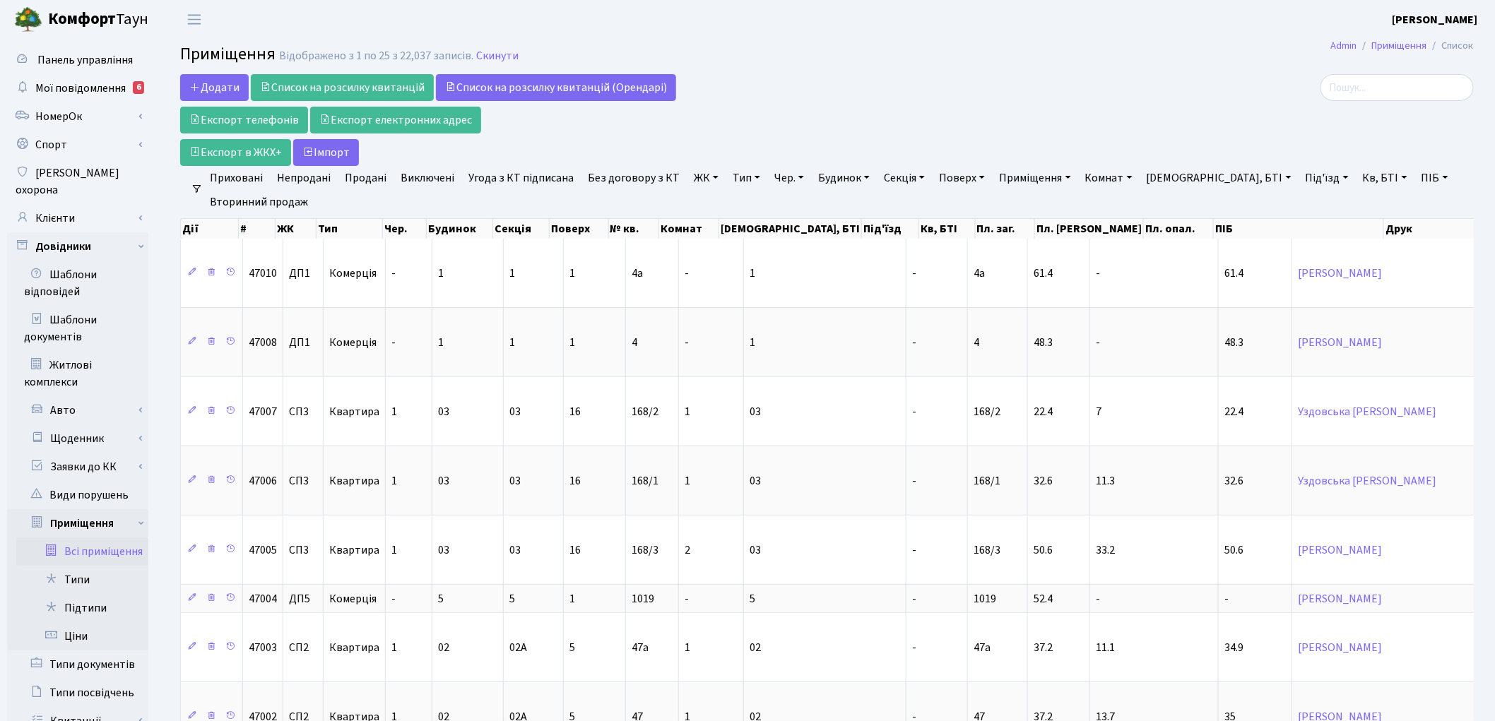
click at [849, 180] on link "Будинок" at bounding box center [844, 178] width 63 height 24
type input "07"
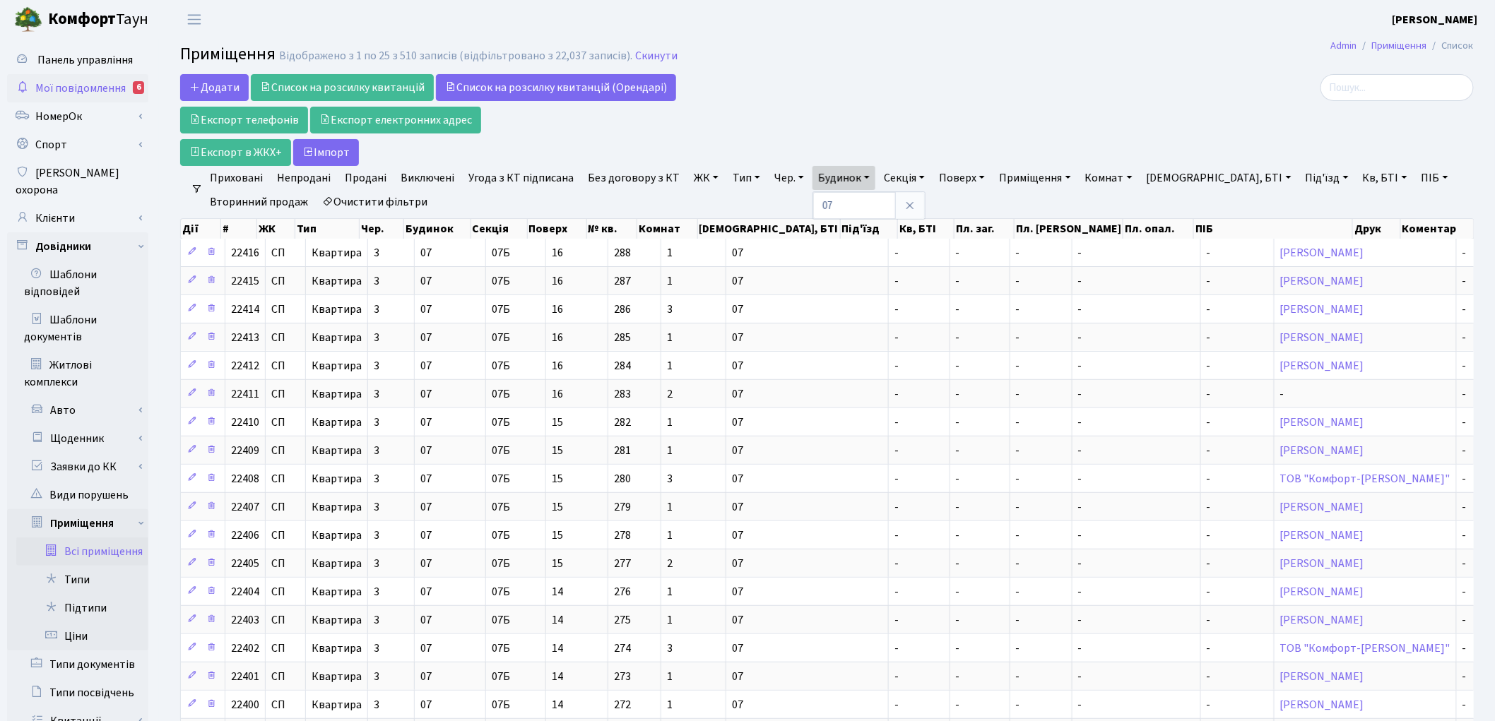
click at [85, 86] on span "Мої повідомлення" at bounding box center [80, 89] width 90 height 16
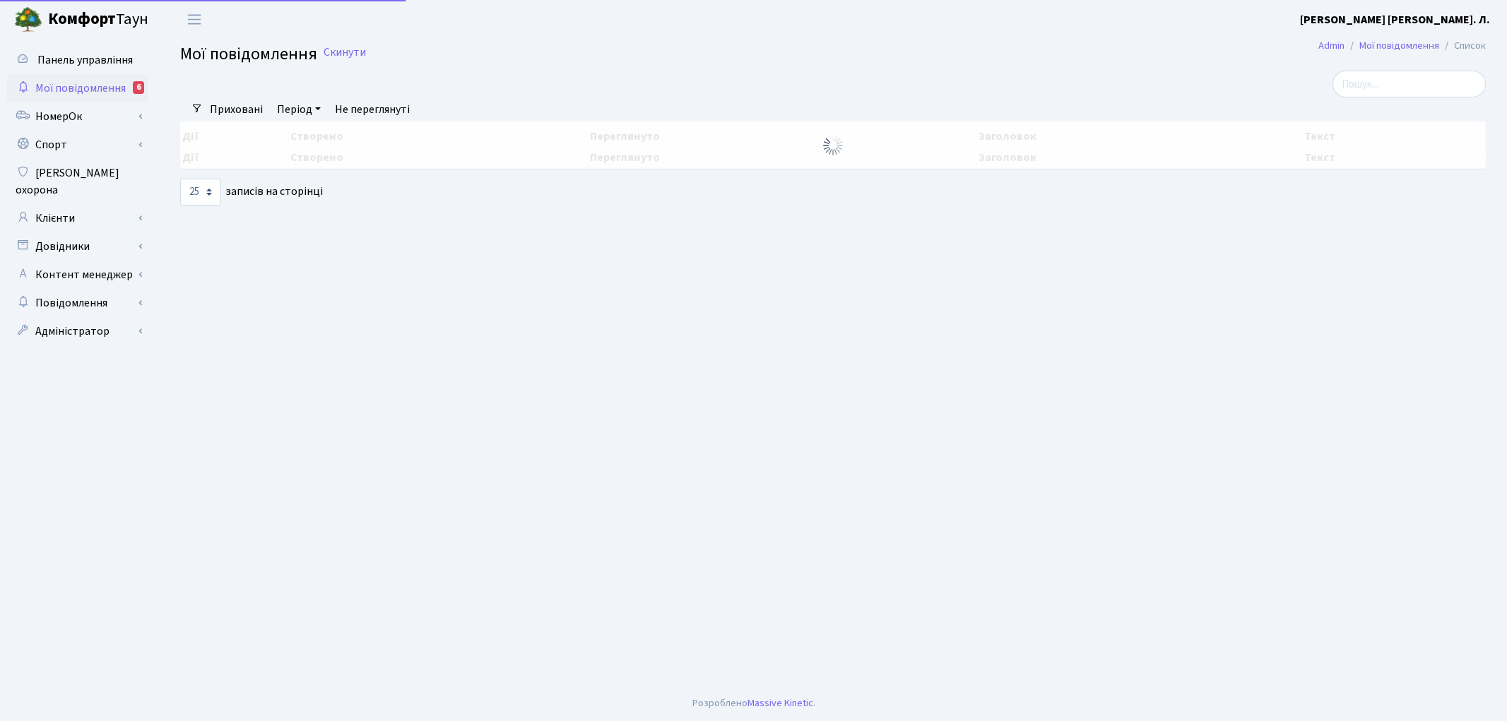
select select "25"
